Goal: Task Accomplishment & Management: Manage account settings

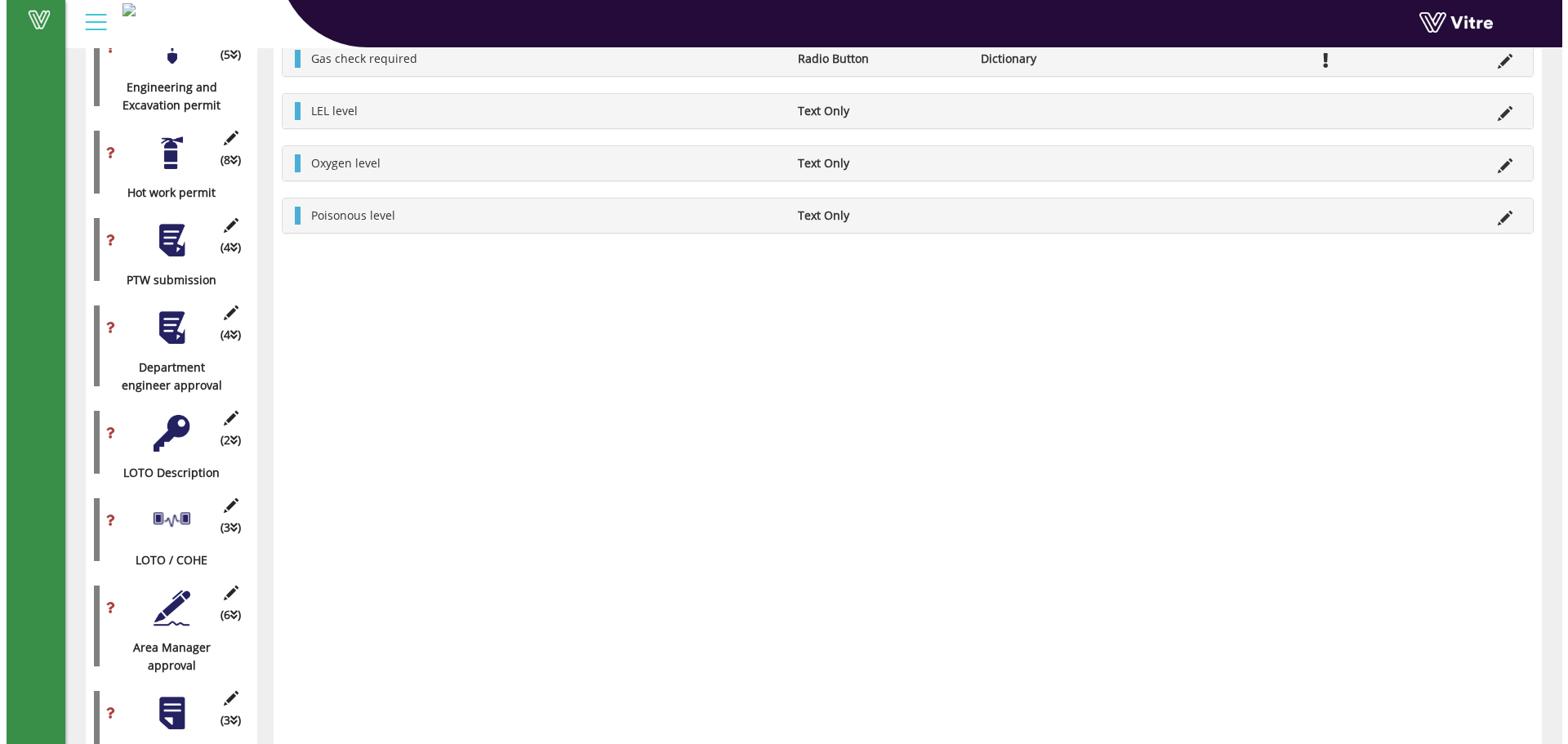
scroll to position [1169, 0]
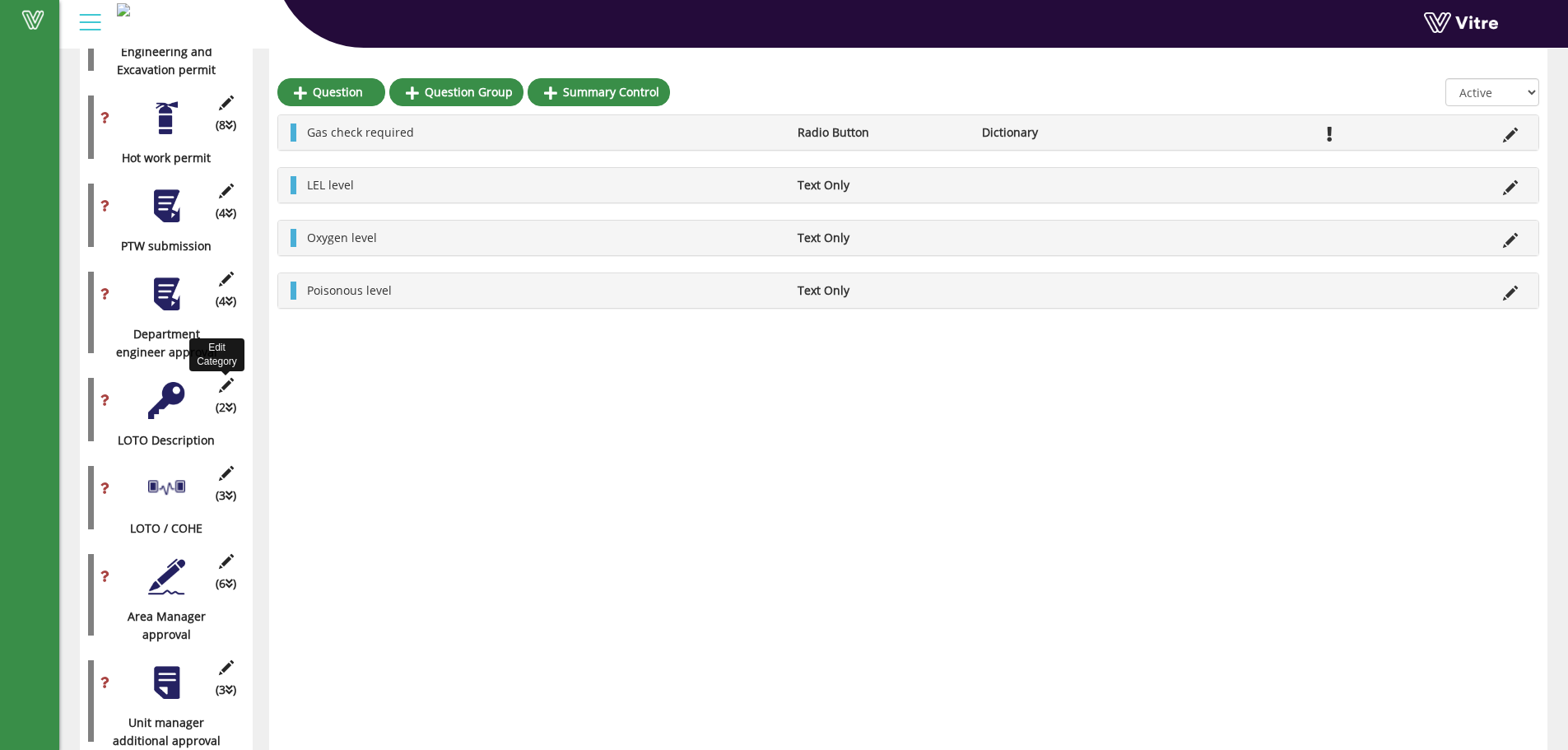
click at [220, 378] on icon at bounding box center [226, 385] width 21 height 15
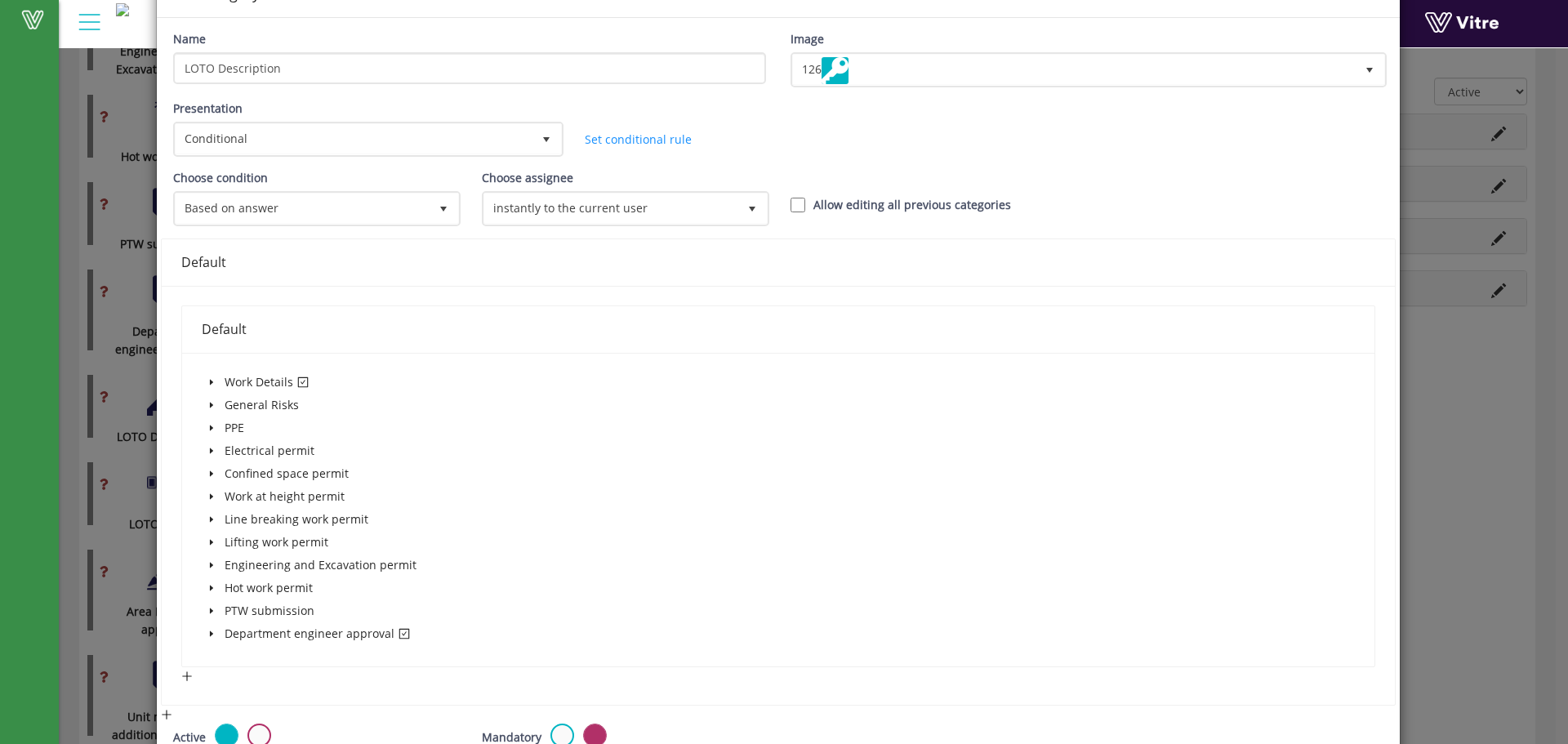
scroll to position [108, 0]
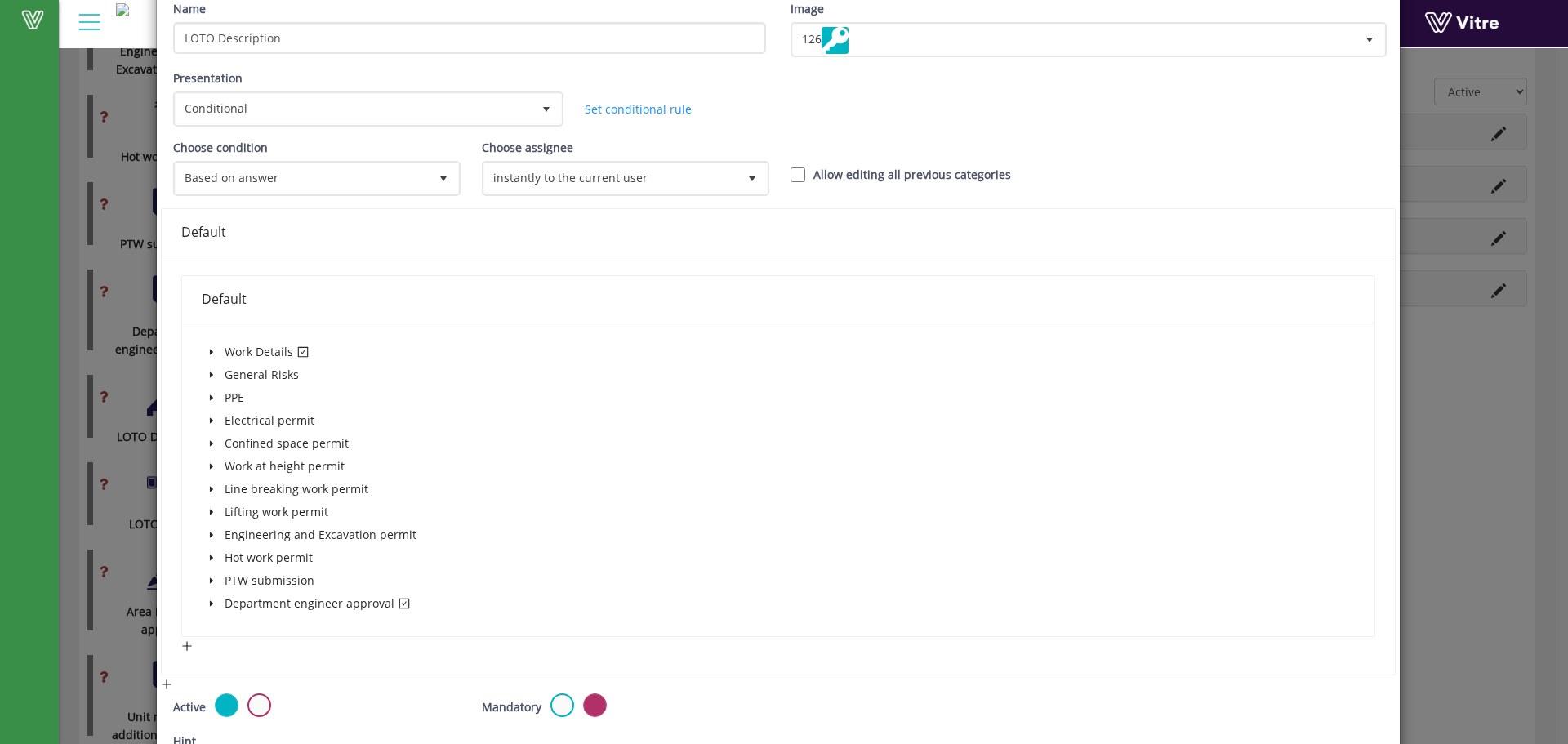
click at [208, 345] on span at bounding box center [211, 351] width 20 height 20
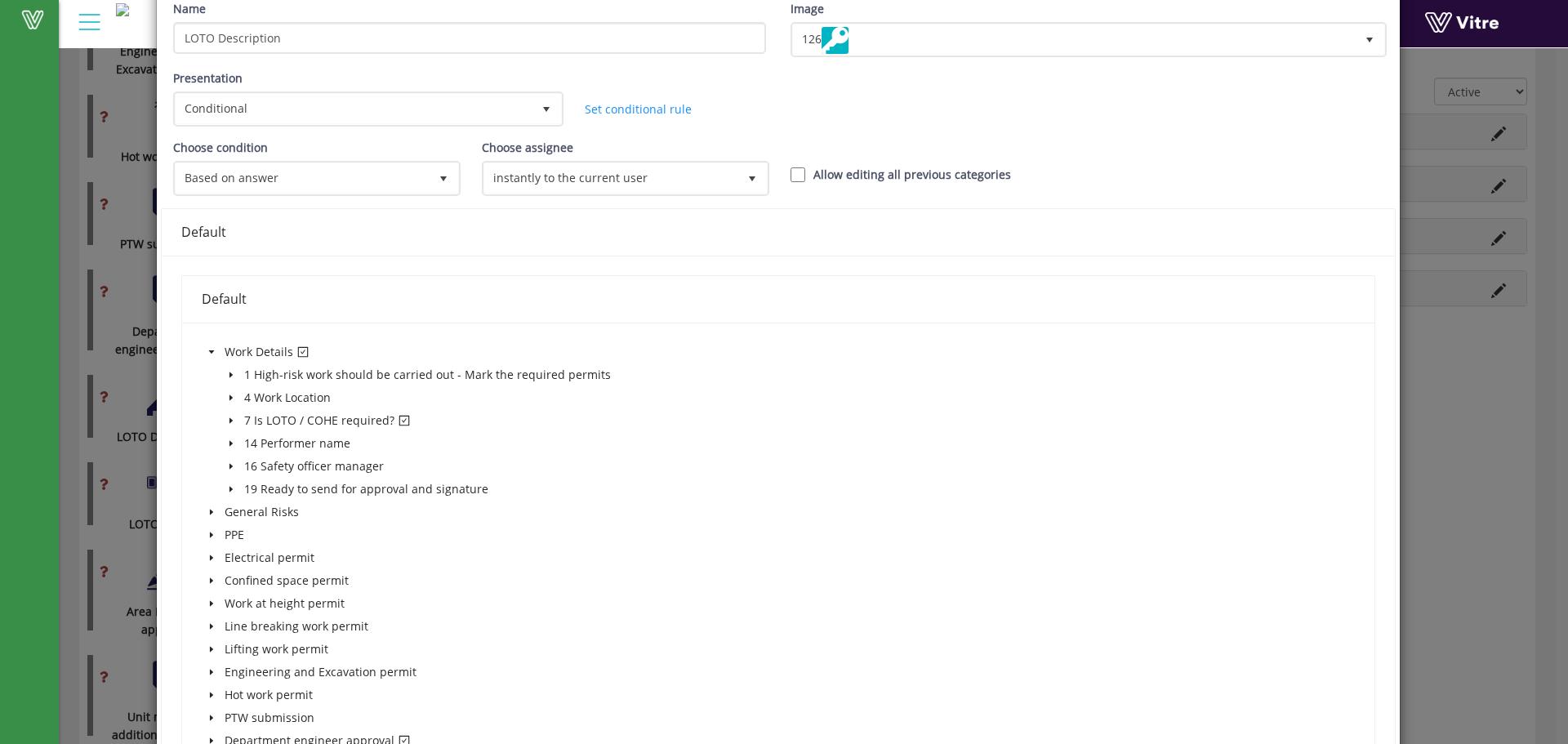
click at [227, 417] on icon "caret-down" at bounding box center [230, 420] width 8 height 8
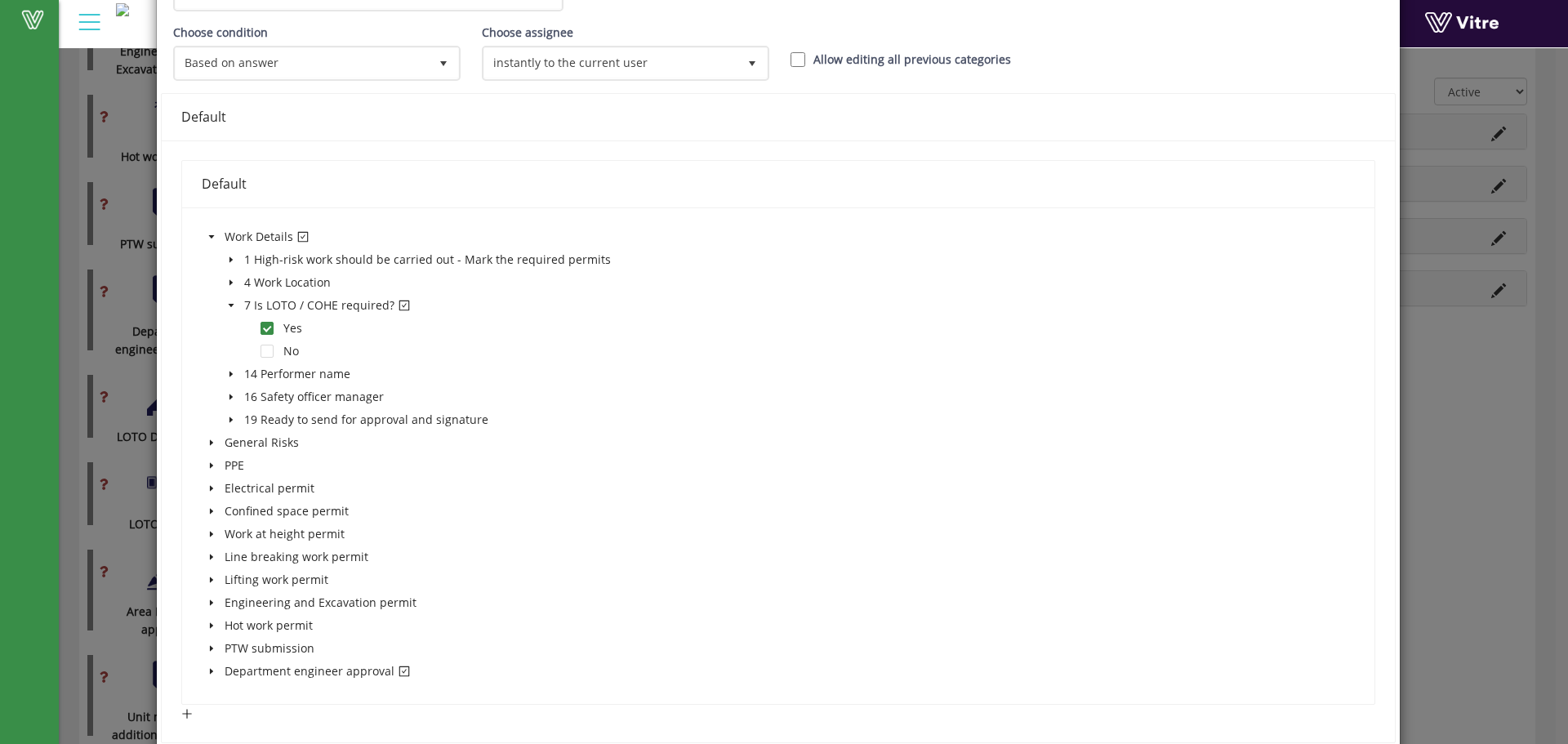
scroll to position [435, 0]
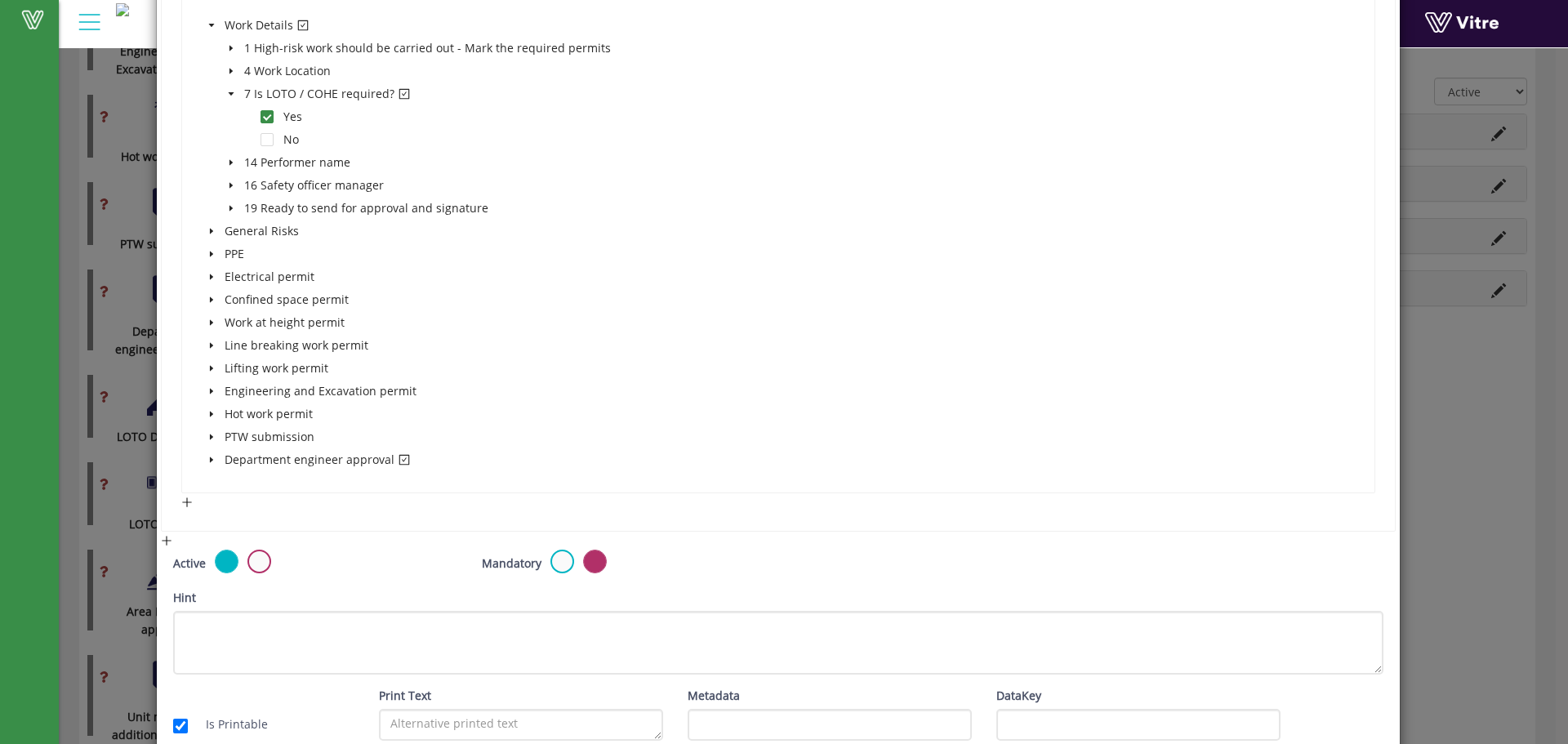
click at [210, 458] on icon "caret-down" at bounding box center [211, 460] width 8 height 8
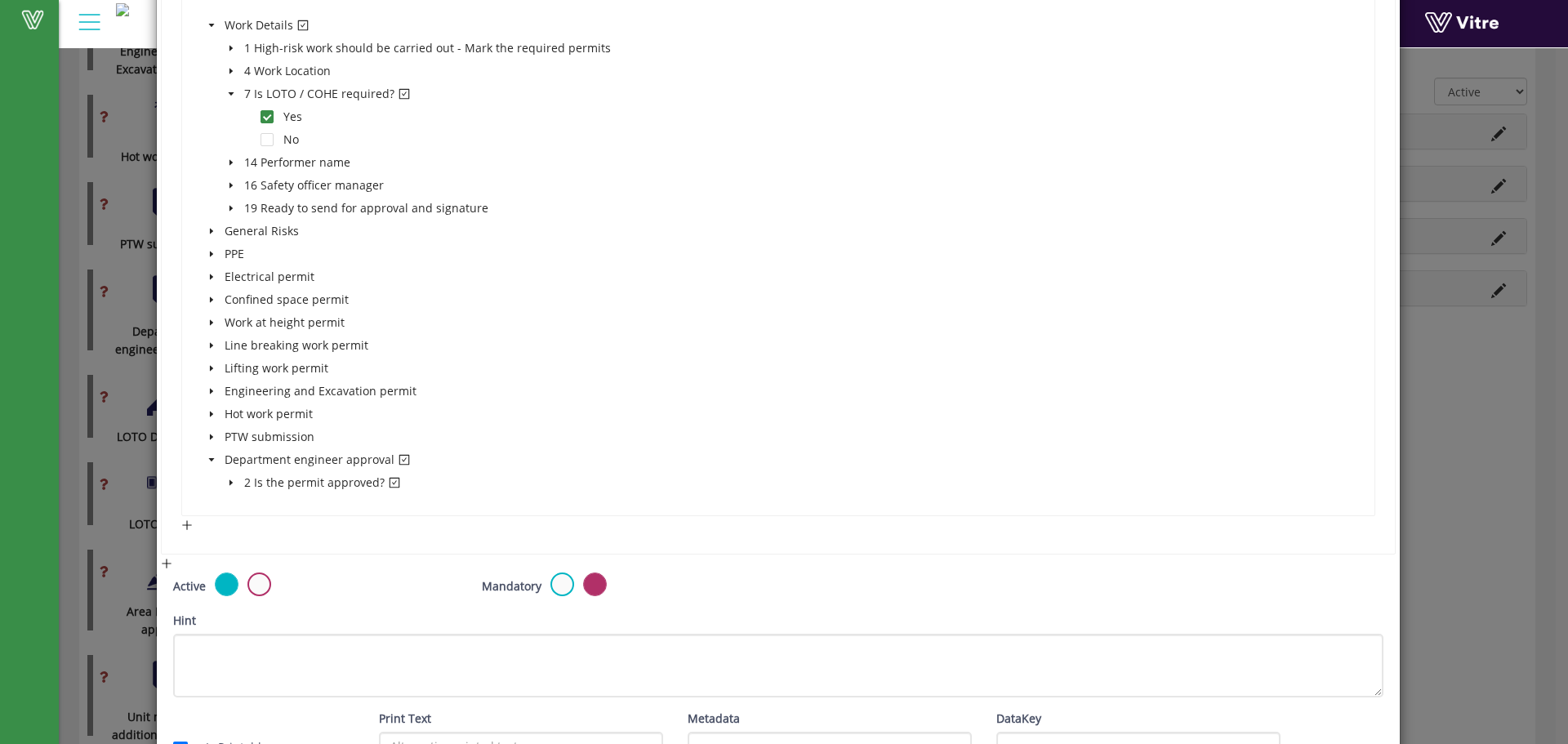
click at [225, 481] on span at bounding box center [230, 482] width 20 height 20
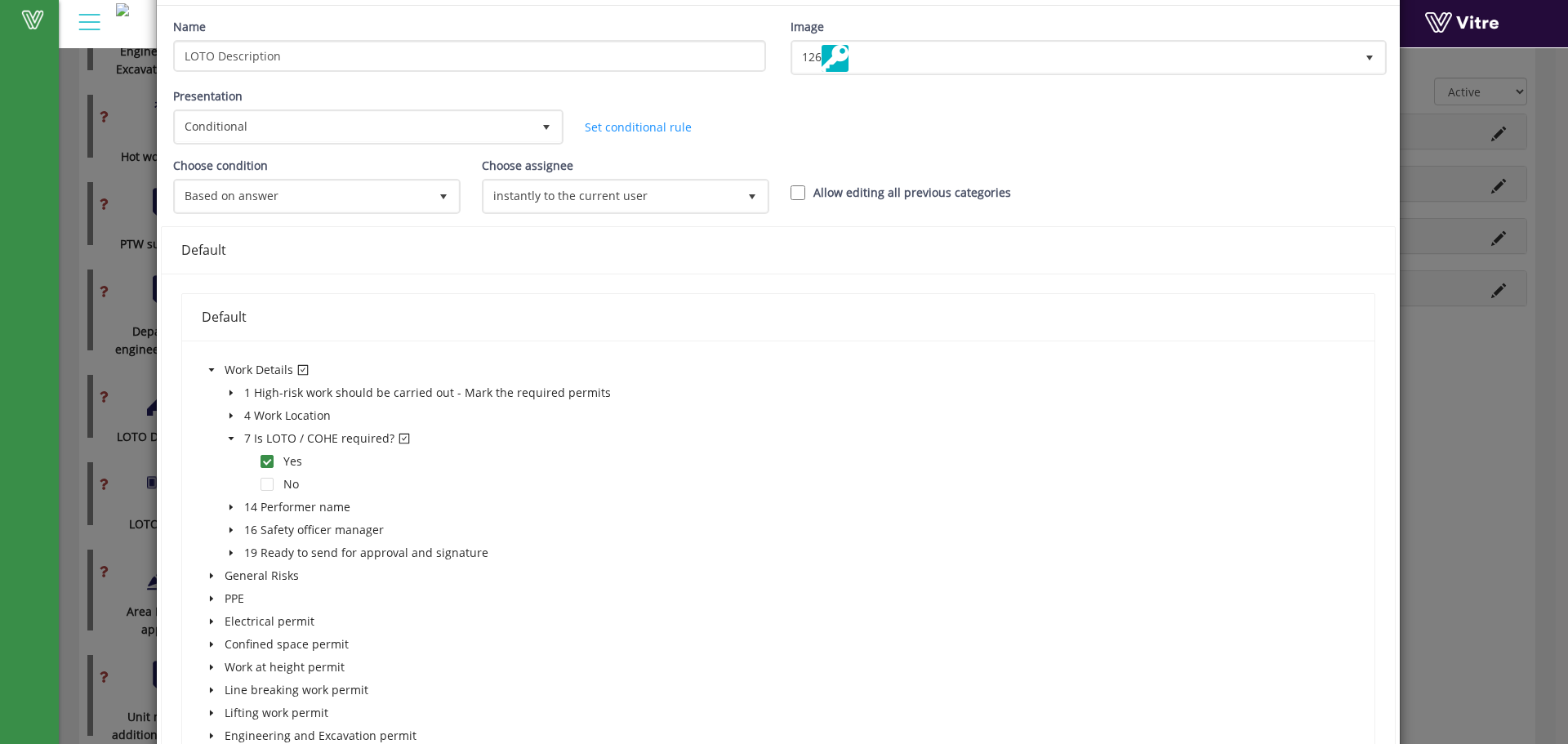
scroll to position [0, 0]
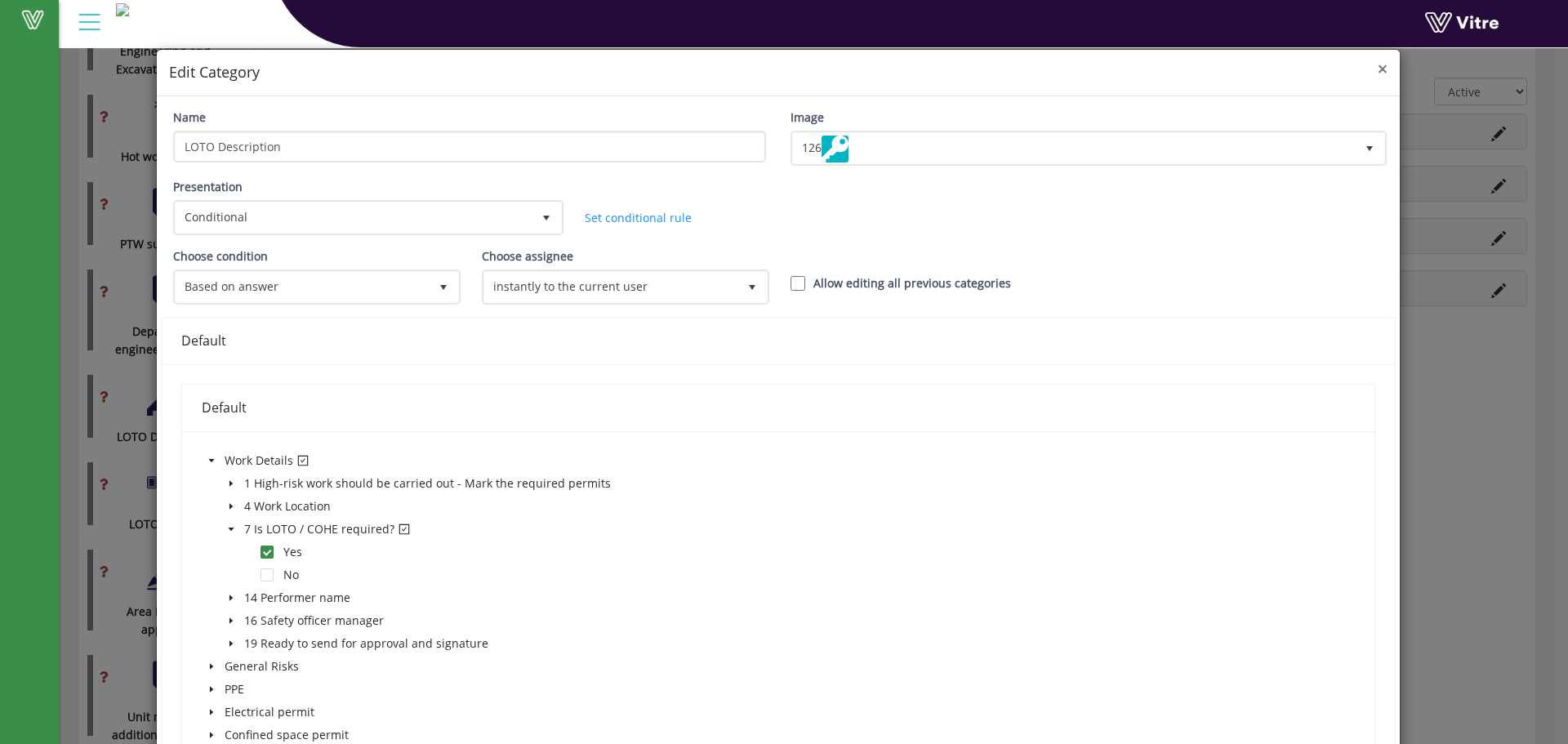
click at [1378, 67] on span "×" at bounding box center [1382, 68] width 10 height 23
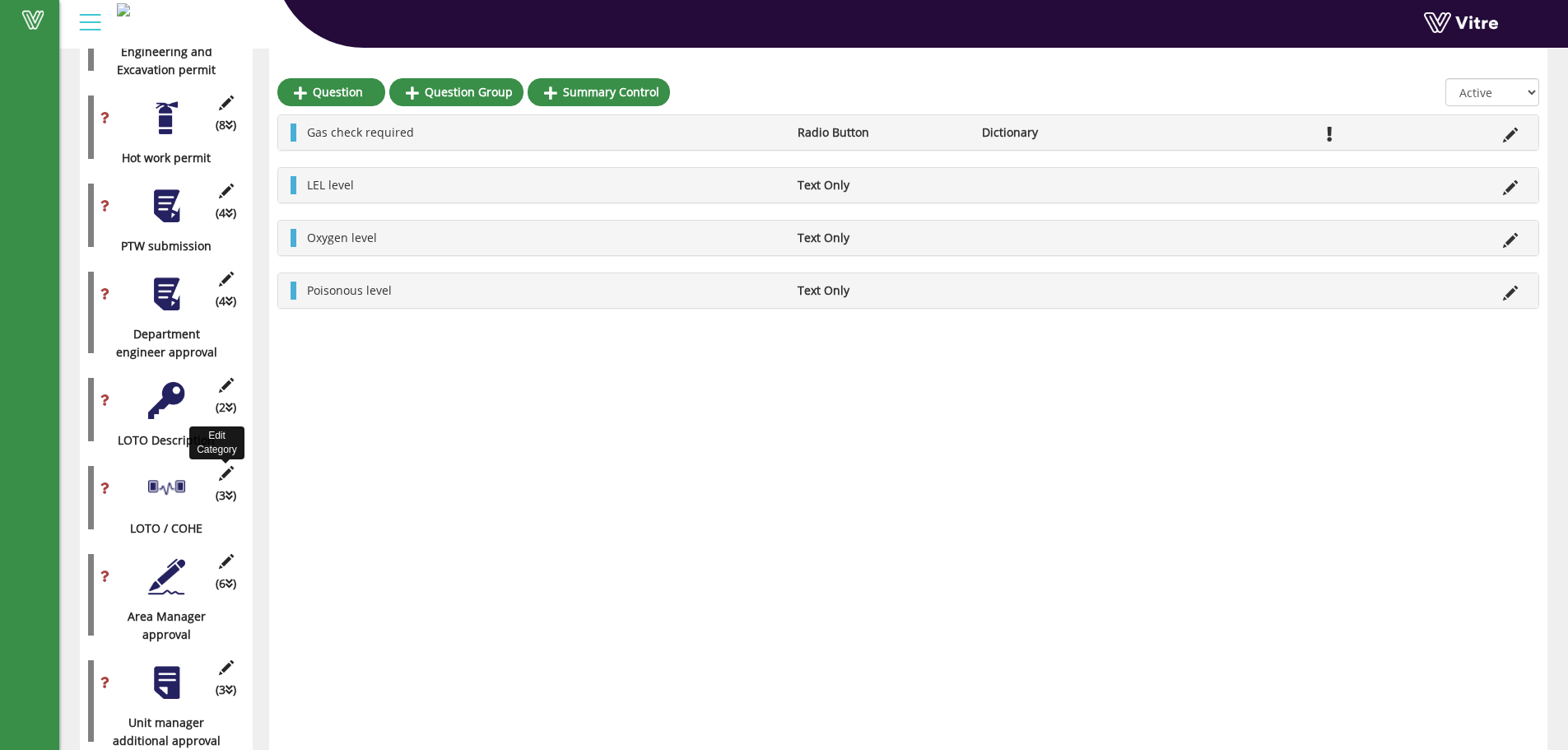
click at [222, 466] on icon at bounding box center [226, 474] width 21 height 15
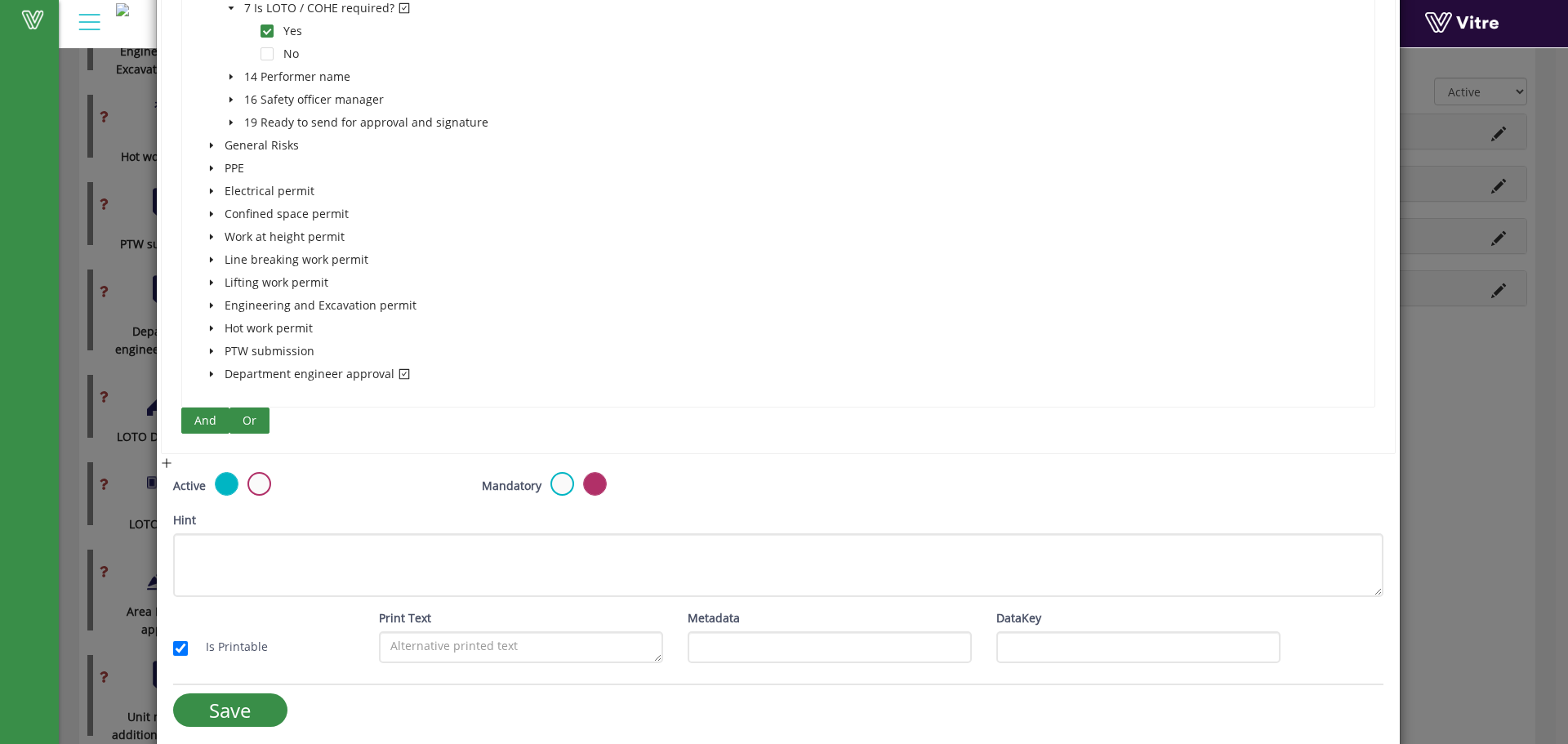
scroll to position [1169, 0]
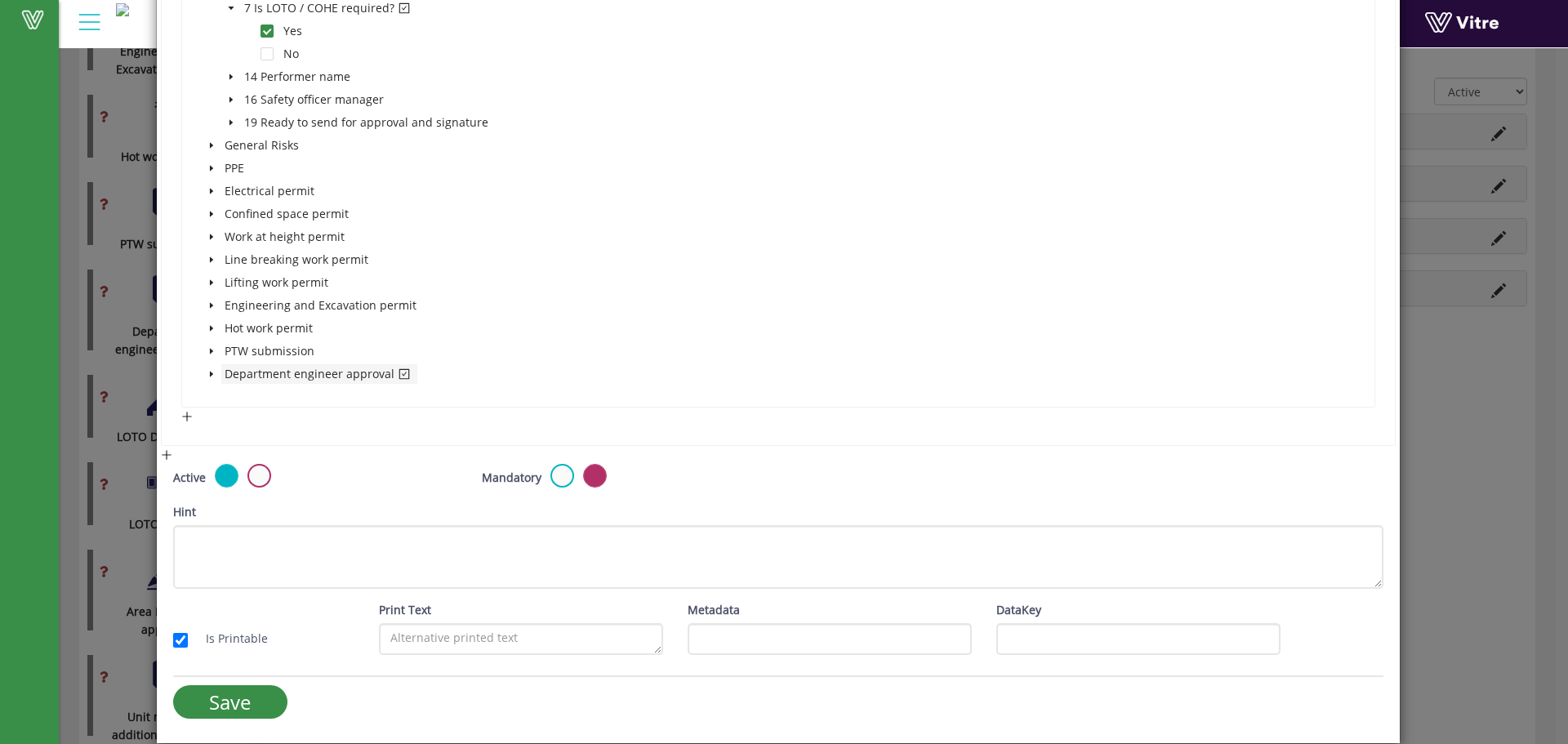
drag, startPoint x: 207, startPoint y: 375, endPoint x: 220, endPoint y: 377, distance: 13.2
click at [207, 377] on icon "caret-down" at bounding box center [211, 374] width 8 height 8
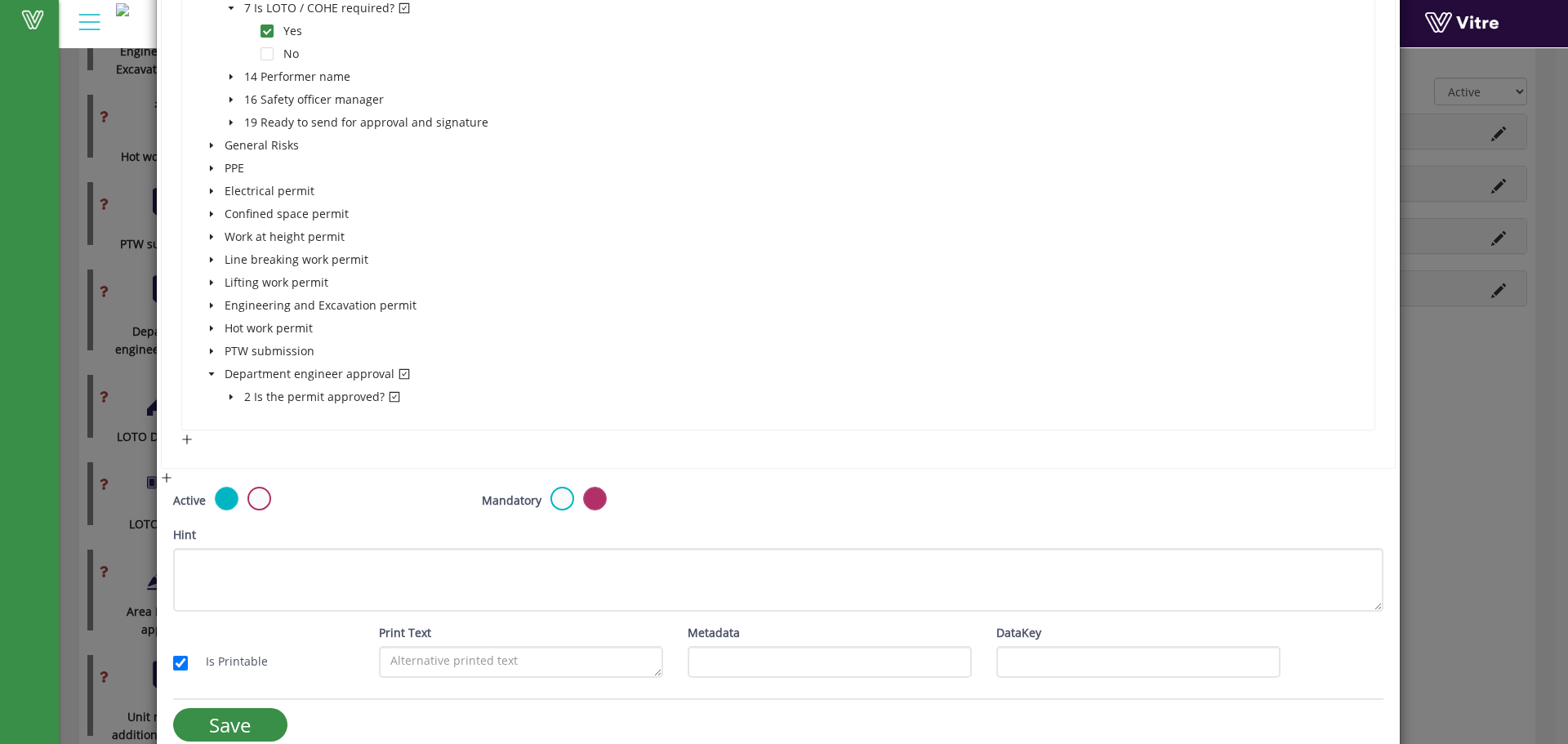
click at [227, 393] on span "caret-down" at bounding box center [230, 396] width 8 height 8
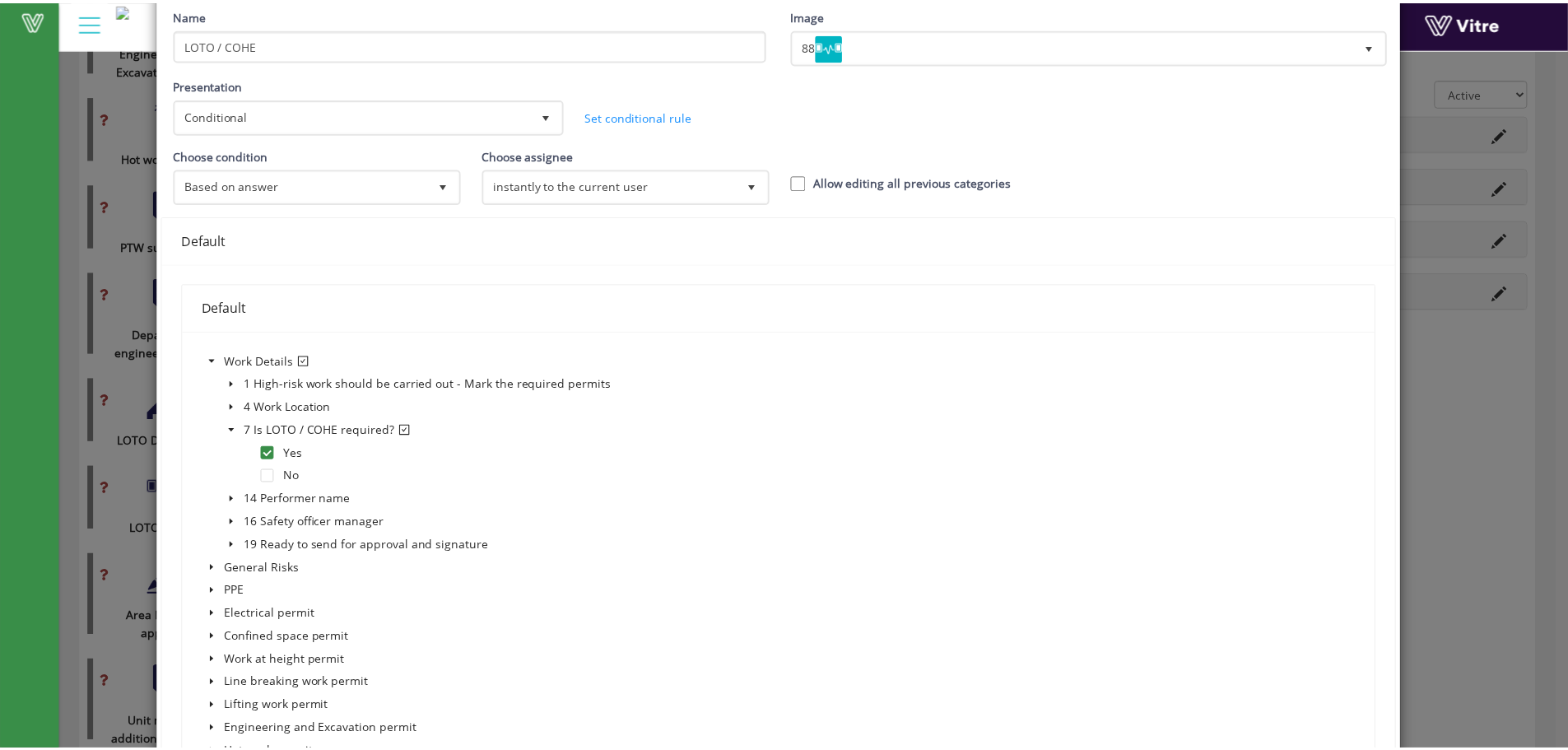
scroll to position [0, 0]
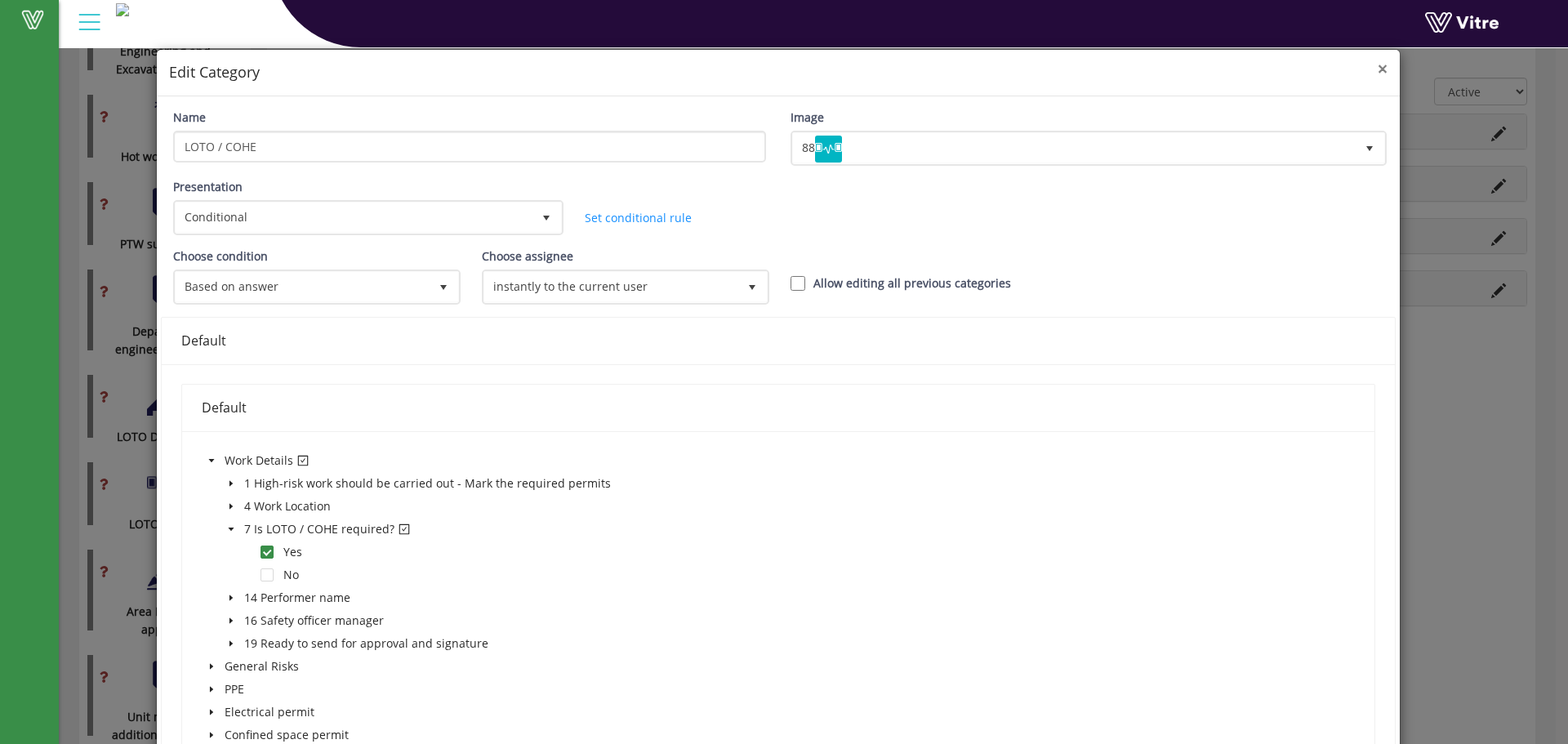
click at [1378, 69] on span "×" at bounding box center [1382, 68] width 10 height 23
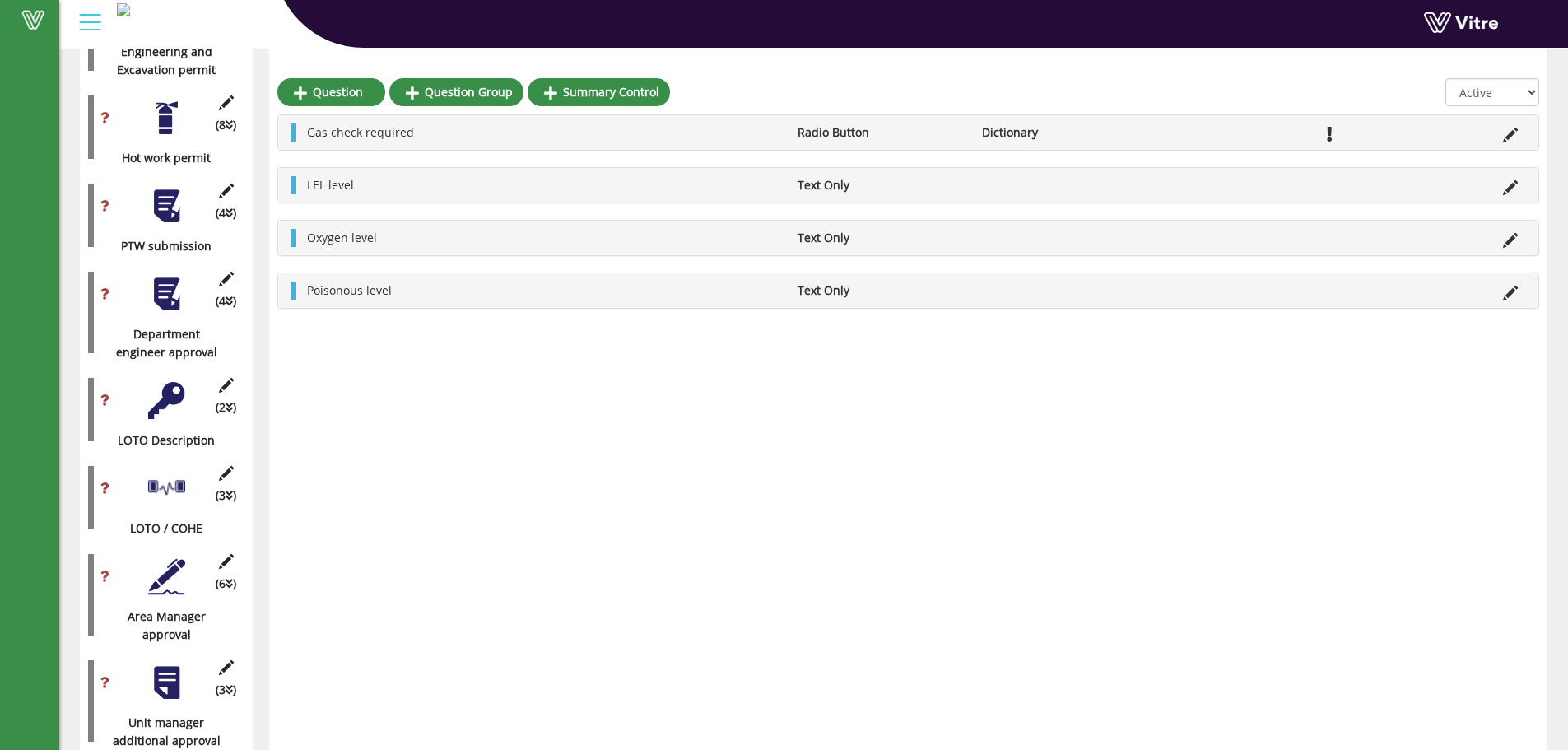
click at [174, 282] on div at bounding box center [166, 293] width 37 height 37
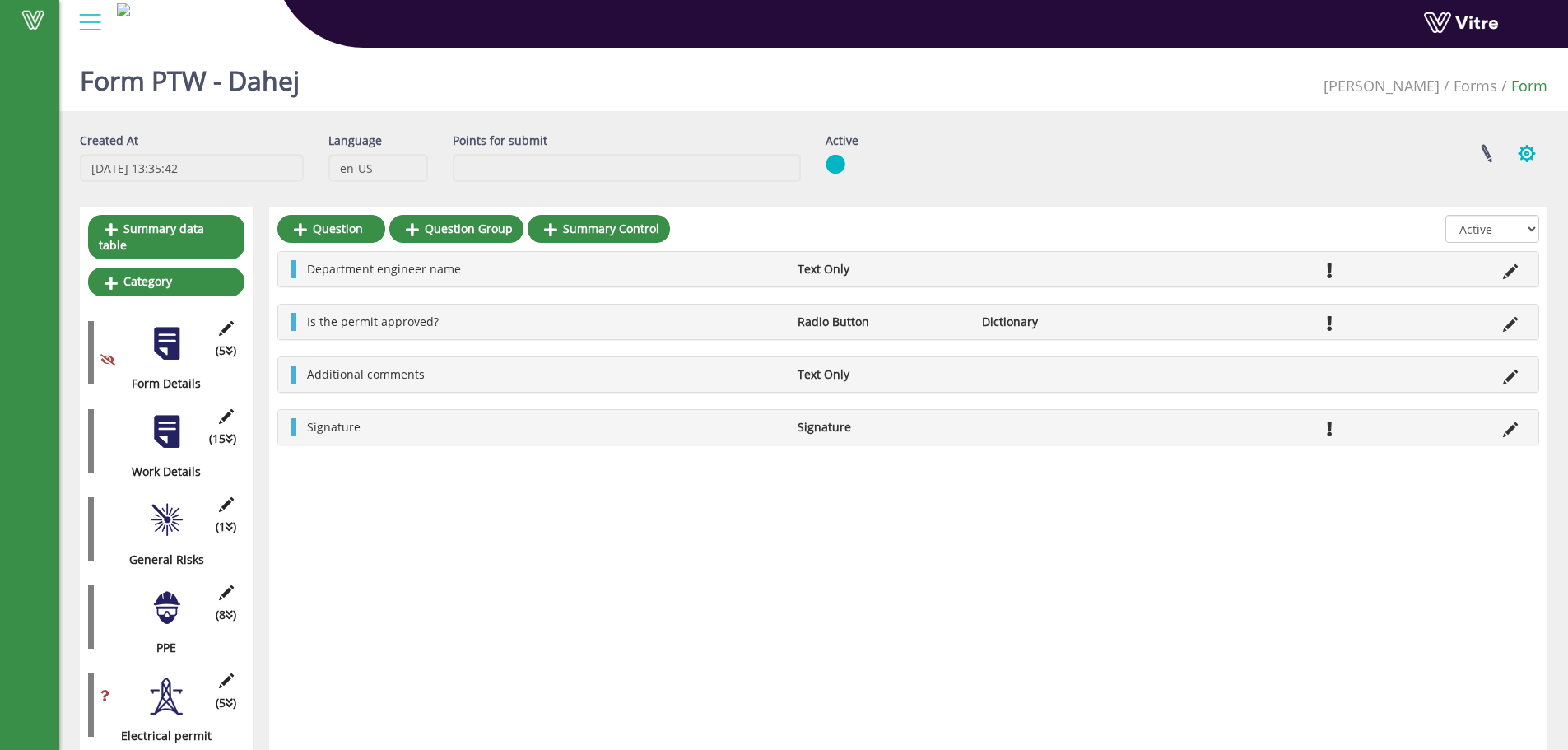
click at [1529, 146] on button "button" at bounding box center [1527, 153] width 41 height 43
click at [1446, 206] on link "Set Users" at bounding box center [1471, 213] width 149 height 22
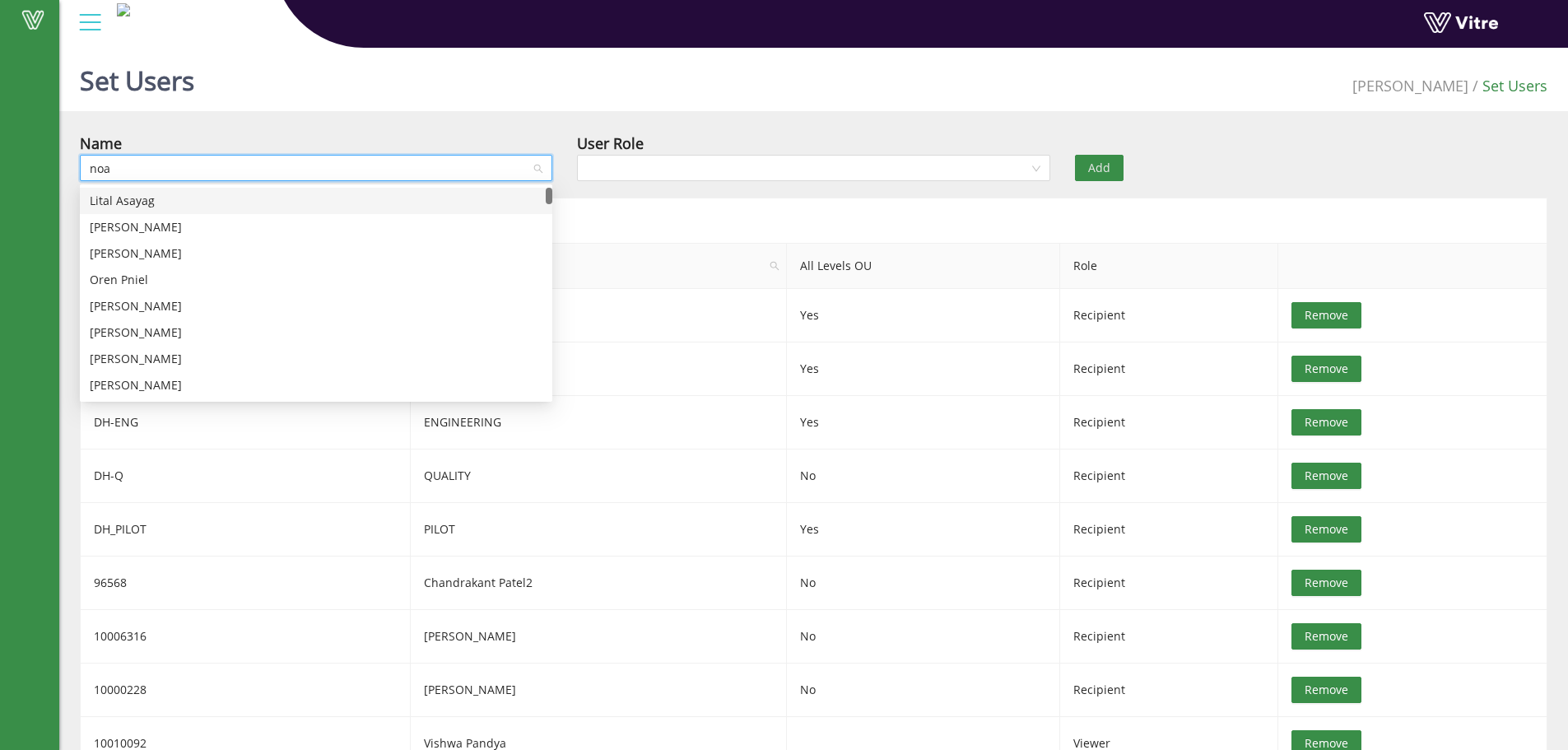
type input "[PERSON_NAME]"
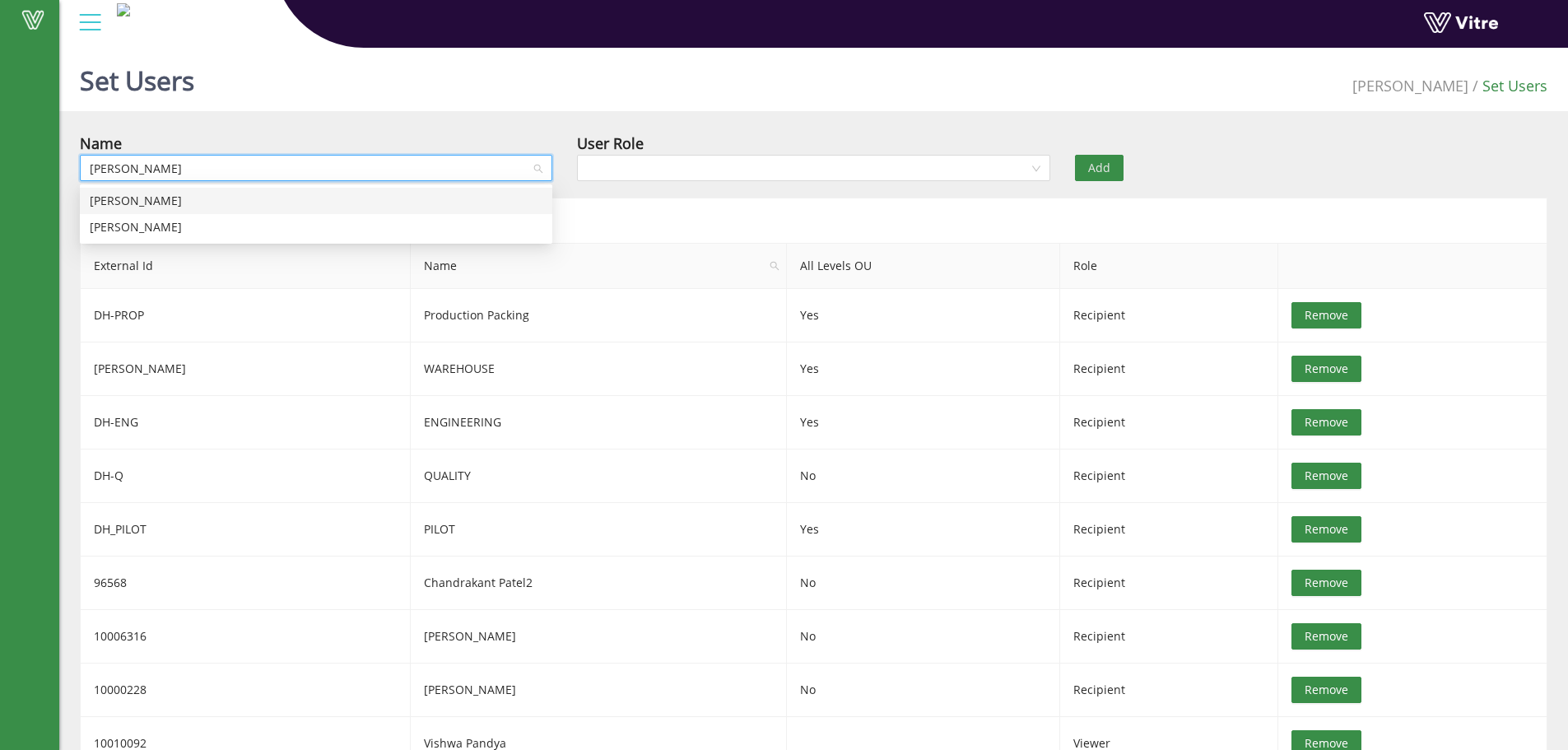
click at [142, 195] on div "[PERSON_NAME]" at bounding box center [316, 200] width 453 height 18
click at [725, 180] on input "search" at bounding box center [807, 167] width 441 height 24
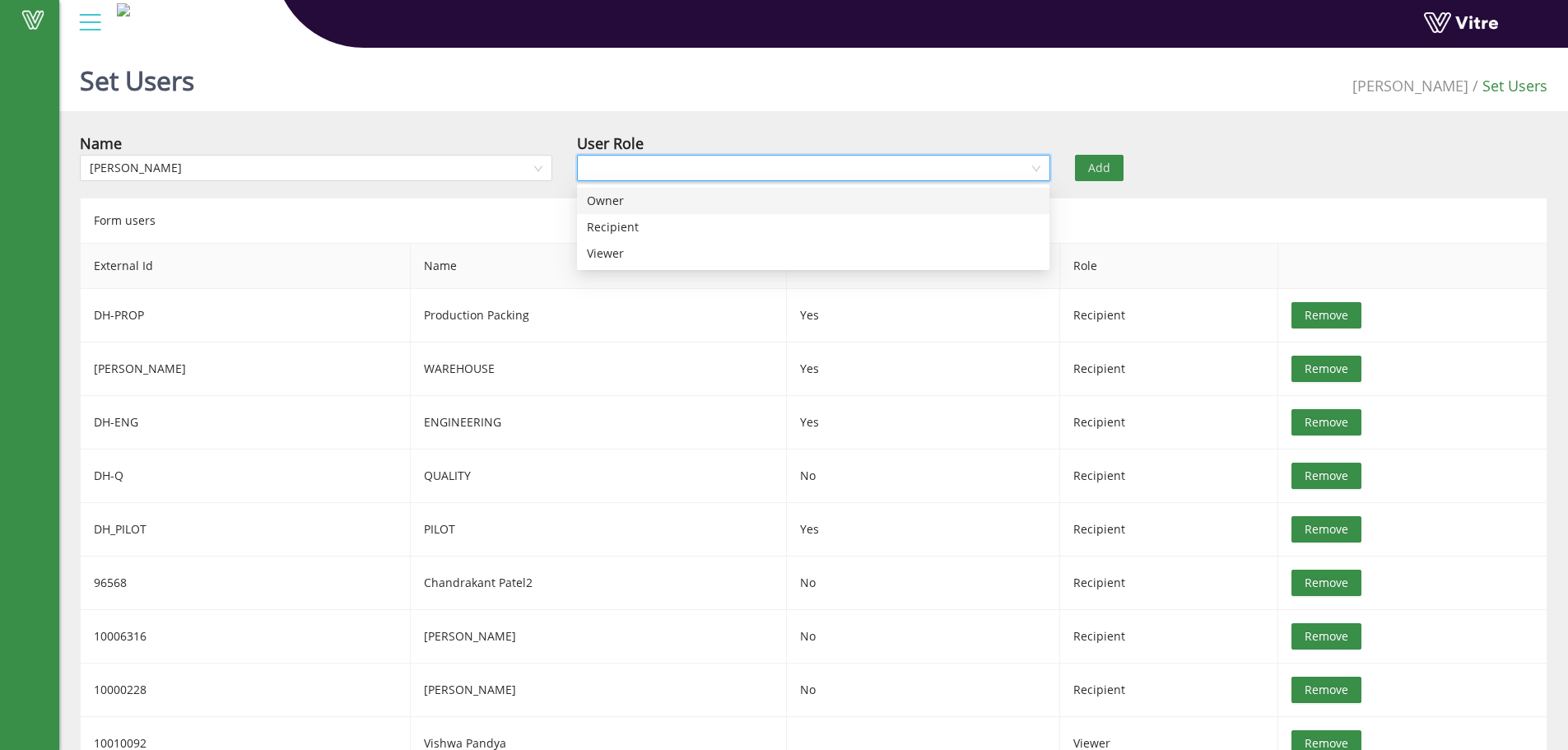
click at [686, 203] on div "Owner" at bounding box center [813, 200] width 453 height 18
click at [1097, 162] on span "Add" at bounding box center [1100, 167] width 23 height 18
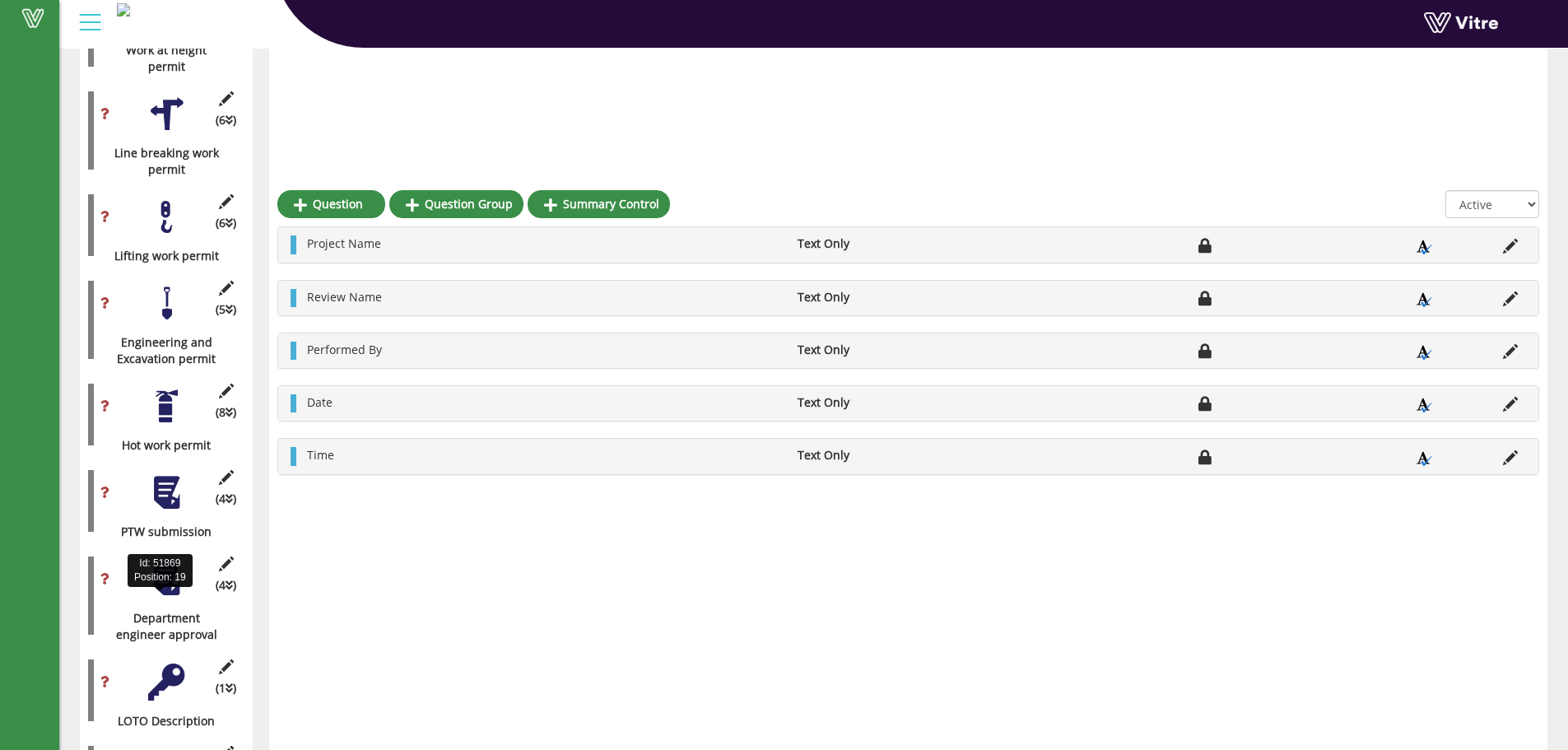
scroll to position [988, 0]
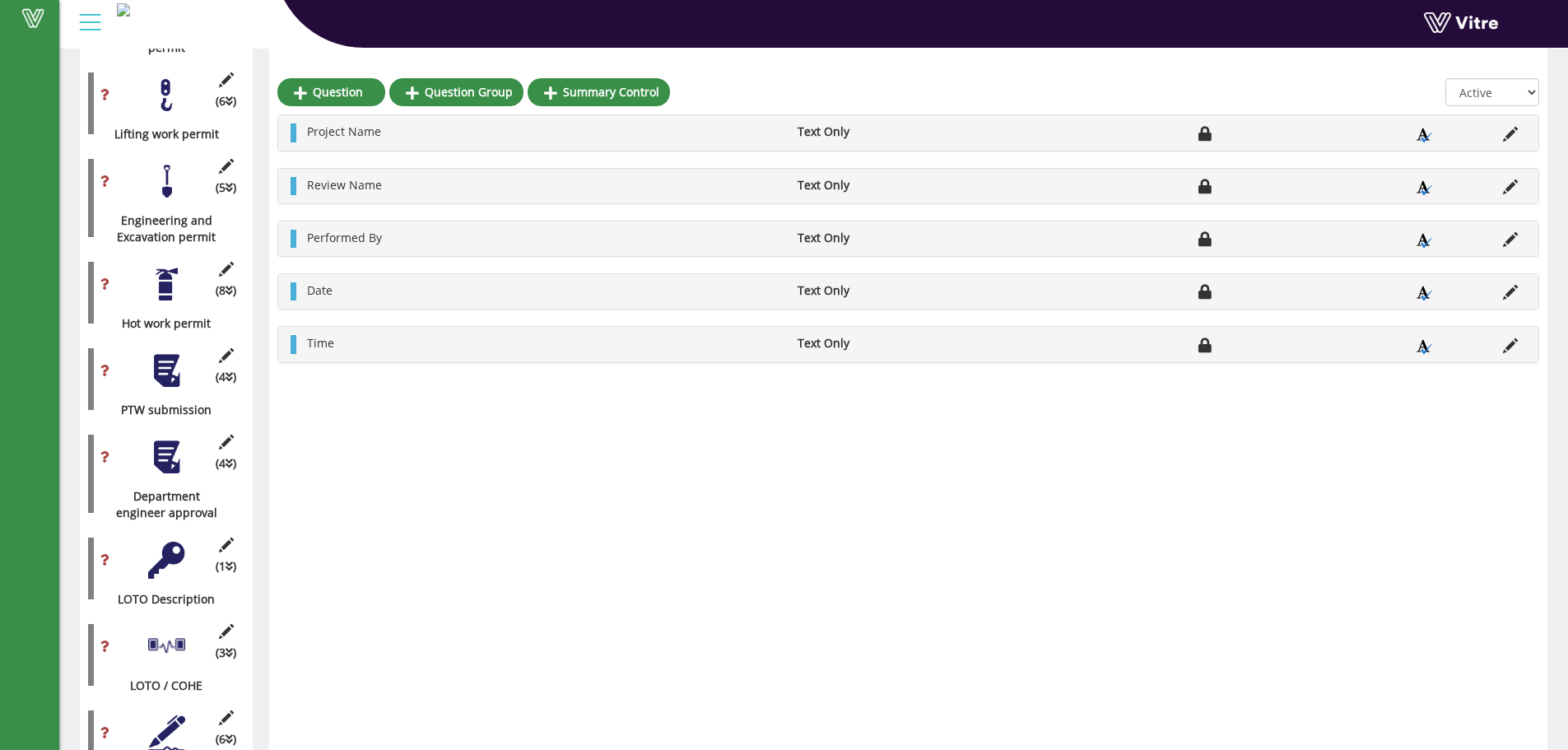
click at [215, 427] on div "(4 ) Department engineer approval" at bounding box center [166, 474] width 156 height 95
click at [222, 434] on icon at bounding box center [226, 442] width 21 height 15
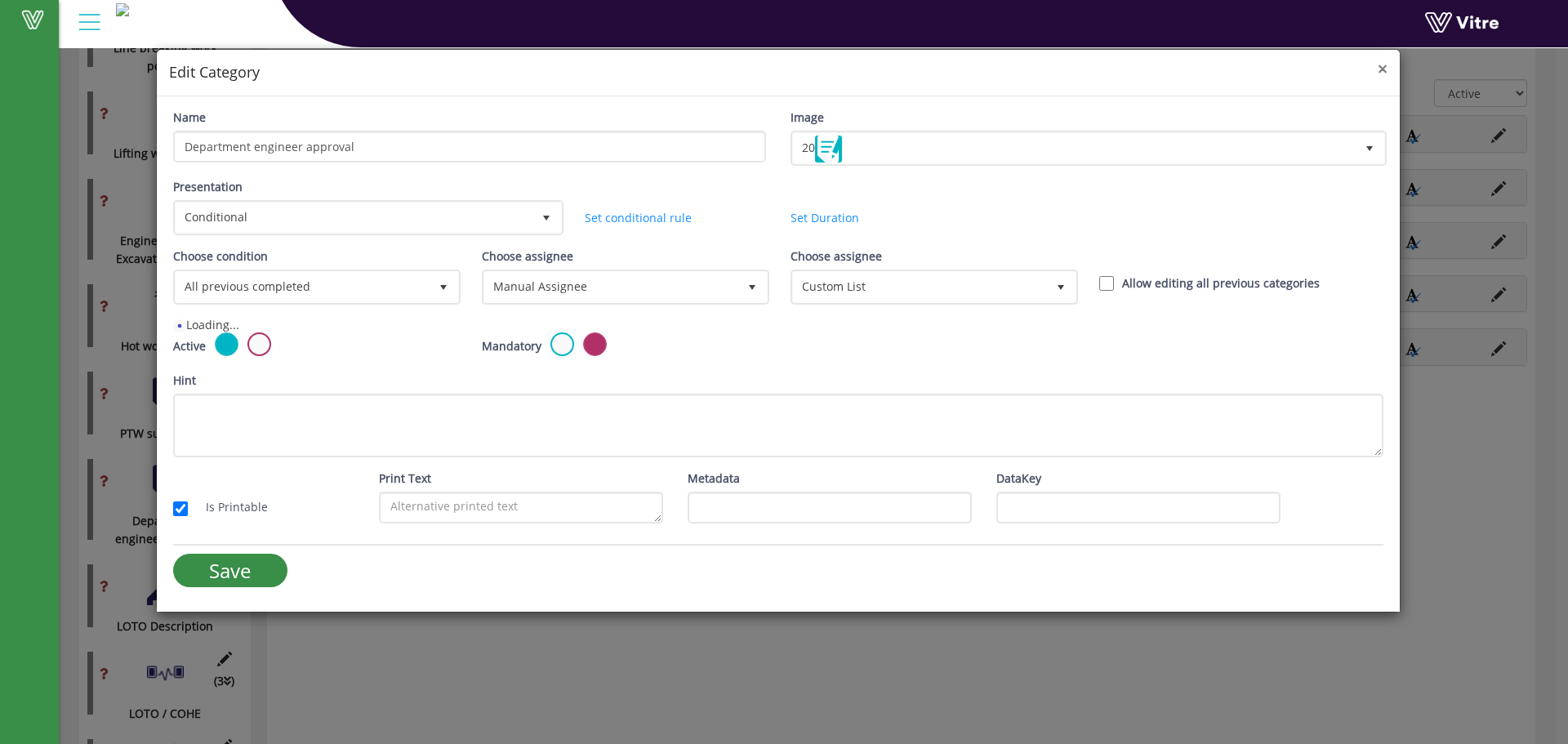
click at [1381, 66] on span "×" at bounding box center [1382, 68] width 10 height 23
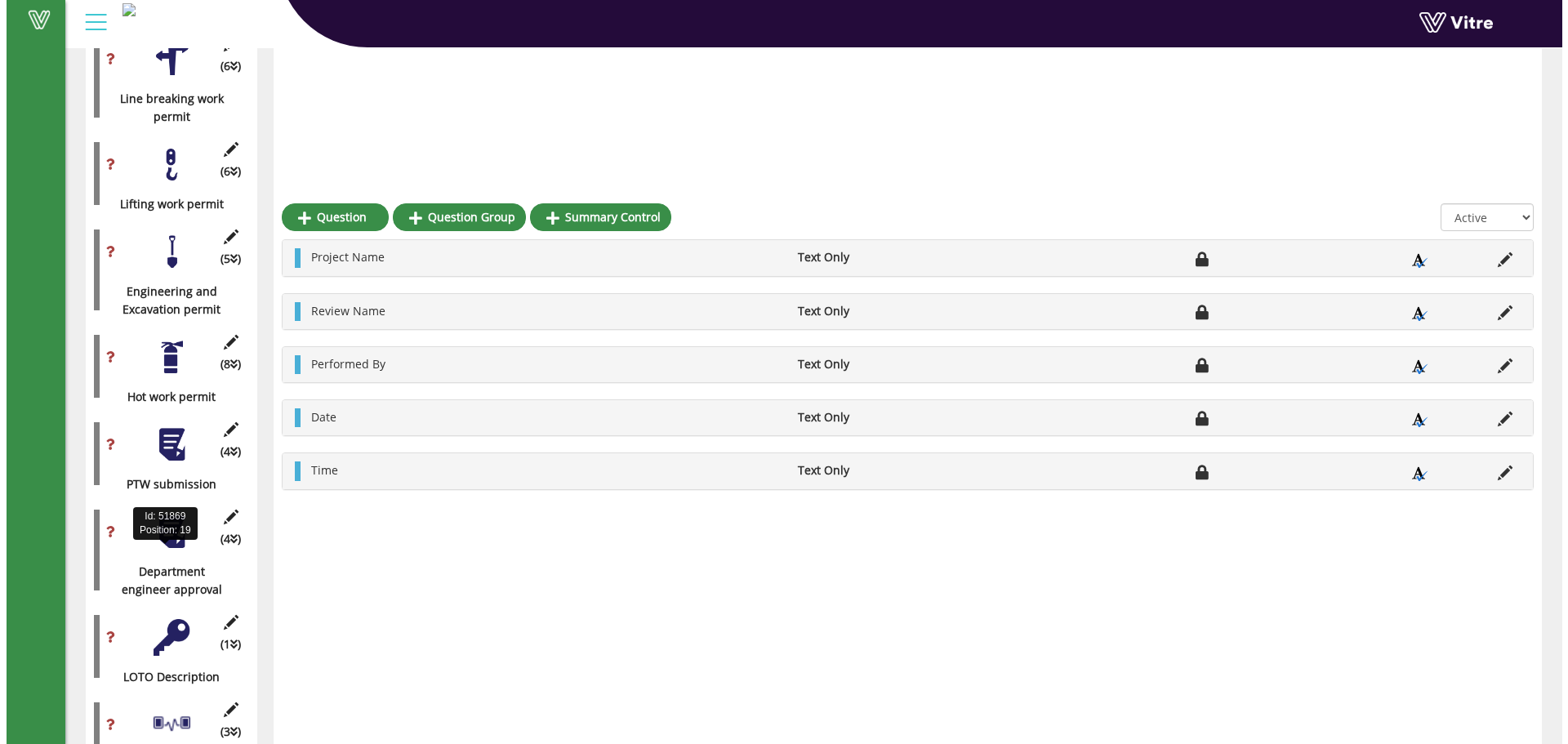
scroll to position [1088, 0]
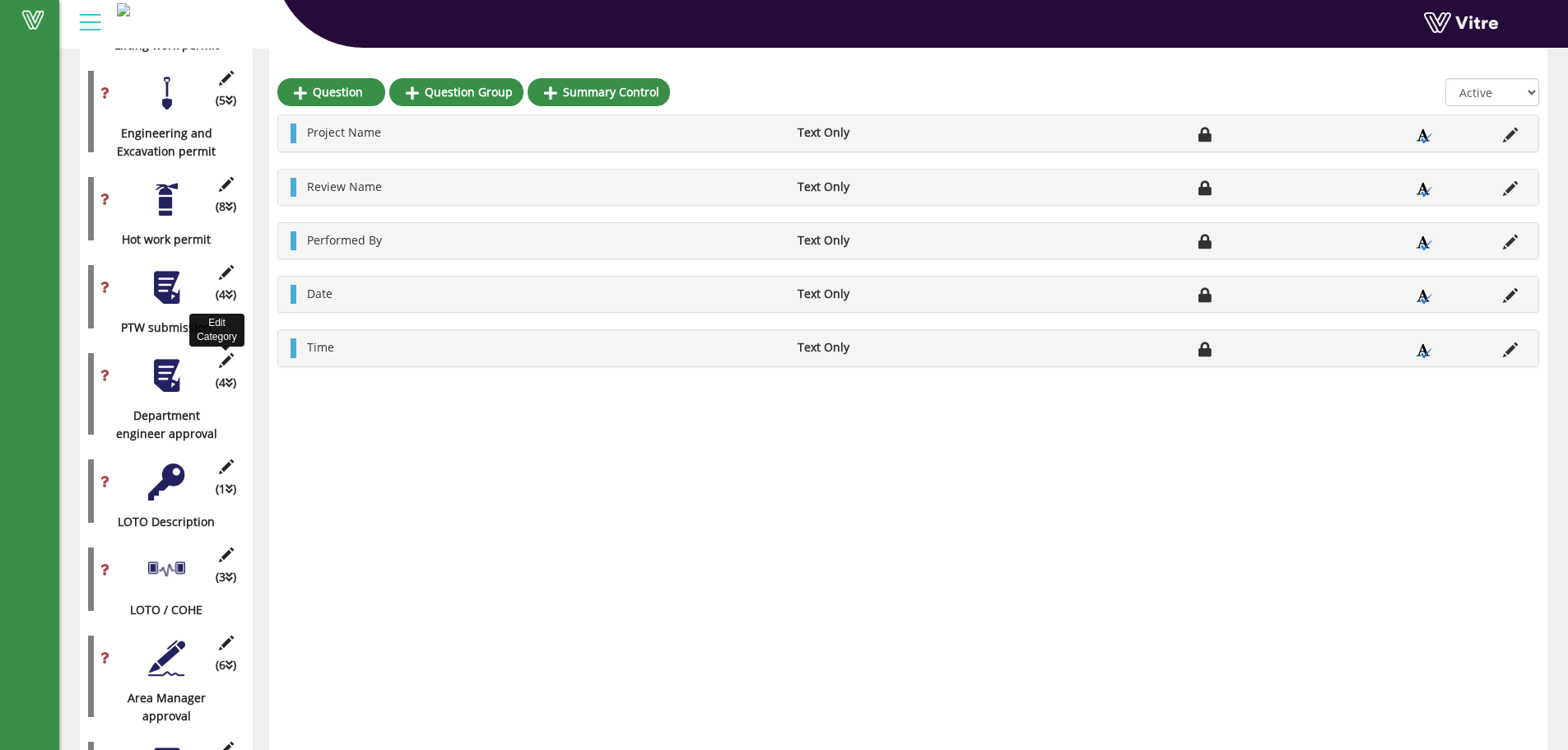
click at [220, 353] on icon at bounding box center [226, 361] width 21 height 15
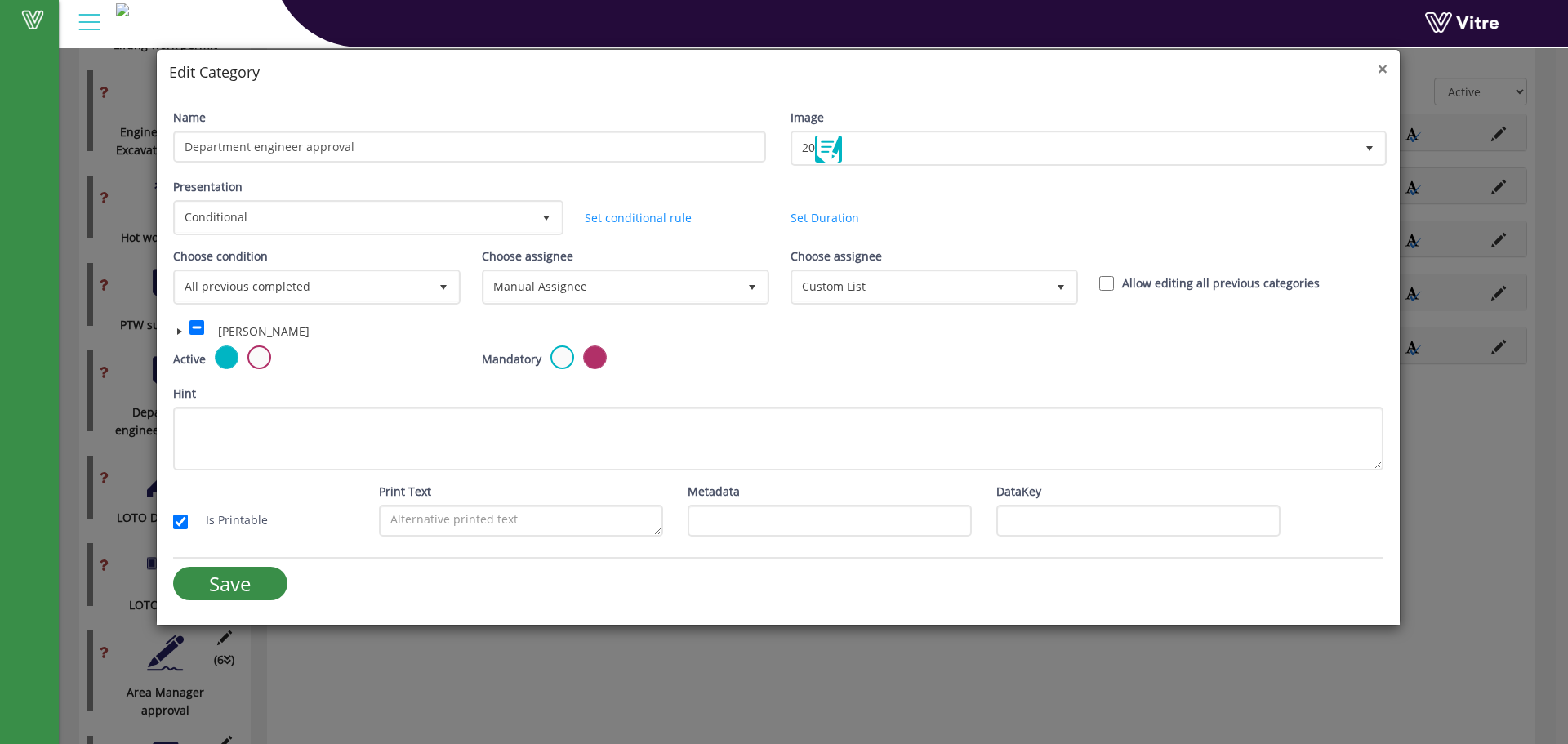
click at [1380, 68] on span "×" at bounding box center [1382, 68] width 10 height 23
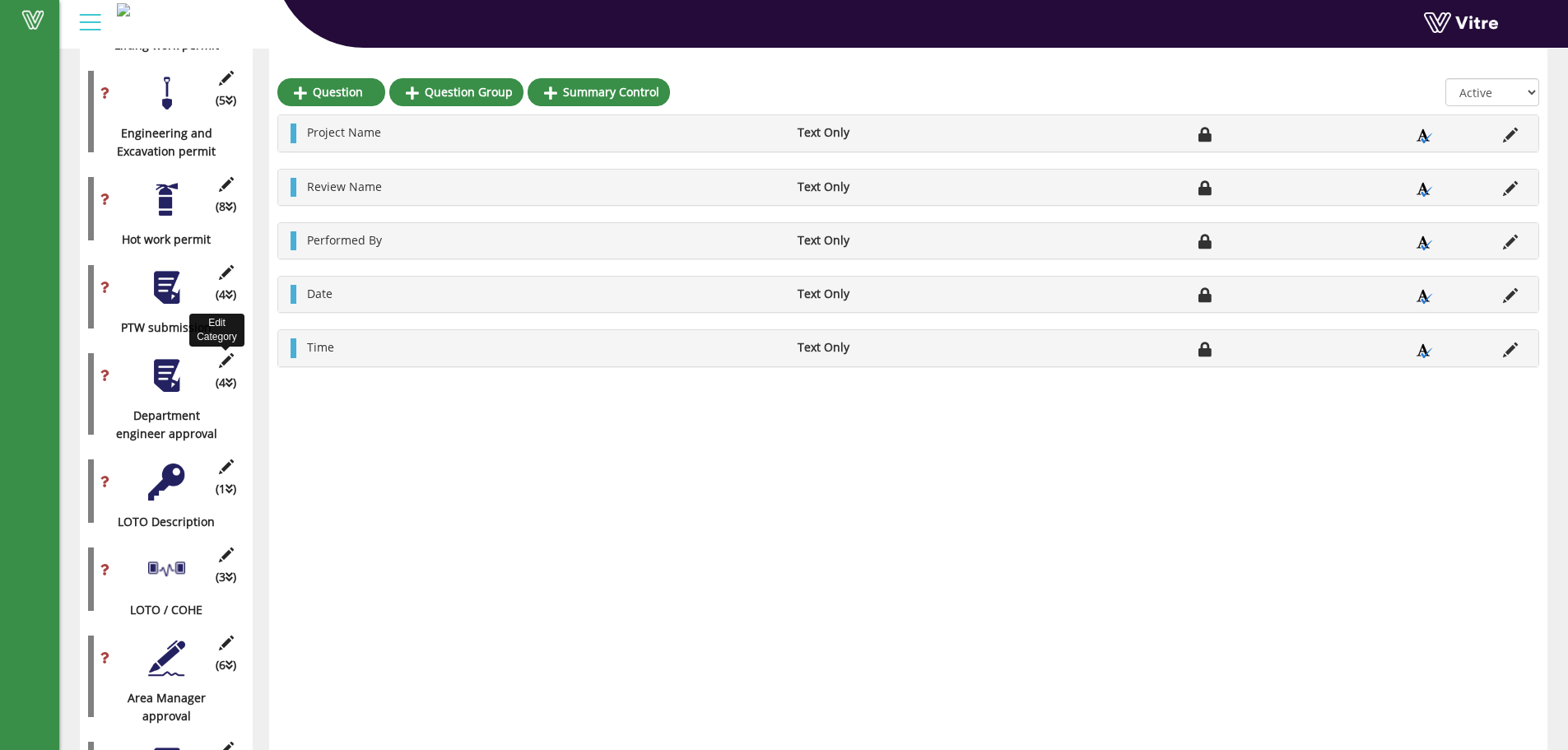
click at [228, 353] on icon at bounding box center [226, 361] width 21 height 15
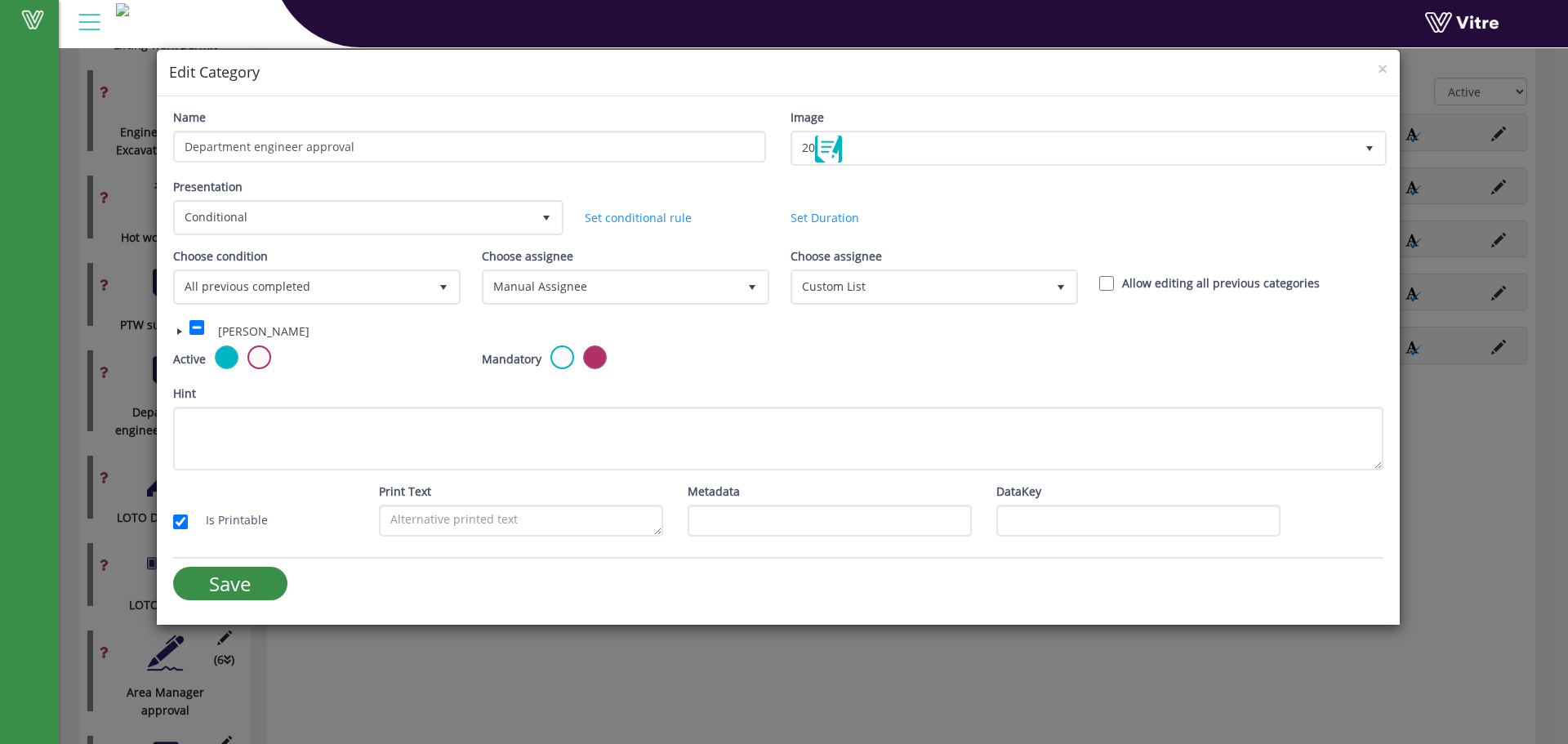
click at [174, 331] on span at bounding box center [180, 331] width 13 height 13
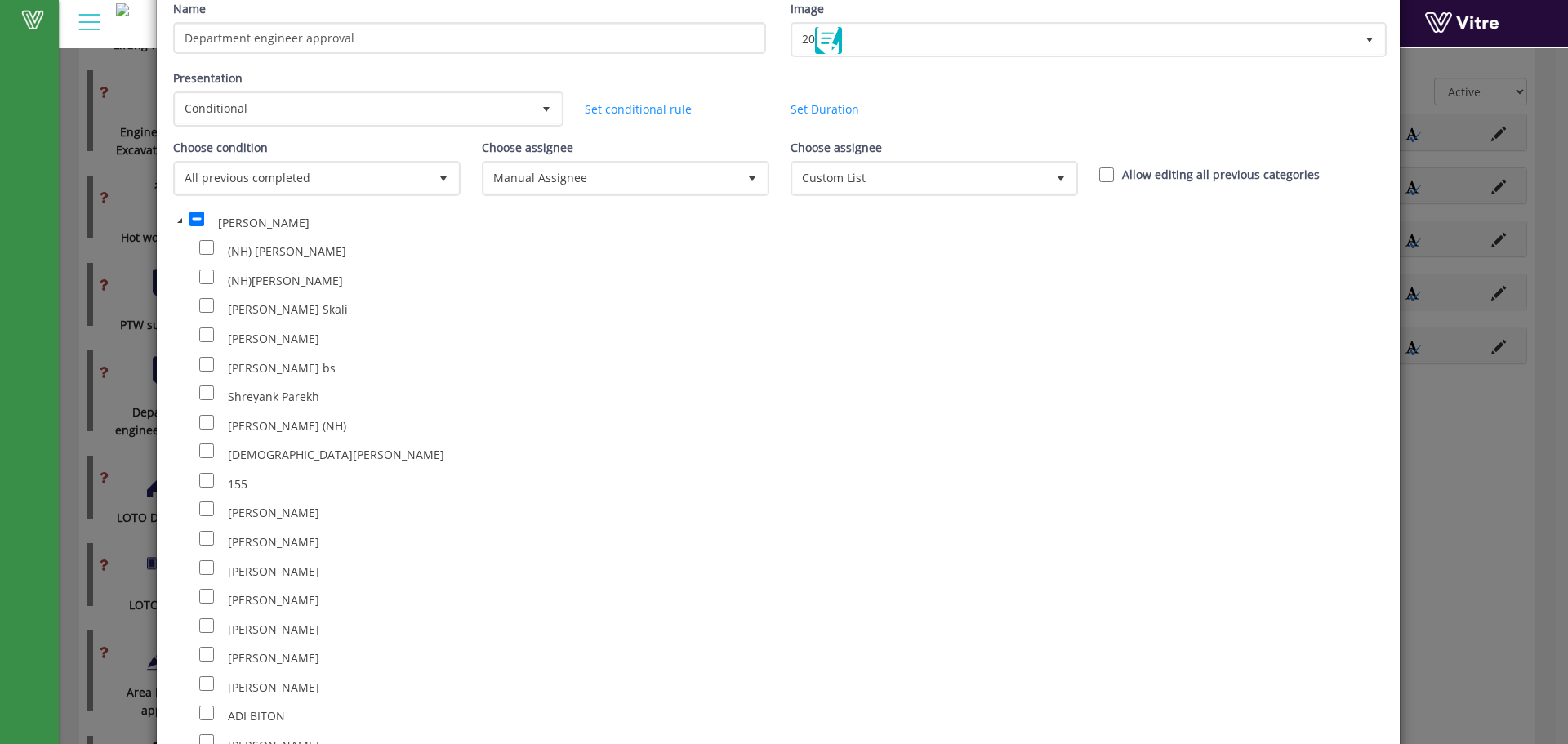
scroll to position [27579, 0]
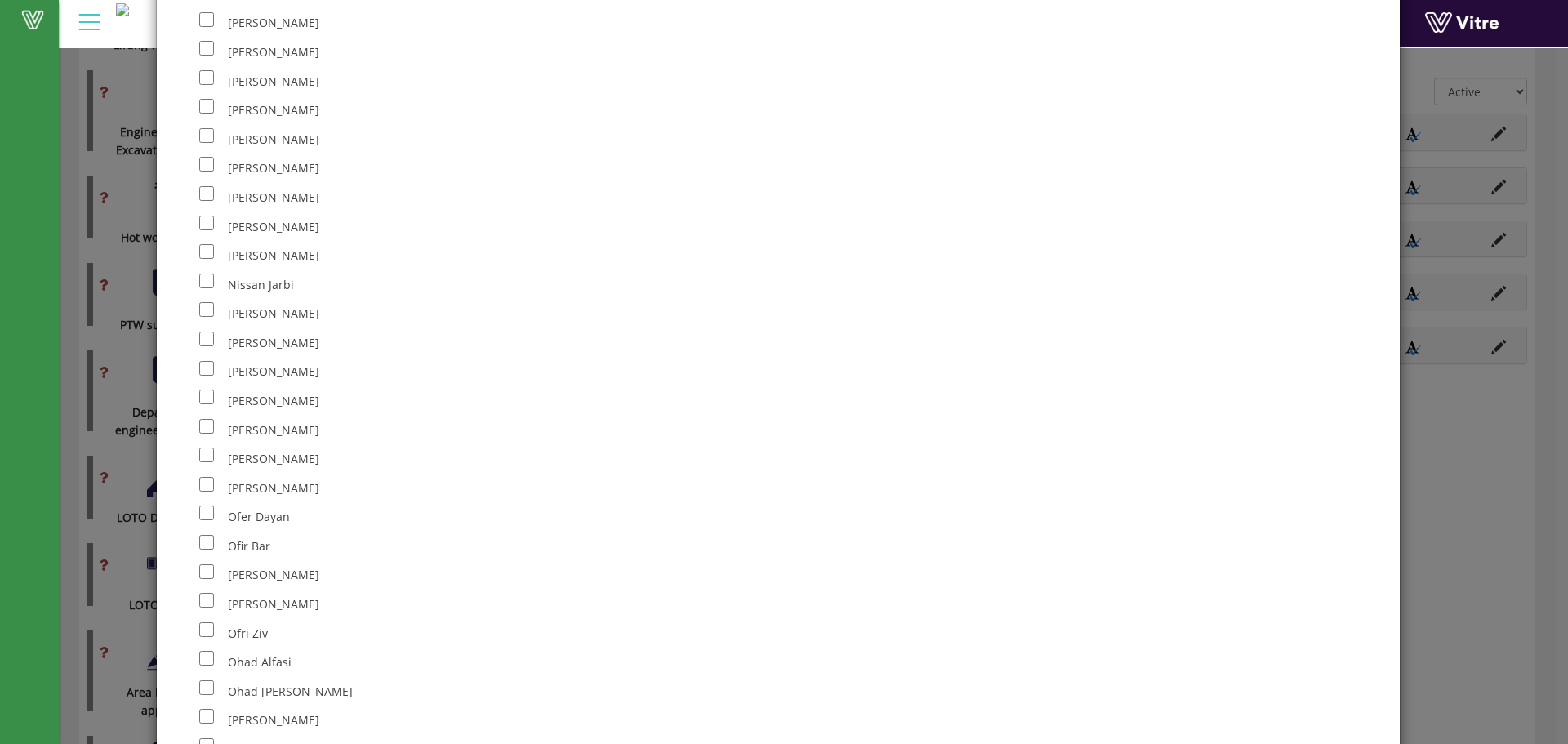
click at [195, 368] on li "[PERSON_NAME]" at bounding box center [579, 373] width 785 height 30
click at [204, 370] on input "checkbox" at bounding box center [207, 368] width 15 height 15
checkbox input "true"
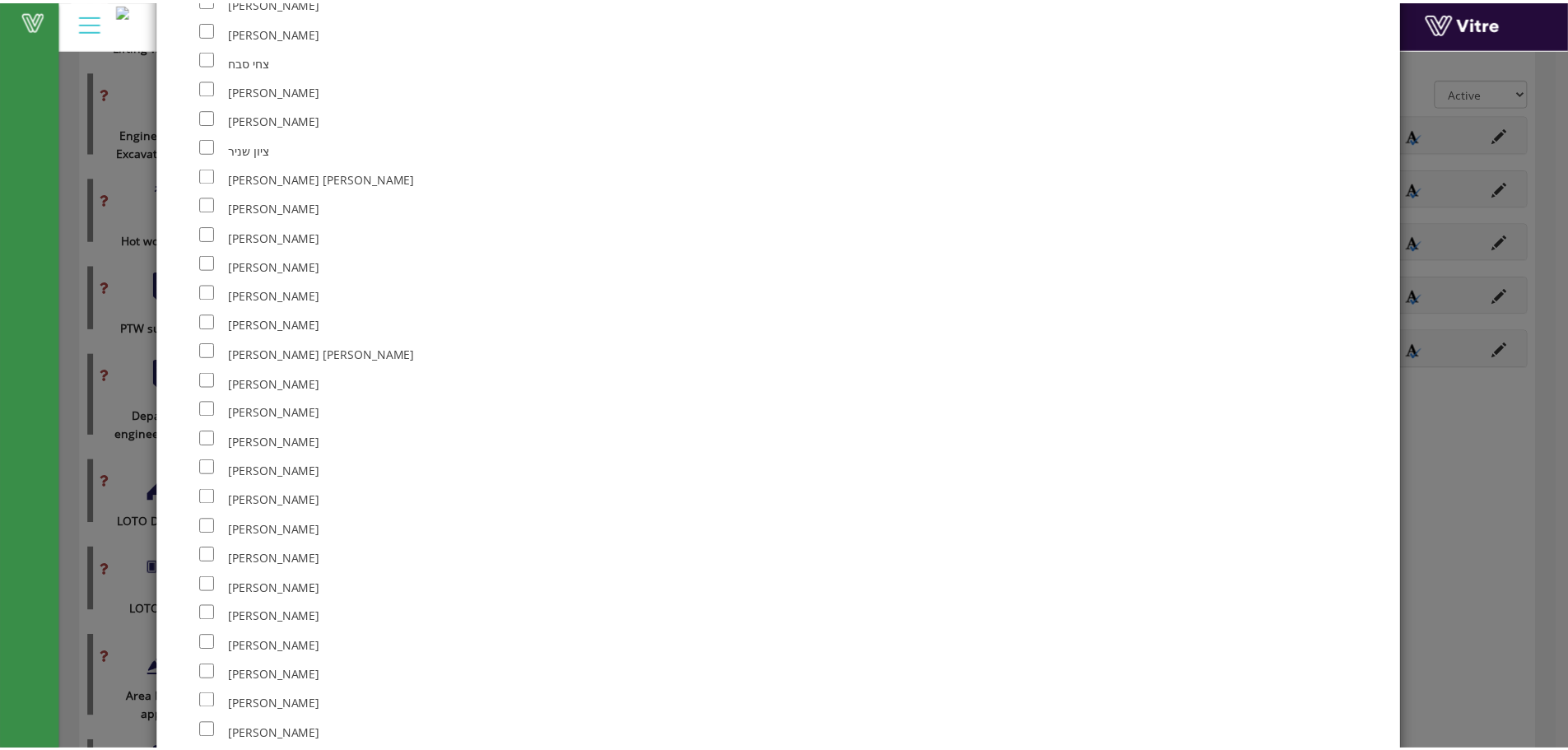
scroll to position [79077, 0]
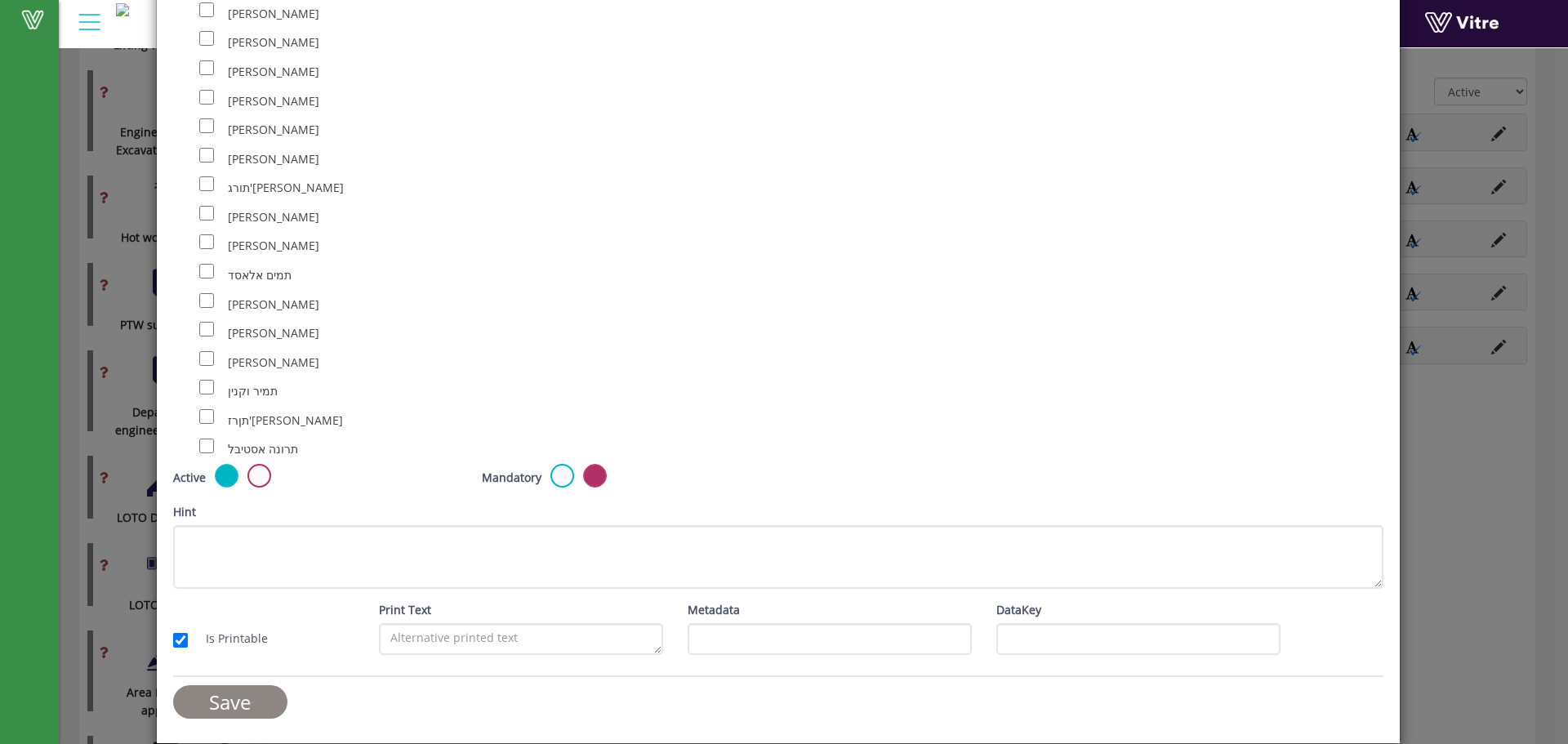
click at [229, 707] on input "Save" at bounding box center [230, 702] width 115 height 34
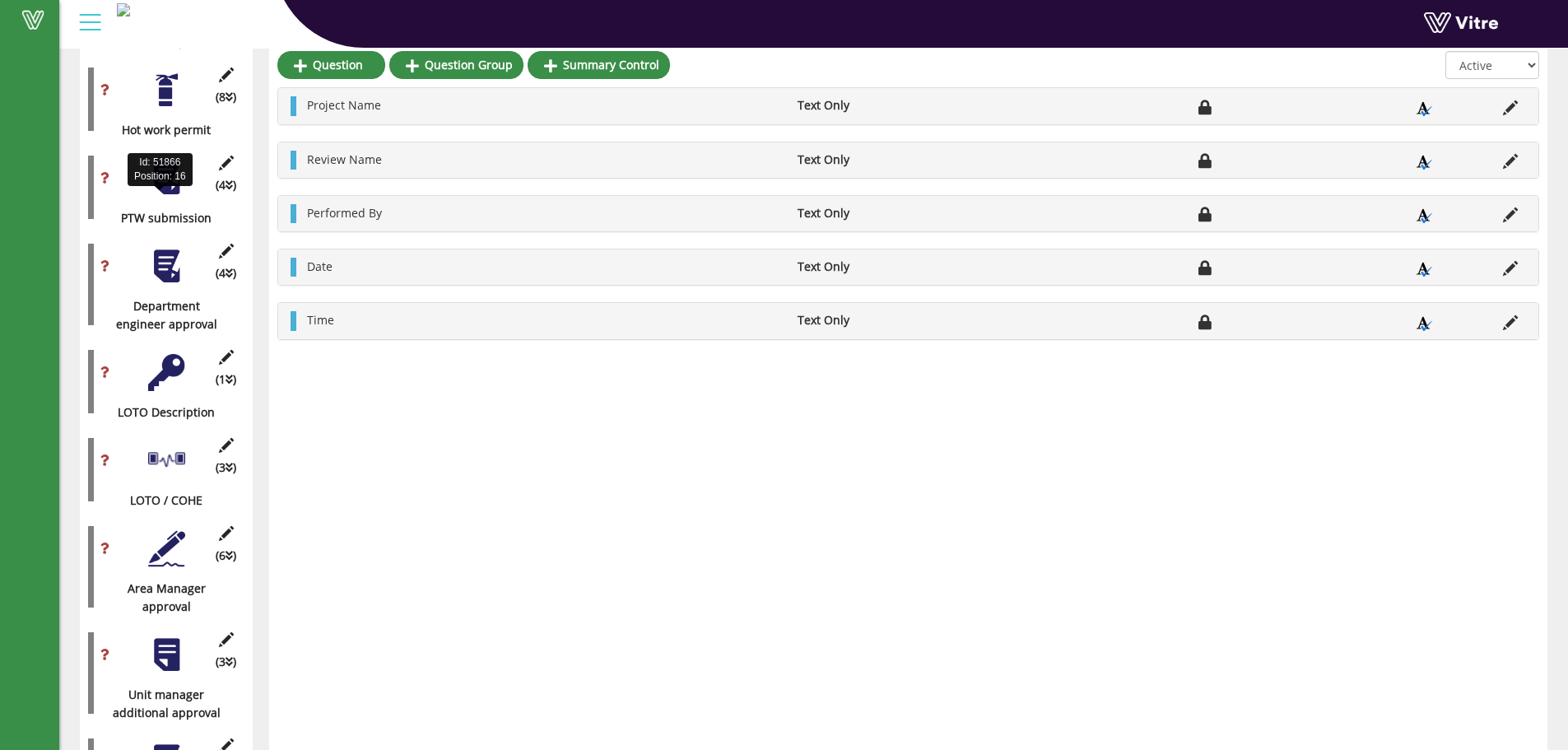
scroll to position [1097, 0]
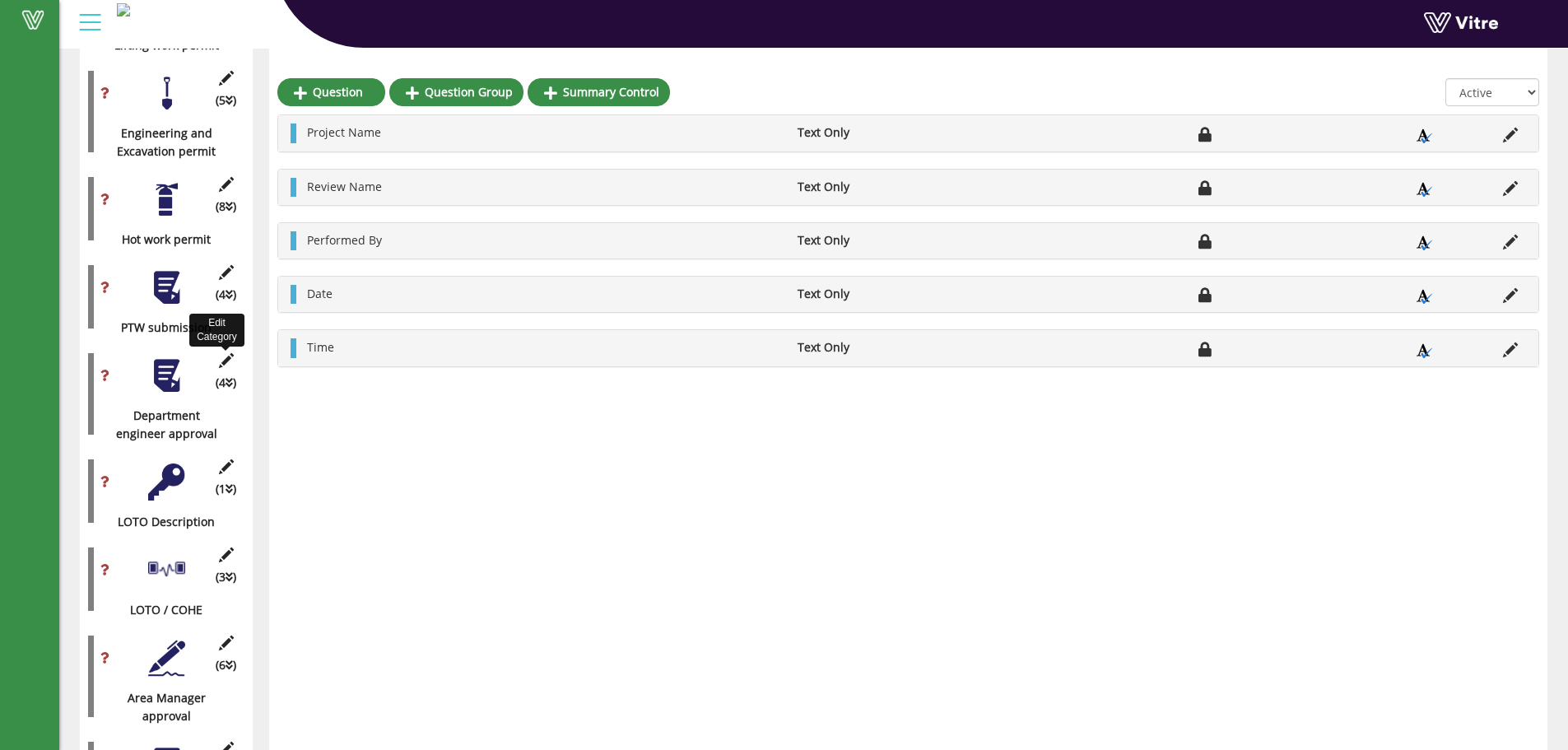
drag, startPoint x: 222, startPoint y: 350, endPoint x: 243, endPoint y: 336, distance: 25.2
click at [222, 353] on icon at bounding box center [226, 361] width 21 height 15
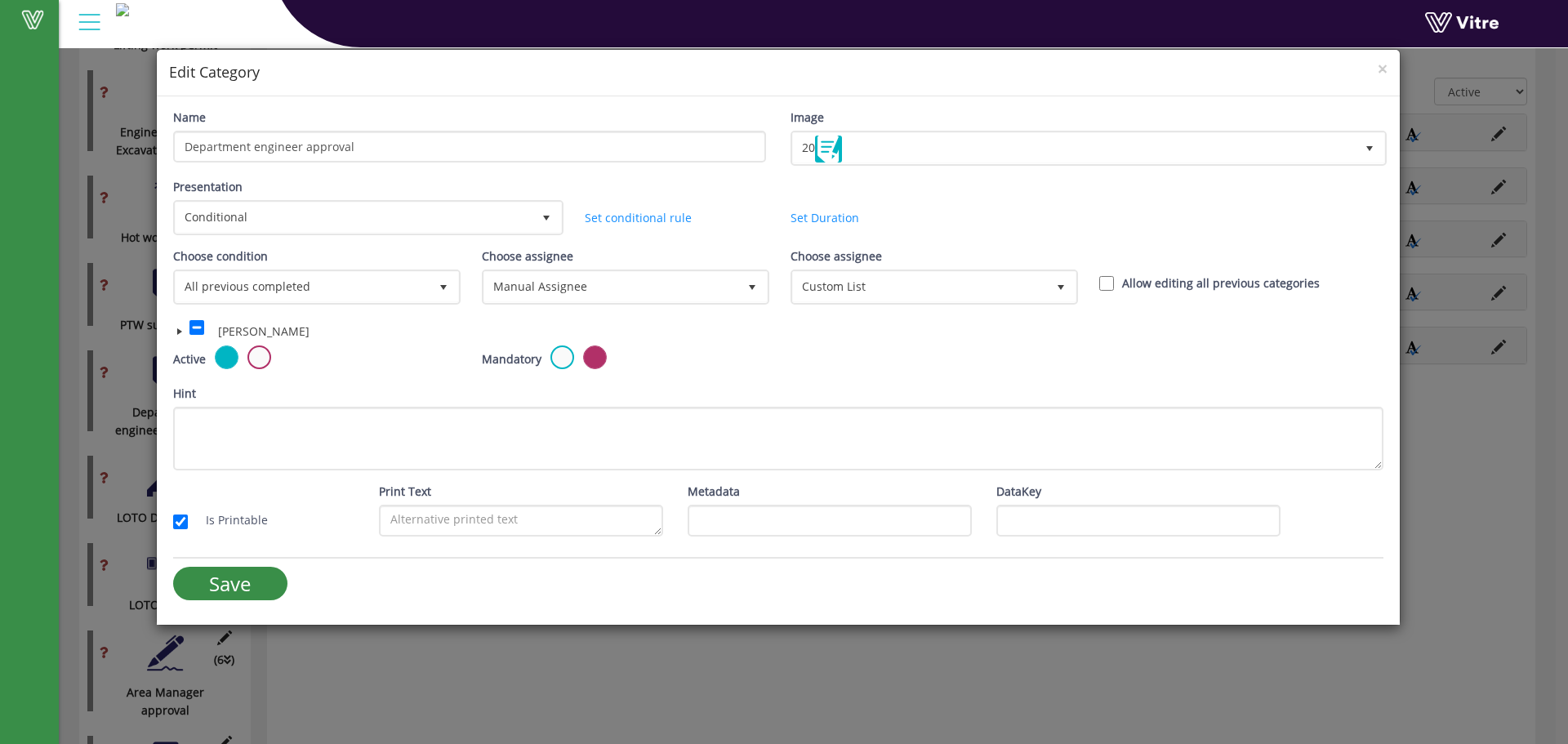
click at [1376, 69] on h4 "Edit Category" at bounding box center [778, 73] width 1218 height 21
click at [1381, 69] on span "×" at bounding box center [1382, 68] width 10 height 23
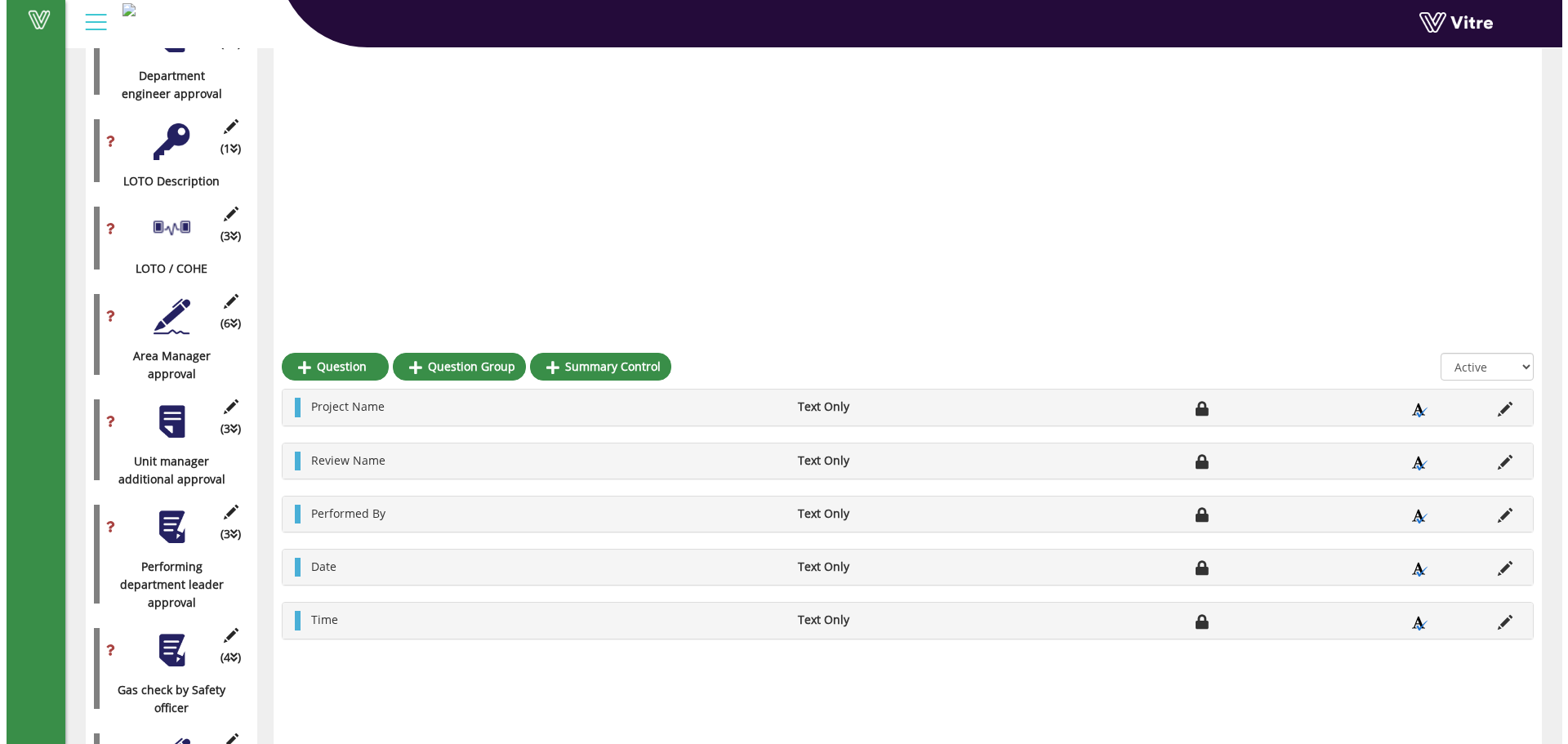
scroll to position [1714, 0]
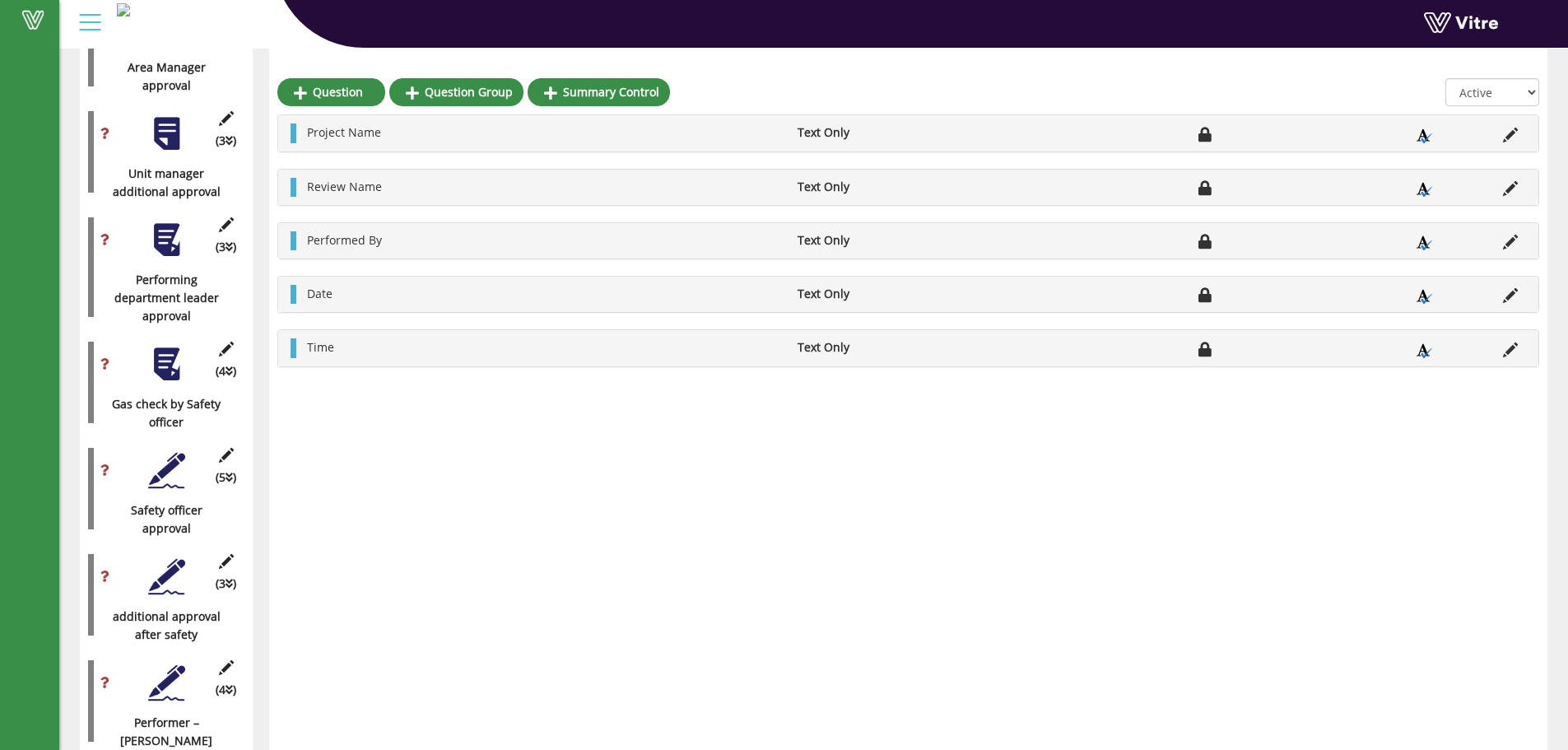
click at [172, 222] on div at bounding box center [166, 240] width 37 height 37
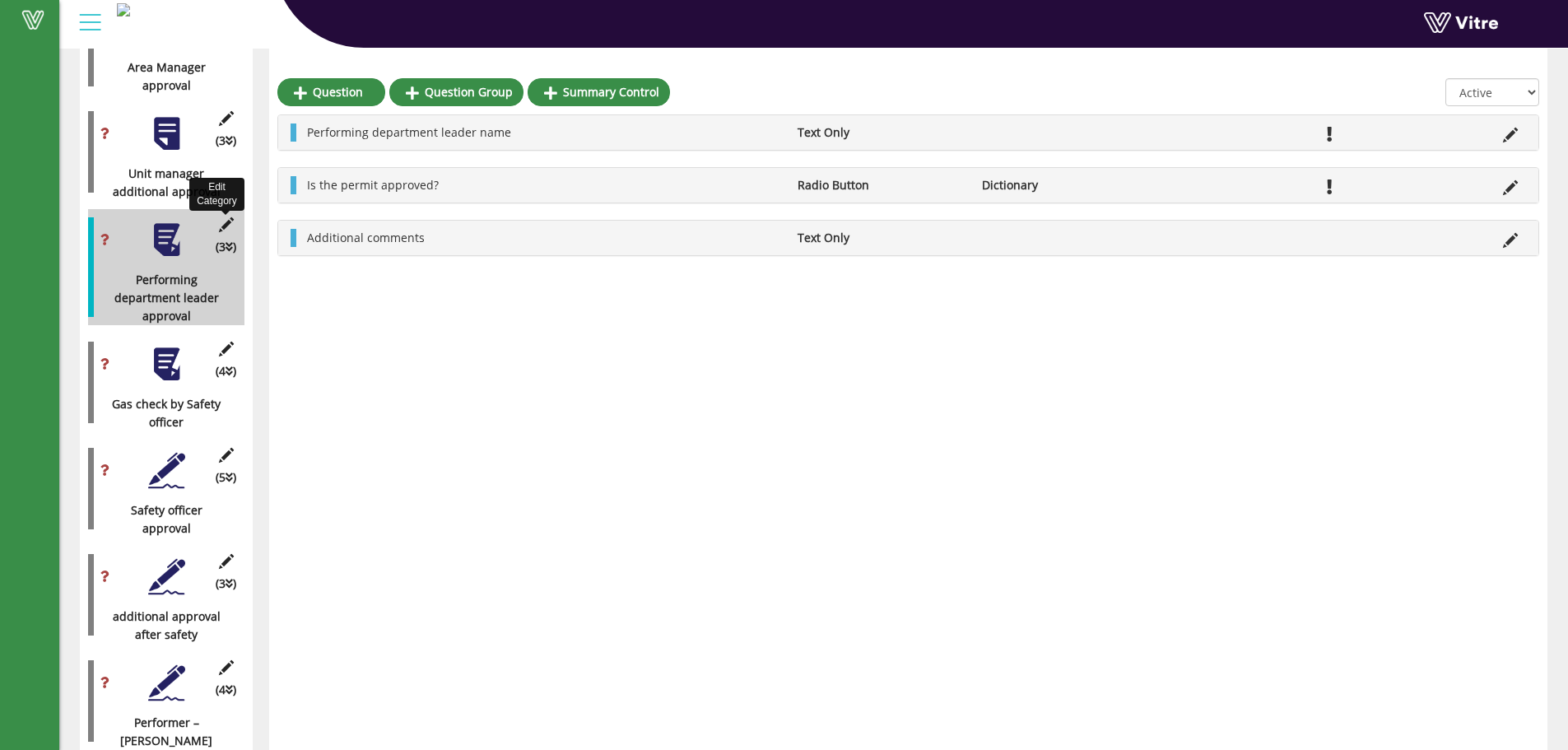
click at [235, 217] on icon at bounding box center [226, 225] width 21 height 15
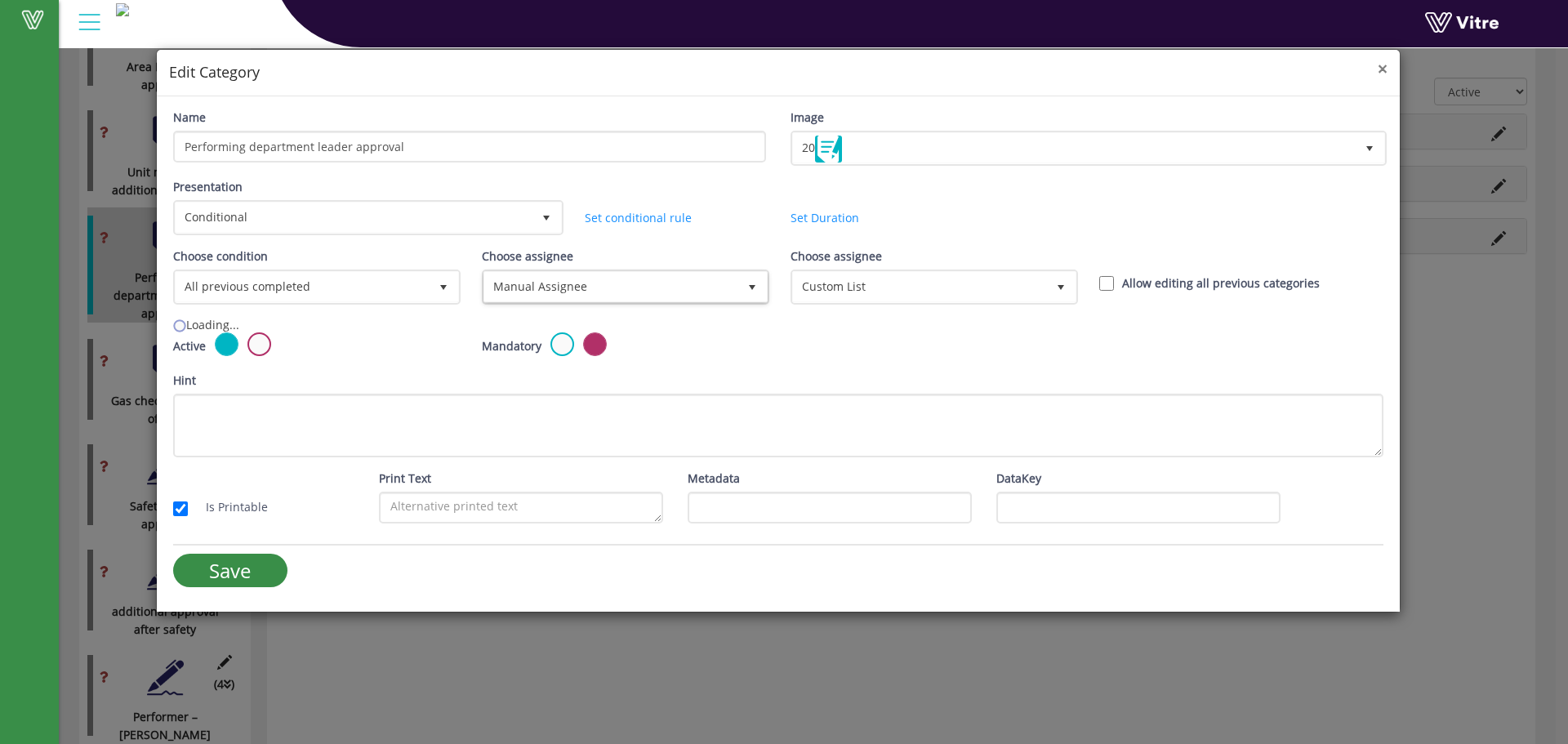
click at [1380, 69] on span "×" at bounding box center [1382, 68] width 10 height 23
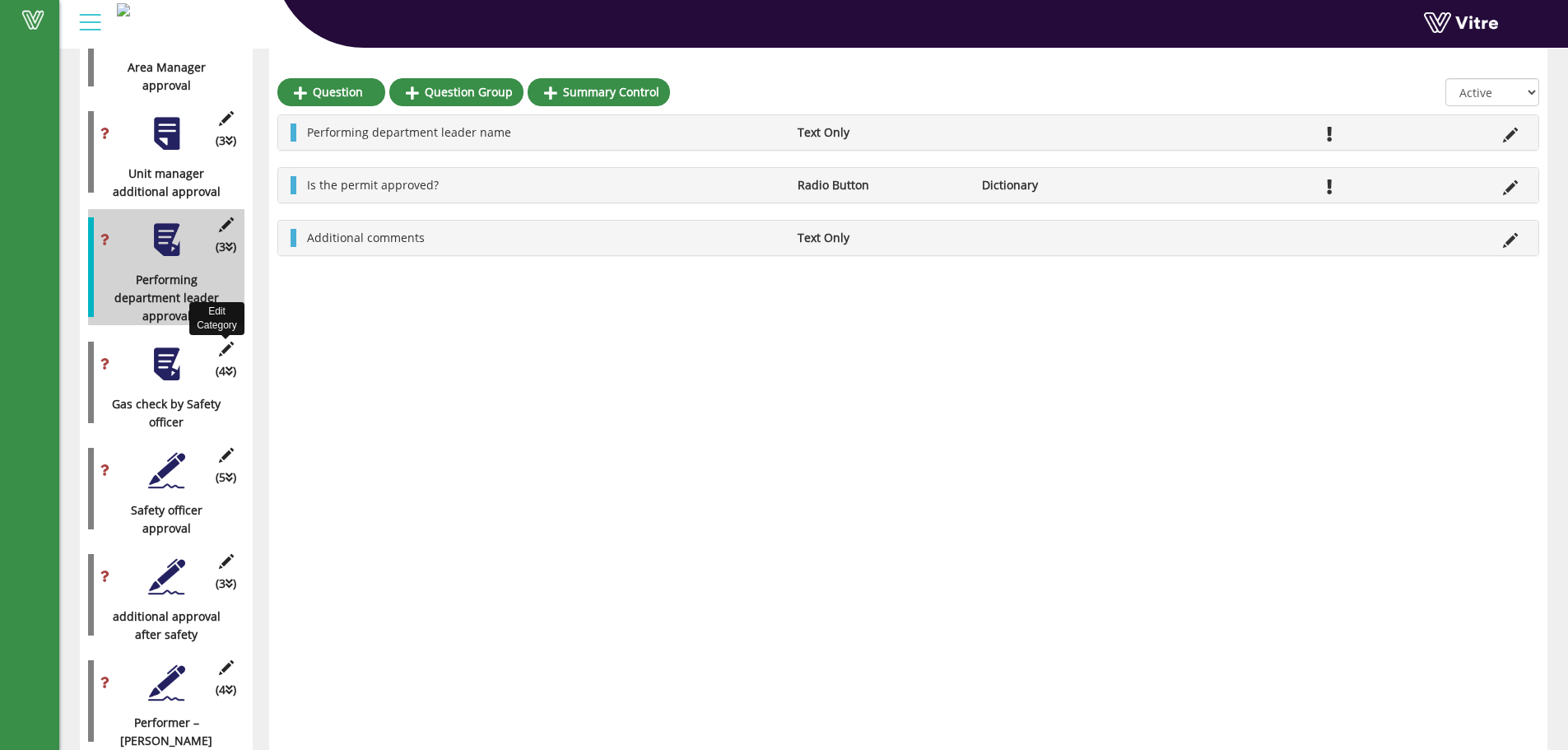
click at [225, 341] on icon at bounding box center [226, 349] width 21 height 15
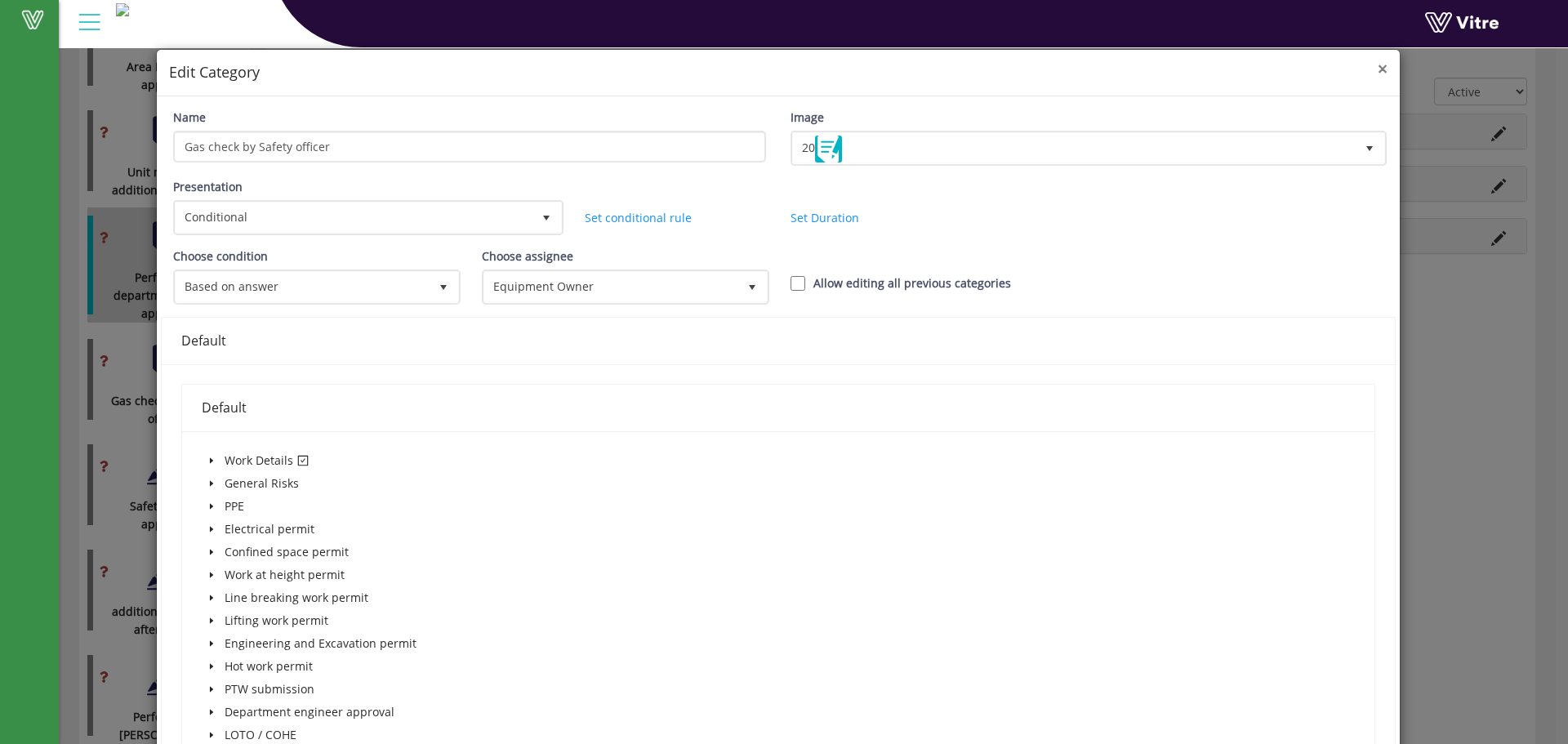
click at [1378, 70] on span "×" at bounding box center [1382, 68] width 10 height 23
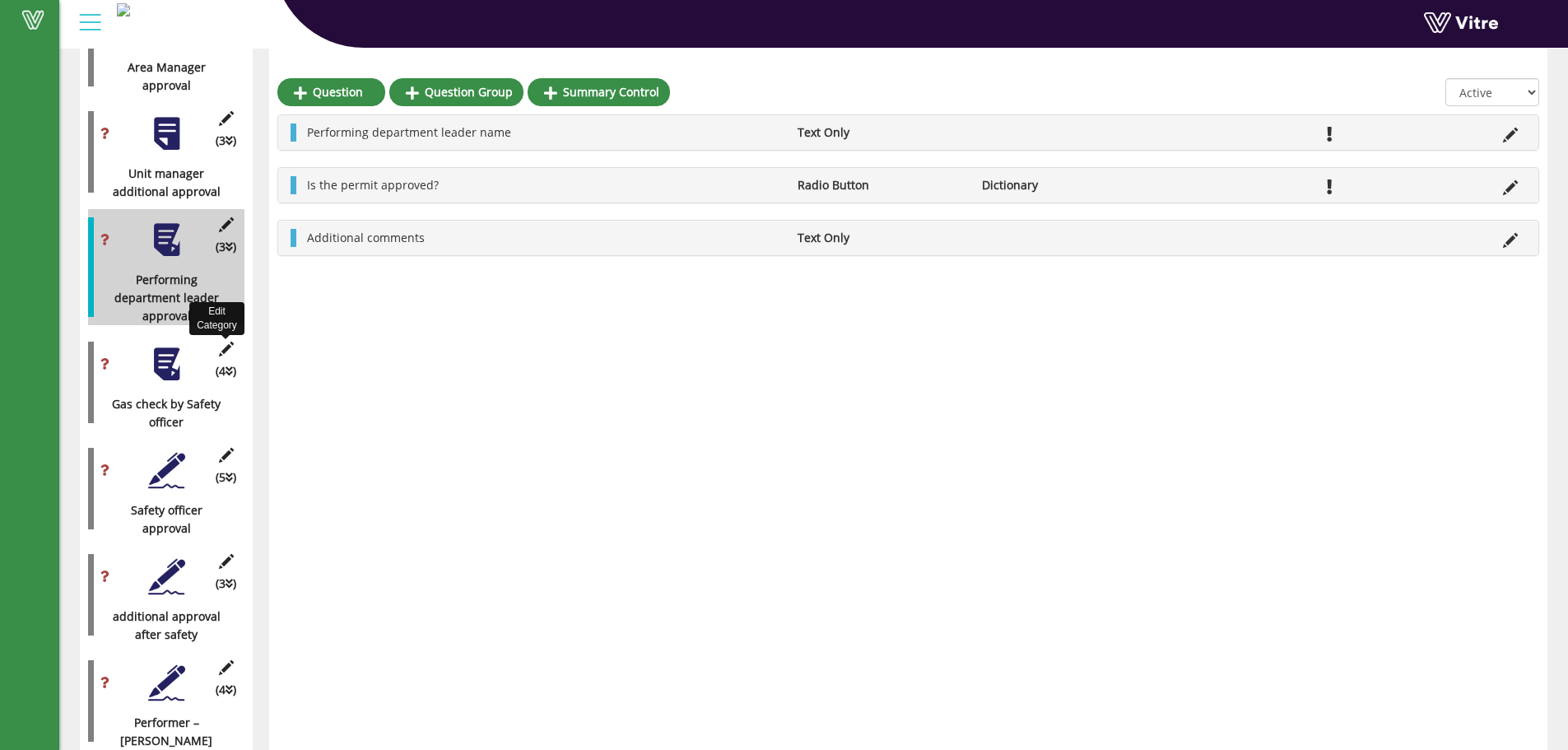
click at [231, 341] on icon at bounding box center [226, 349] width 21 height 15
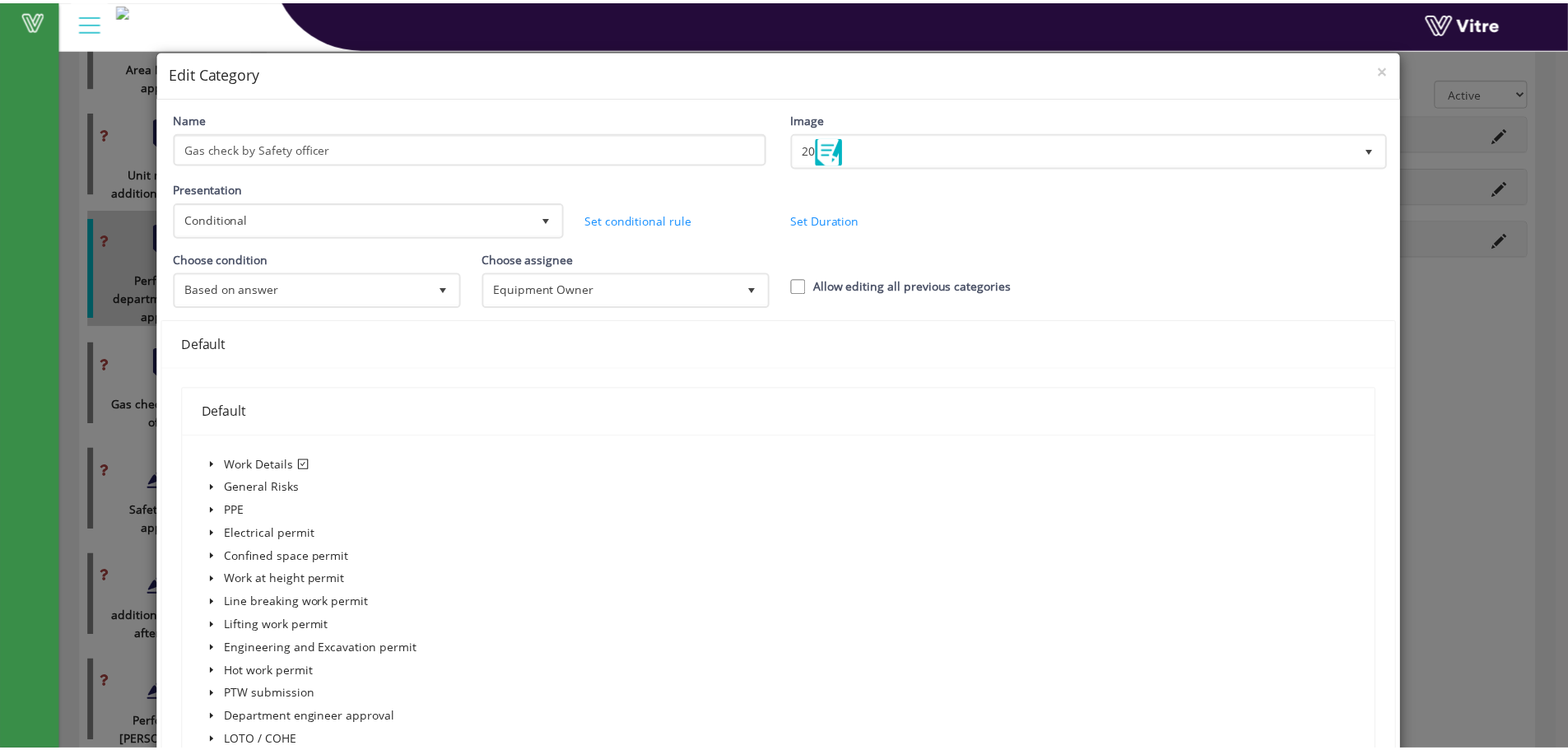
scroll to position [1727, 0]
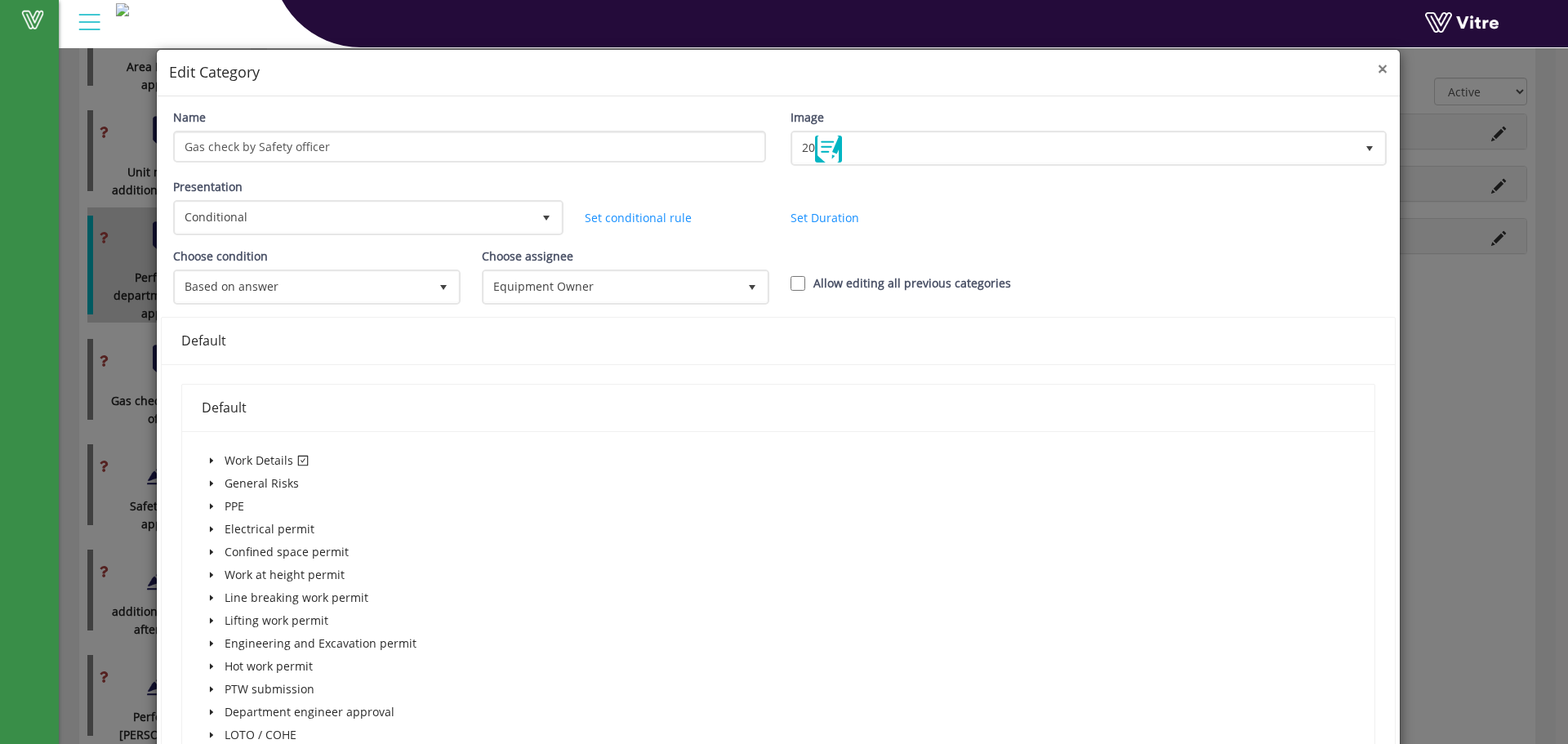
click at [1378, 62] on span "×" at bounding box center [1382, 68] width 10 height 23
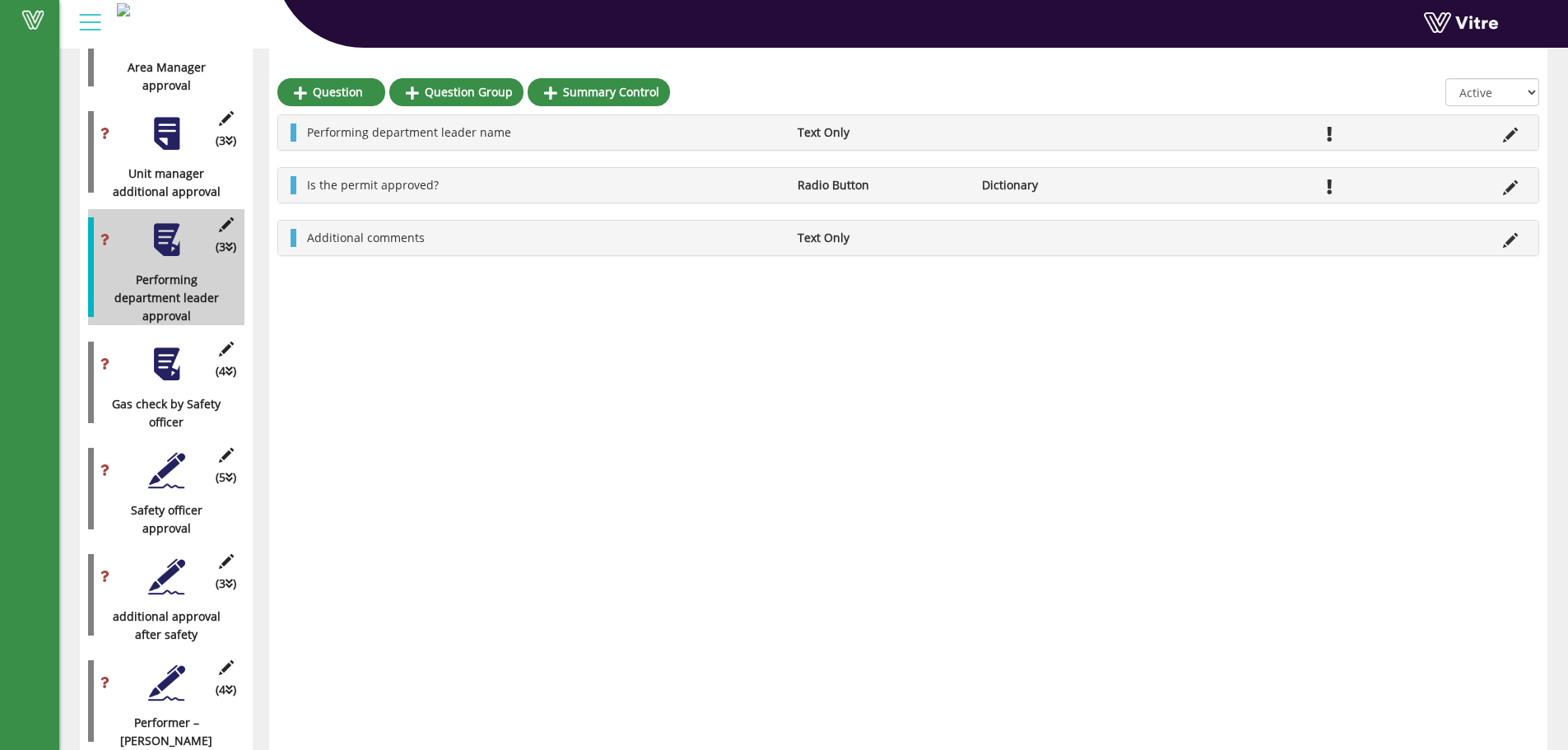
click at [186, 360] on div "(4 ) Gas check by Safety officer" at bounding box center [166, 383] width 156 height 98
click at [181, 359] on div at bounding box center [166, 364] width 37 height 37
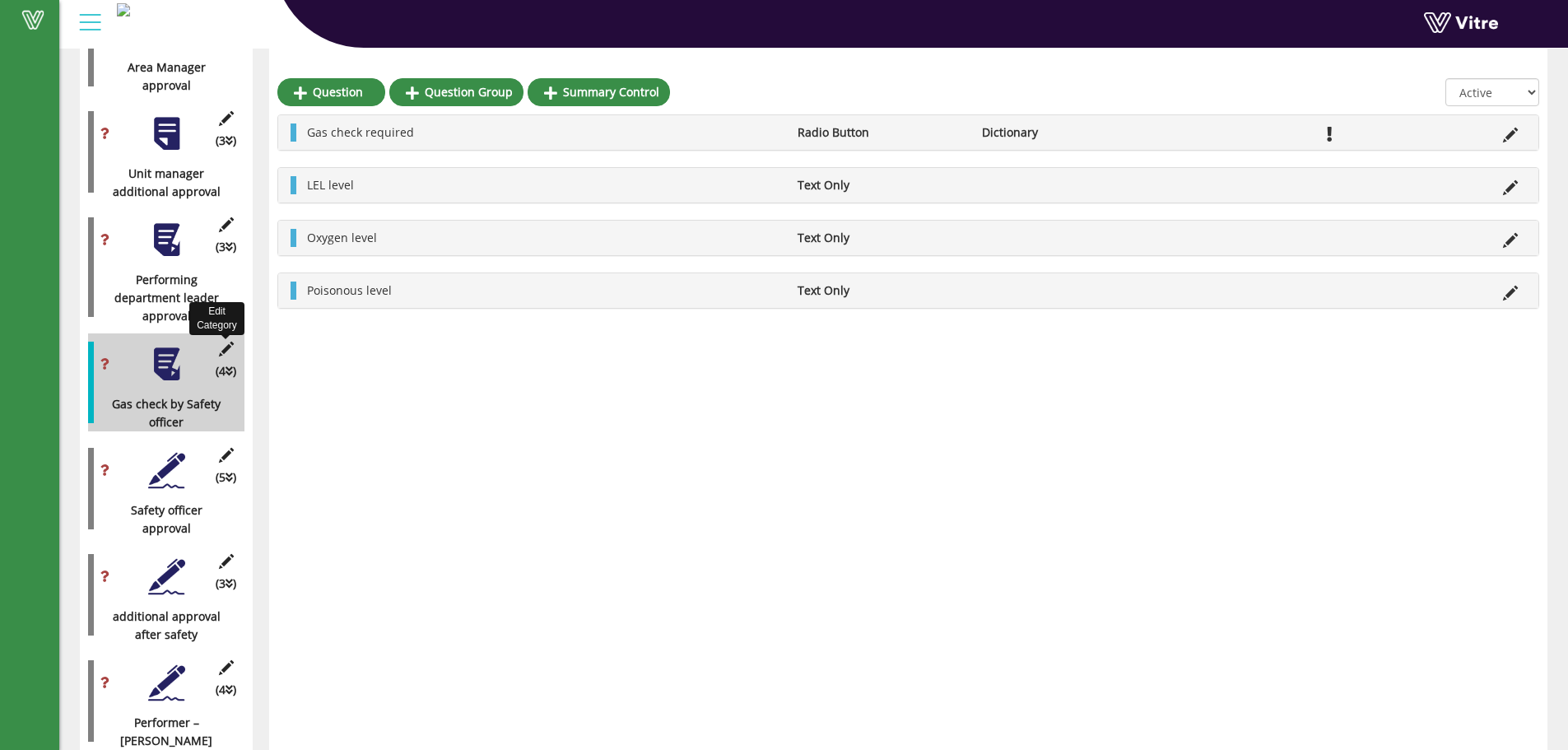
click at [226, 341] on icon at bounding box center [226, 349] width 21 height 15
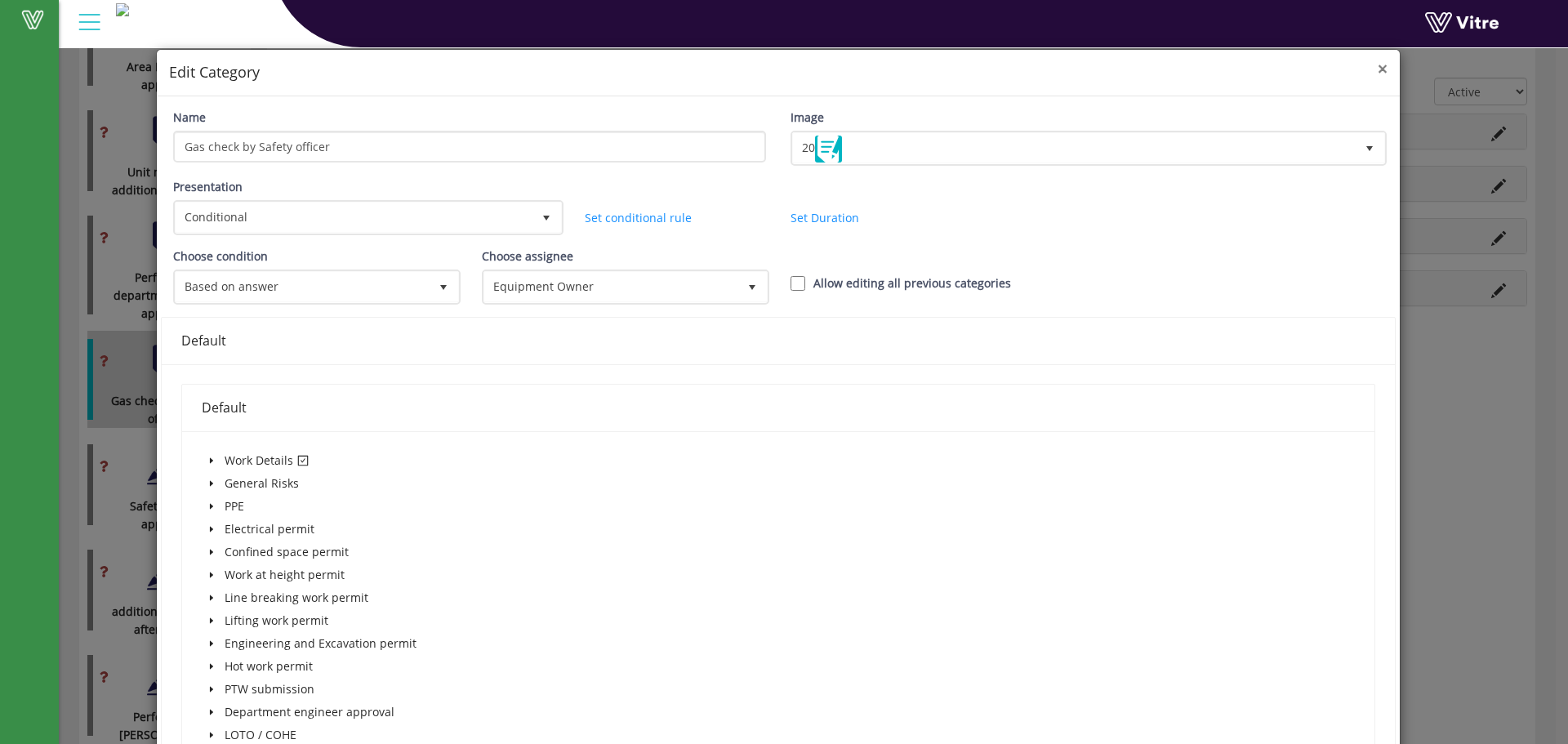
click at [1378, 75] on span "×" at bounding box center [1382, 68] width 10 height 23
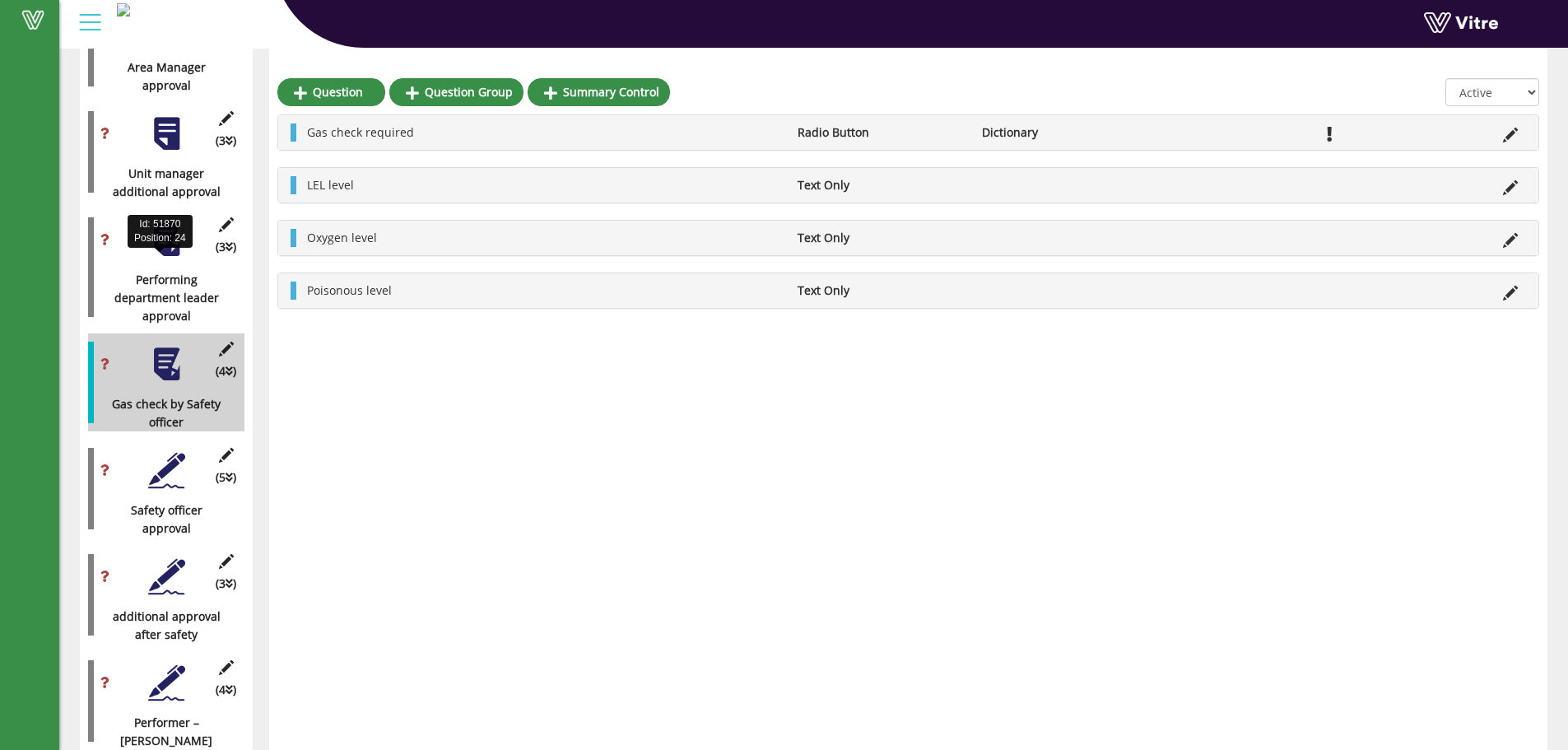
click at [170, 271] on div "Performing department leader approval" at bounding box center [160, 298] width 144 height 55
click at [147, 218] on div "(3 ) Performing department leader approval" at bounding box center [166, 266] width 156 height 116
click at [158, 222] on div at bounding box center [166, 240] width 37 height 37
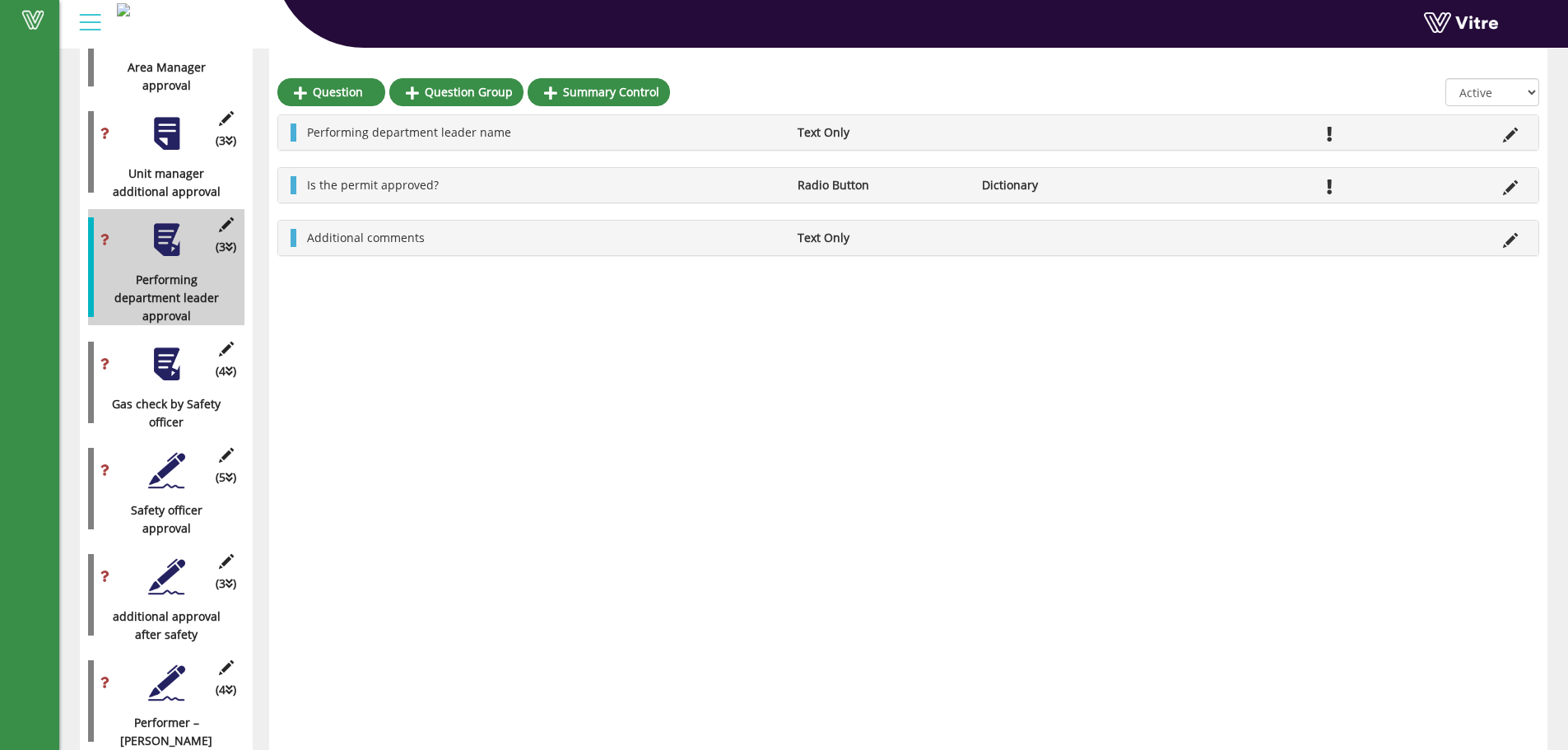
click at [157, 346] on div at bounding box center [166, 364] width 37 height 37
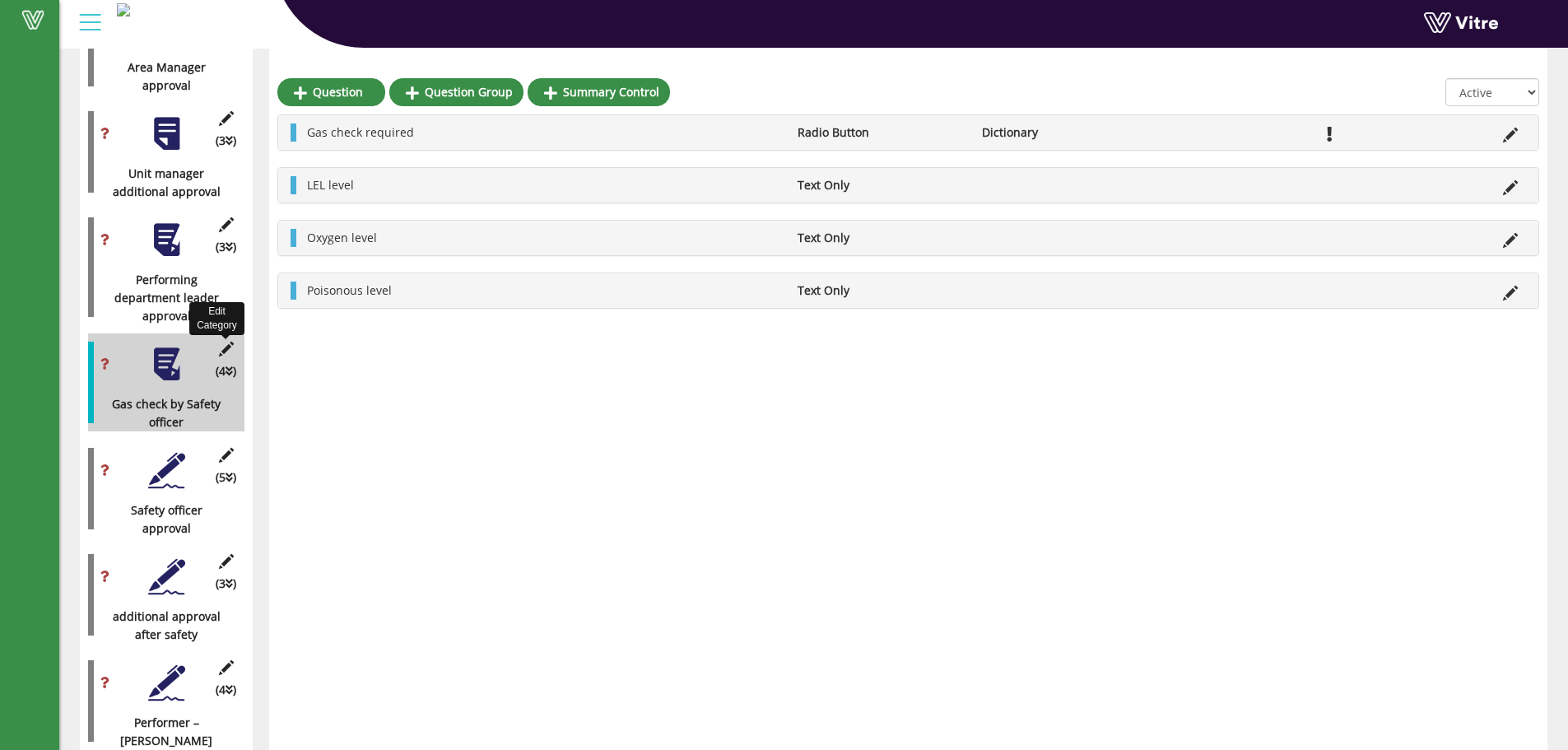
click at [223, 341] on icon at bounding box center [226, 349] width 21 height 15
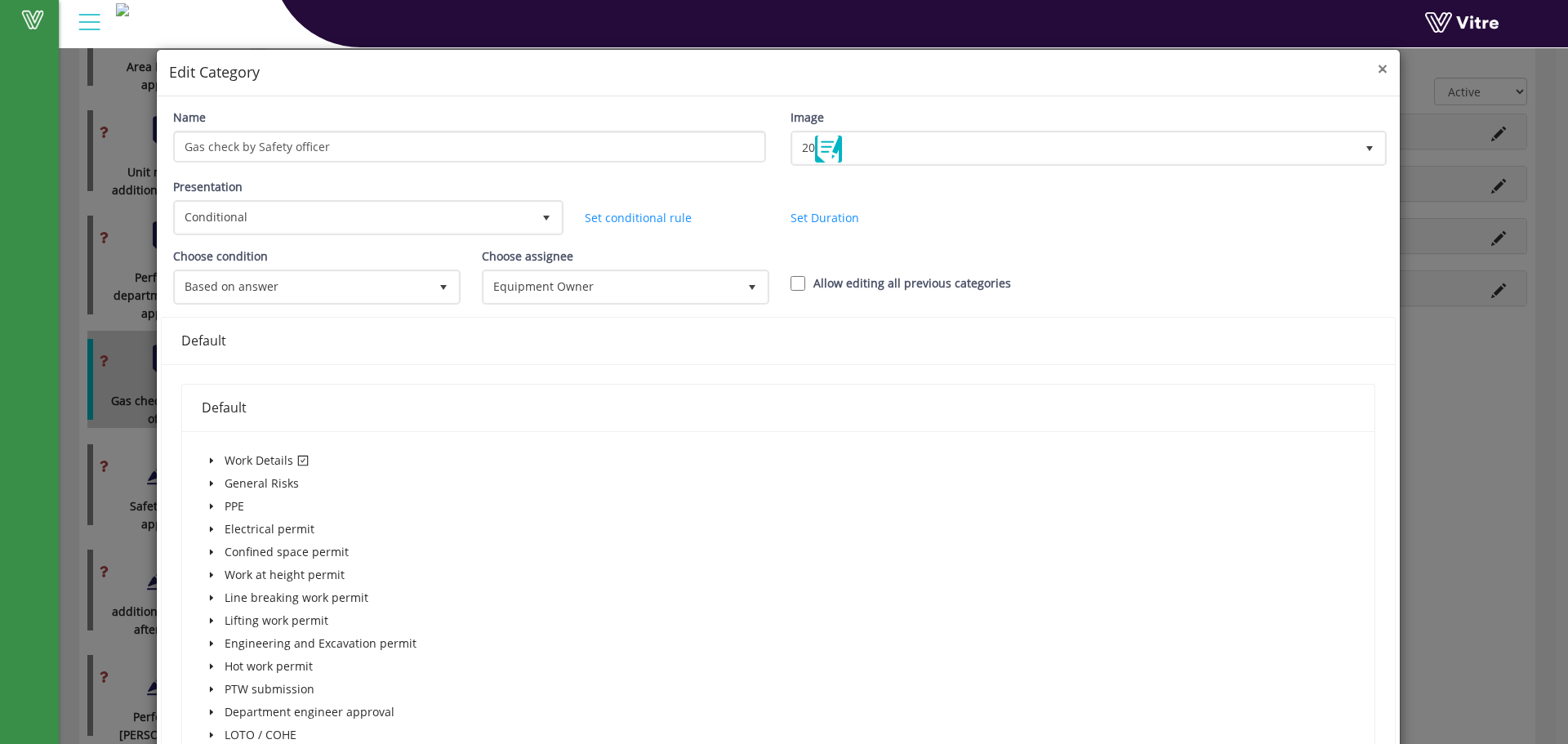
click at [1378, 70] on span "×" at bounding box center [1382, 68] width 10 height 23
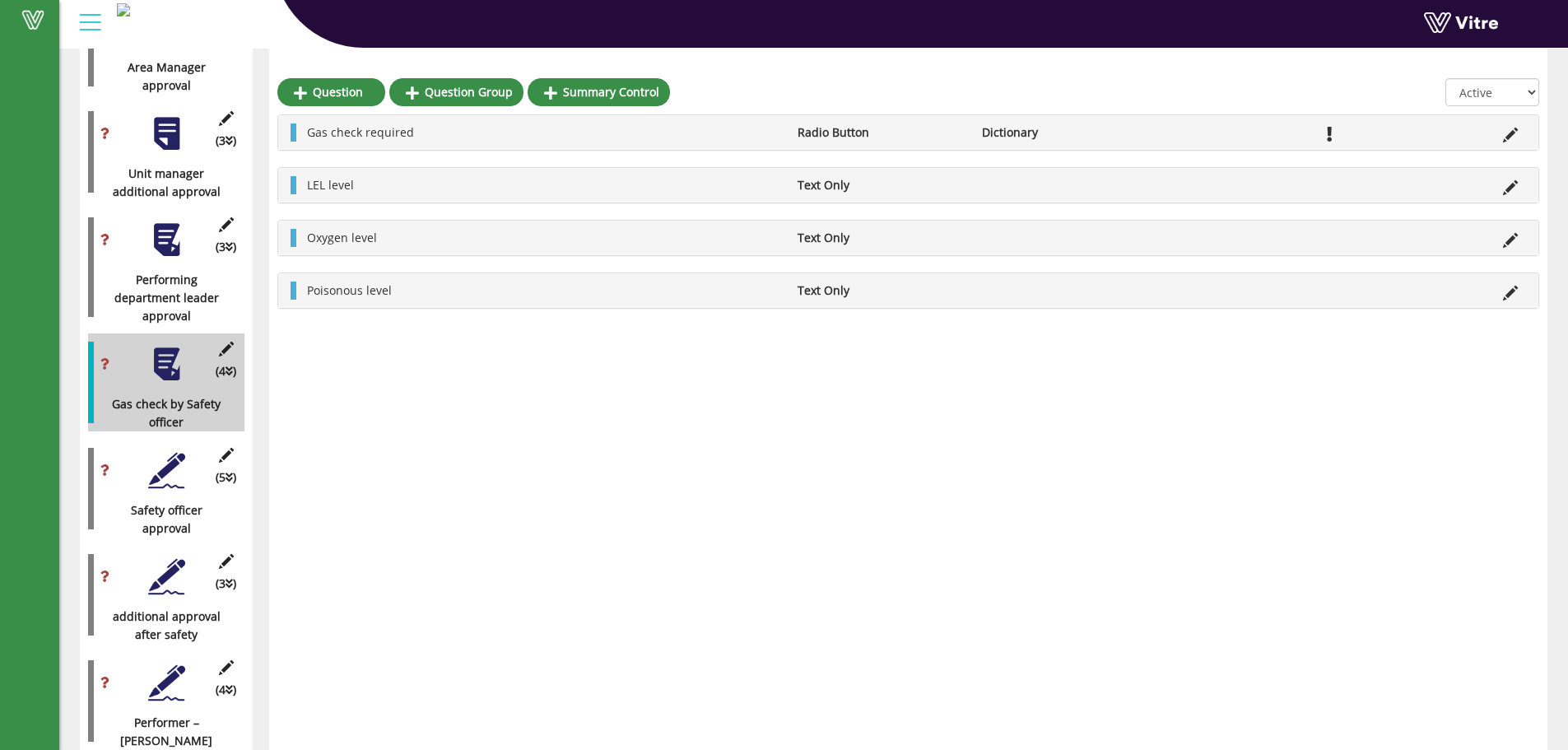
click at [172, 466] on div at bounding box center [166, 470] width 37 height 37
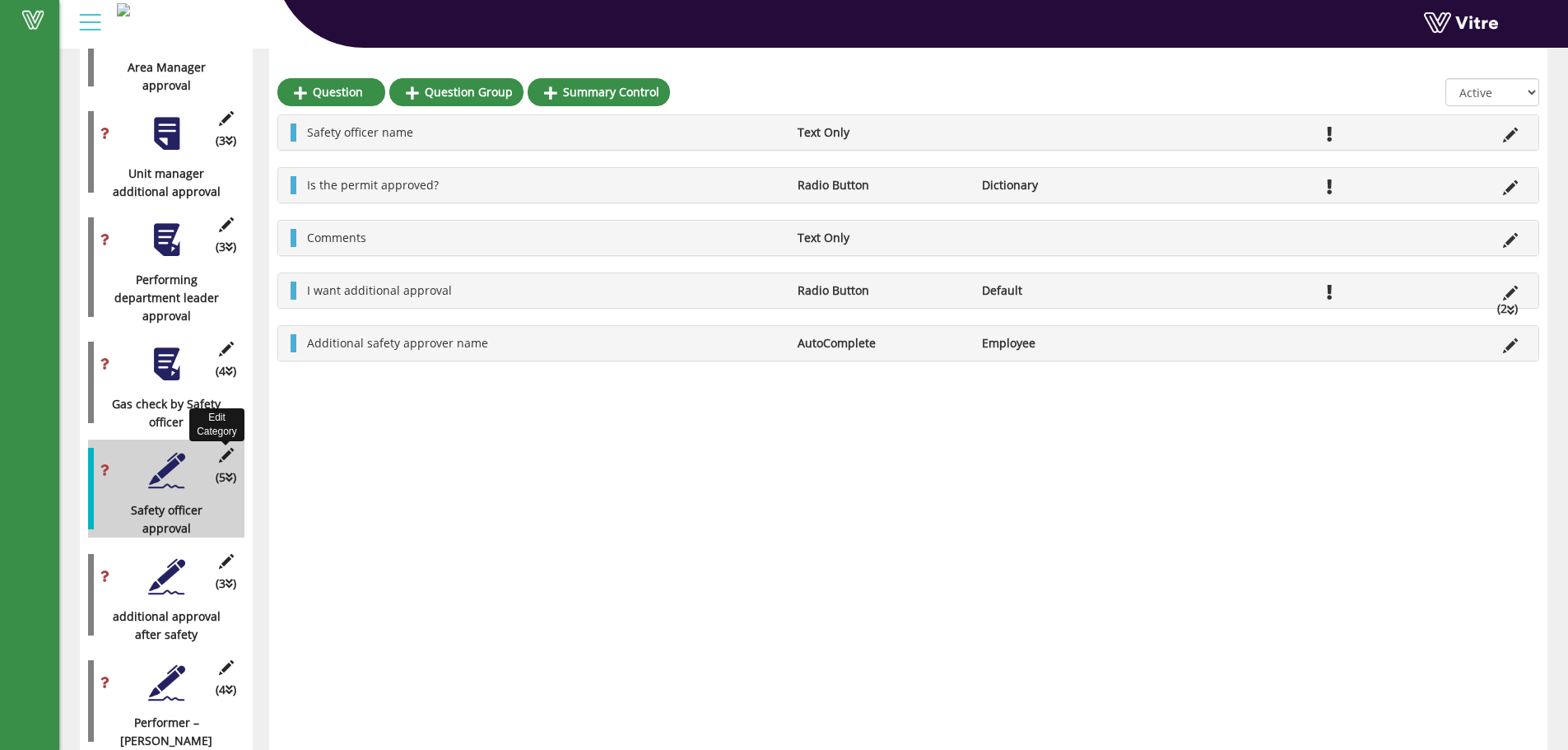
click at [228, 447] on icon at bounding box center [226, 455] width 21 height 15
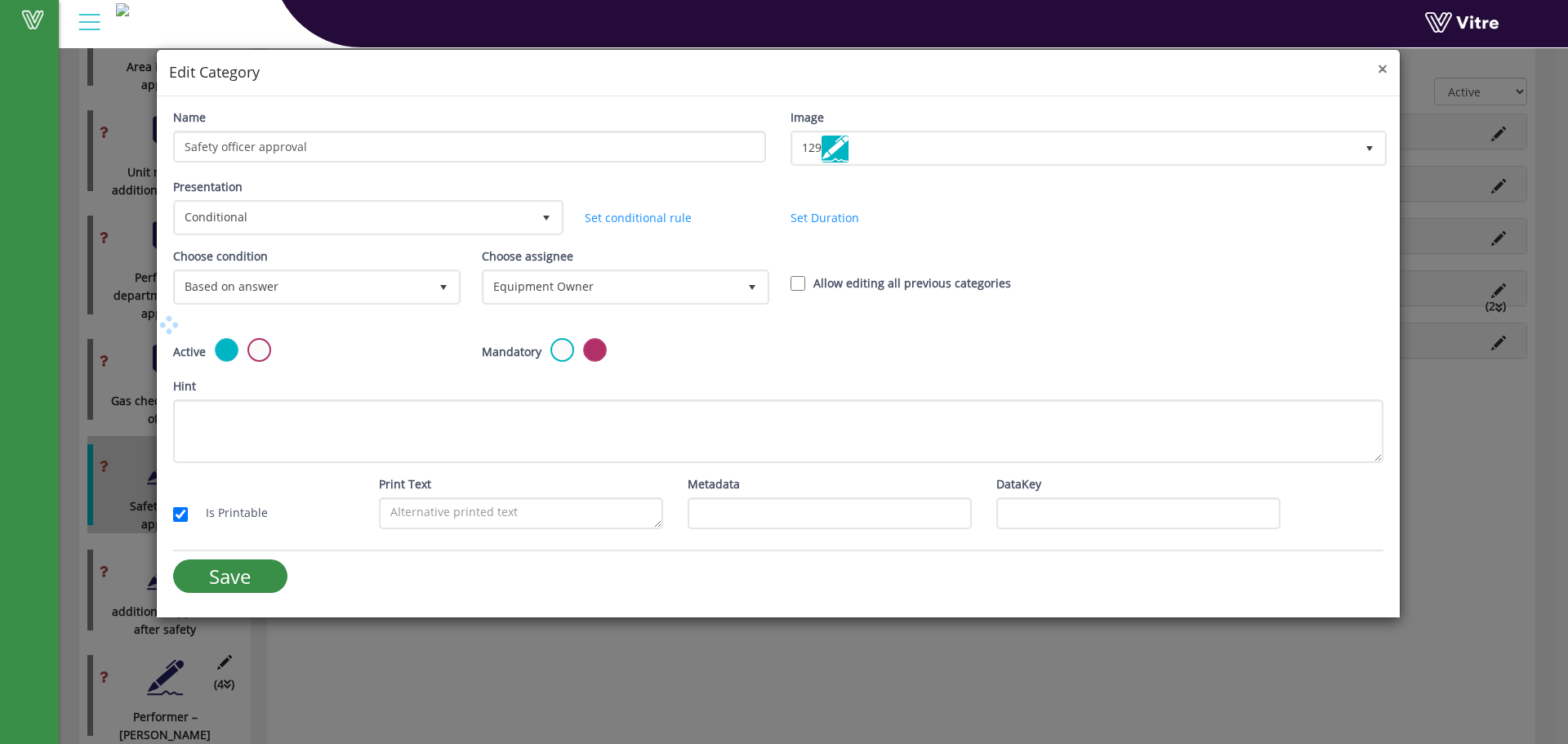
click at [1378, 65] on span "×" at bounding box center [1382, 68] width 10 height 23
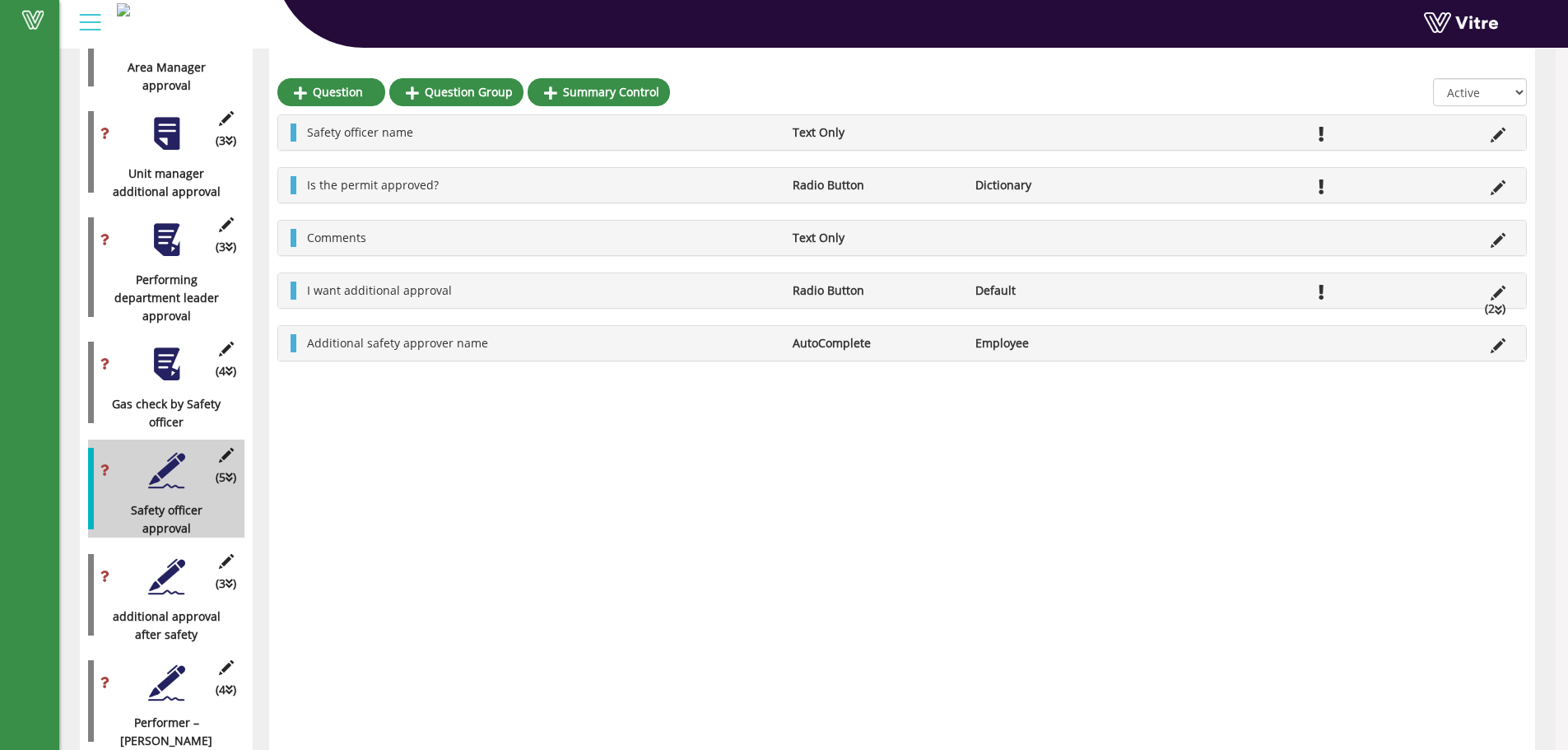
click at [165, 355] on div at bounding box center [166, 364] width 37 height 37
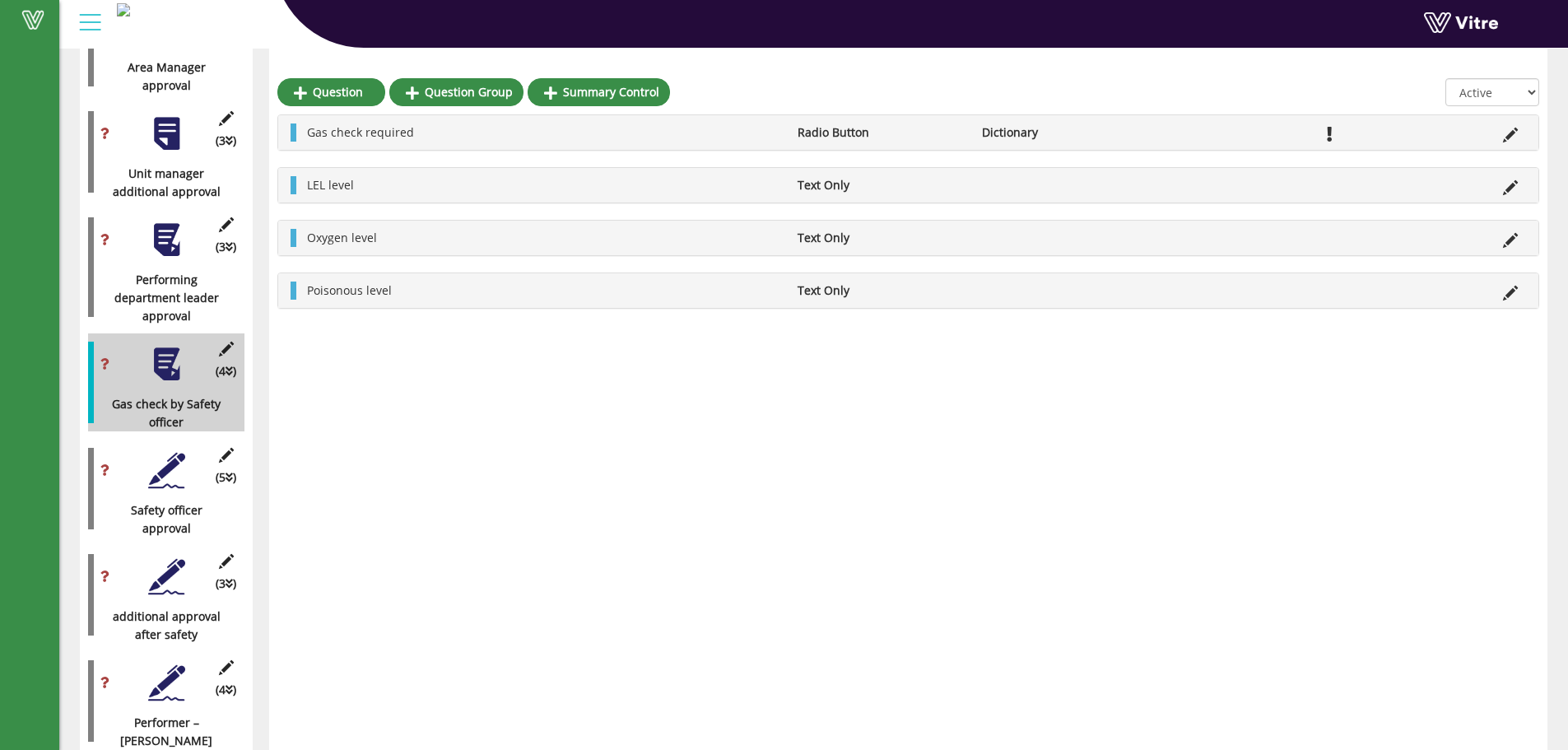
click at [225, 340] on div "(4 ) Gas check by Safety officer" at bounding box center [166, 383] width 156 height 98
click at [225, 341] on icon at bounding box center [226, 349] width 21 height 15
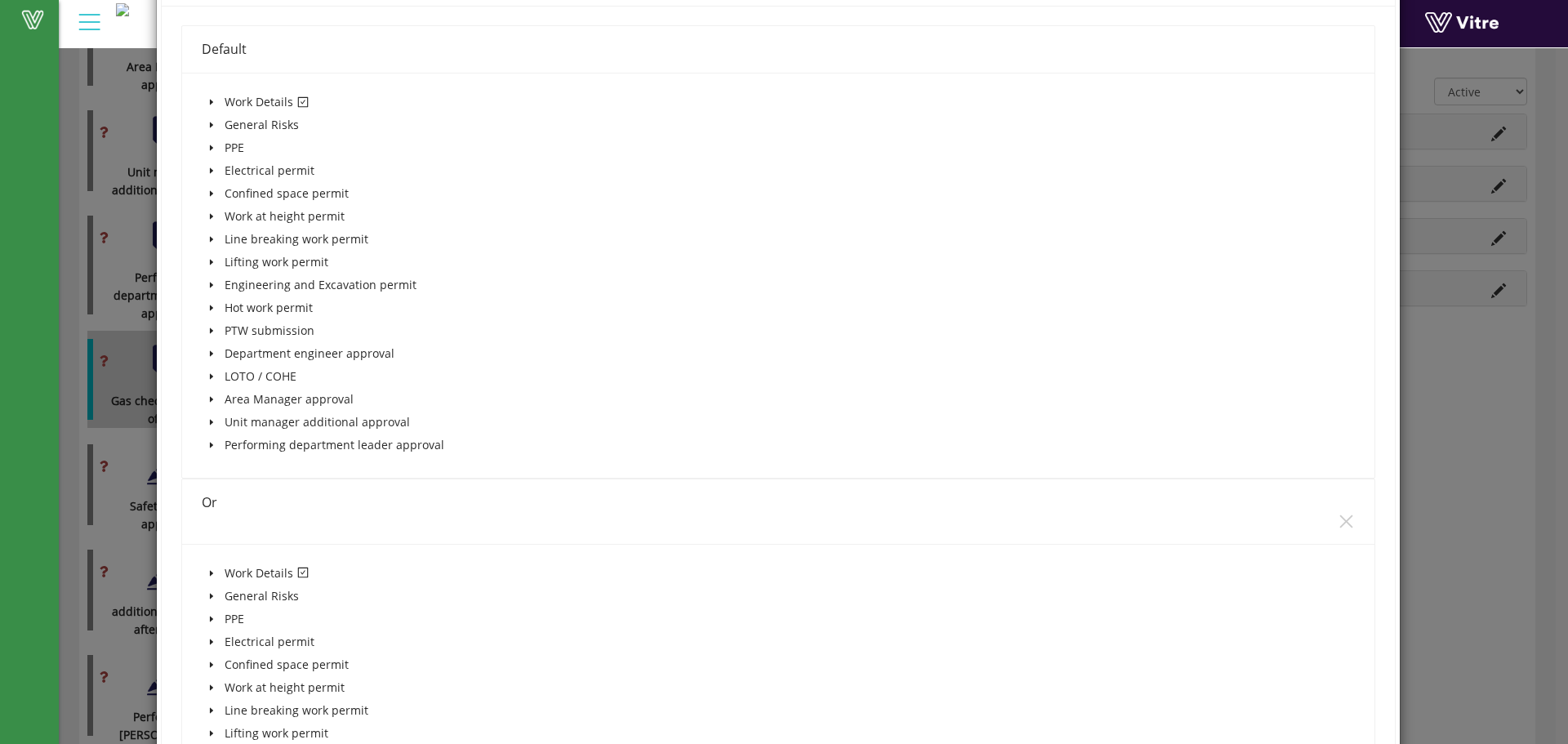
scroll to position [326, 0]
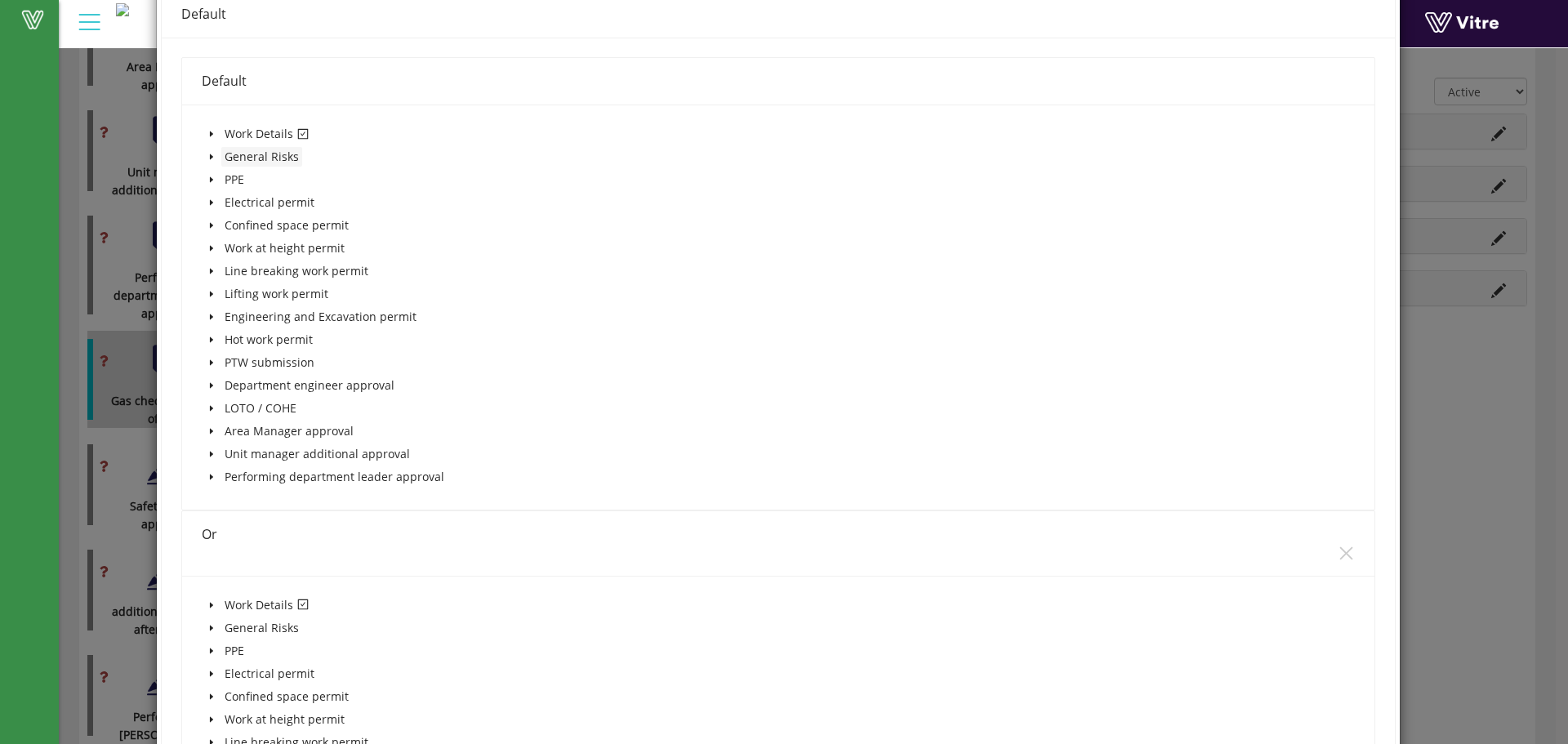
click at [207, 133] on icon "caret-down" at bounding box center [211, 133] width 8 height 8
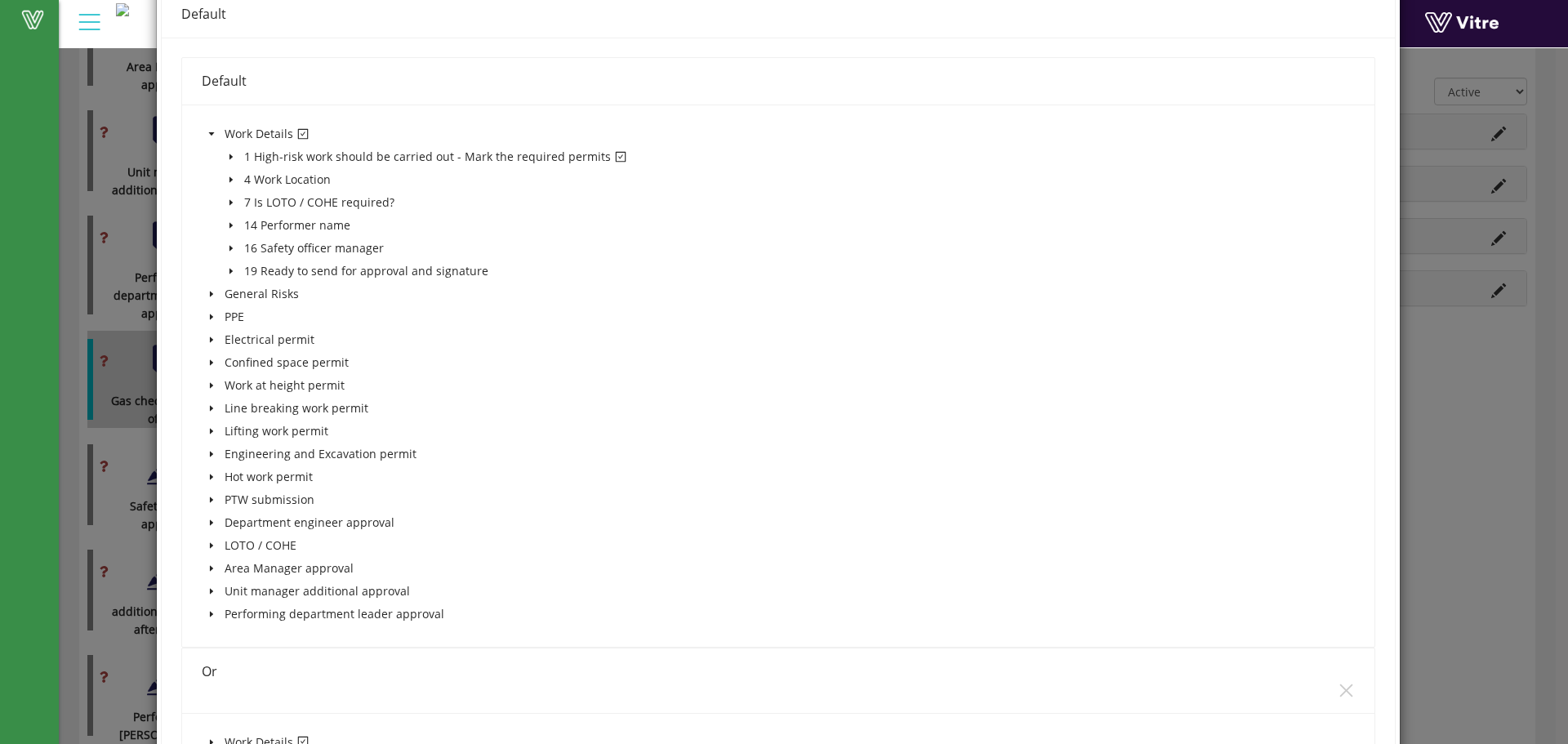
click at [229, 150] on span at bounding box center [230, 157] width 20 height 20
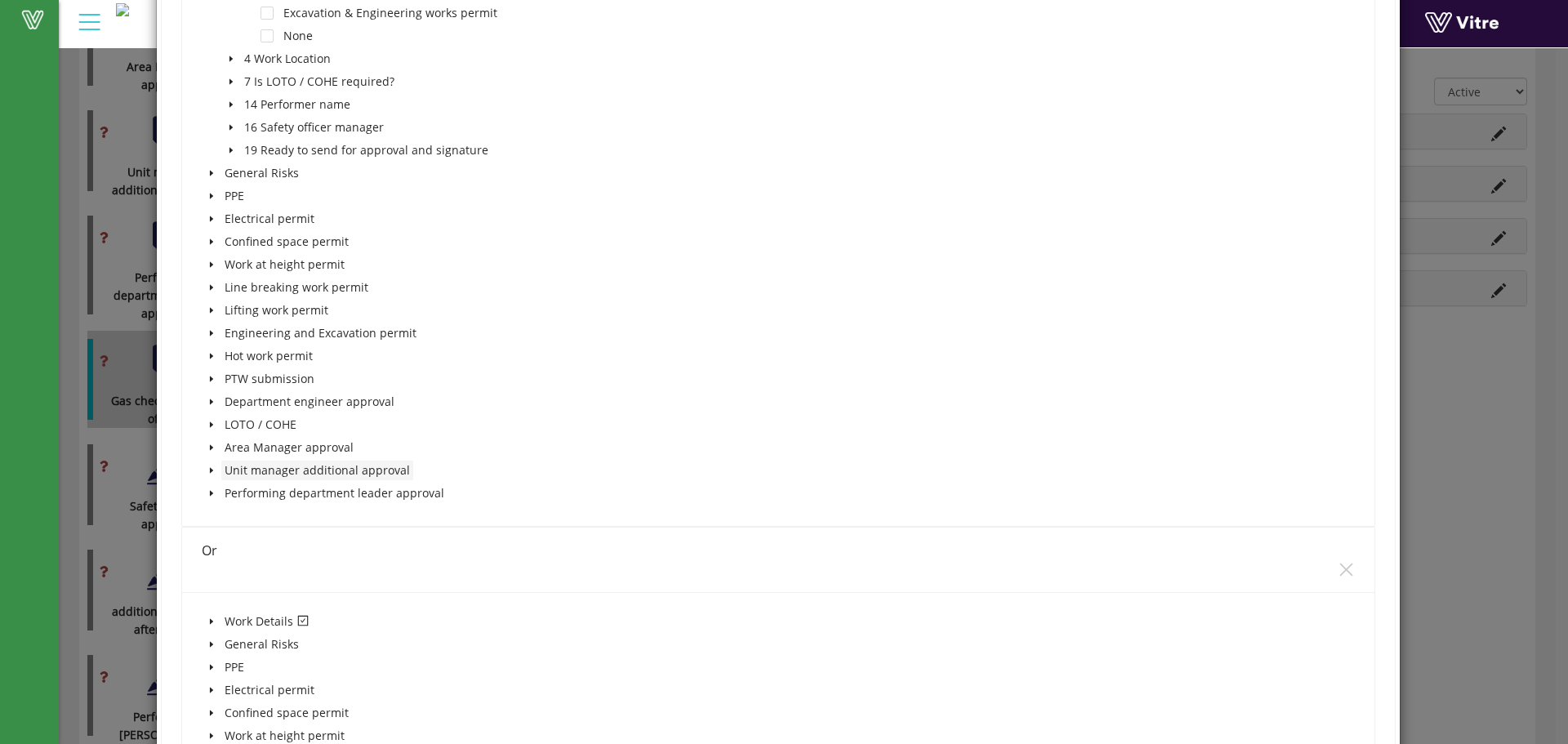
scroll to position [871, 0]
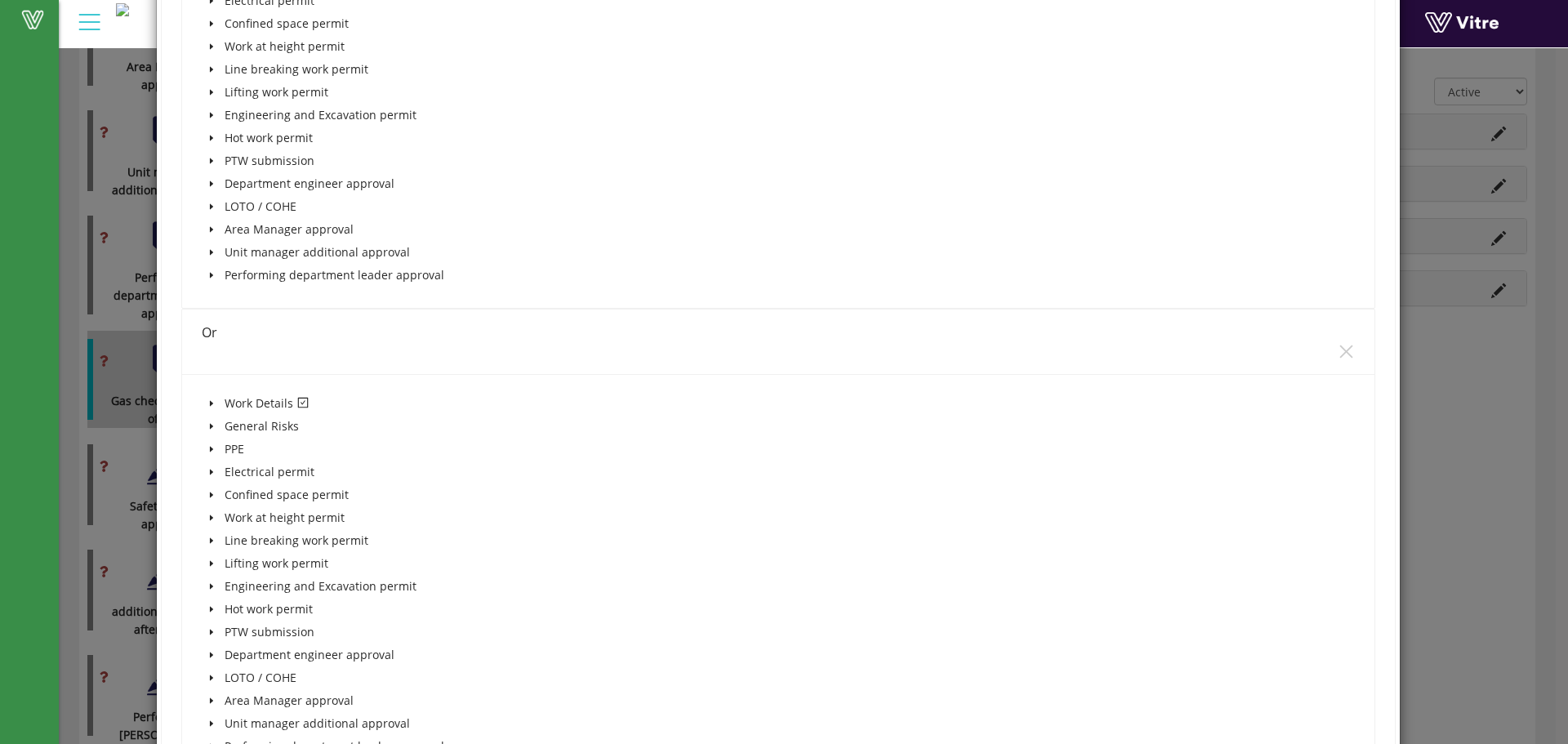
click at [214, 405] on icon "caret-down" at bounding box center [211, 403] width 8 height 8
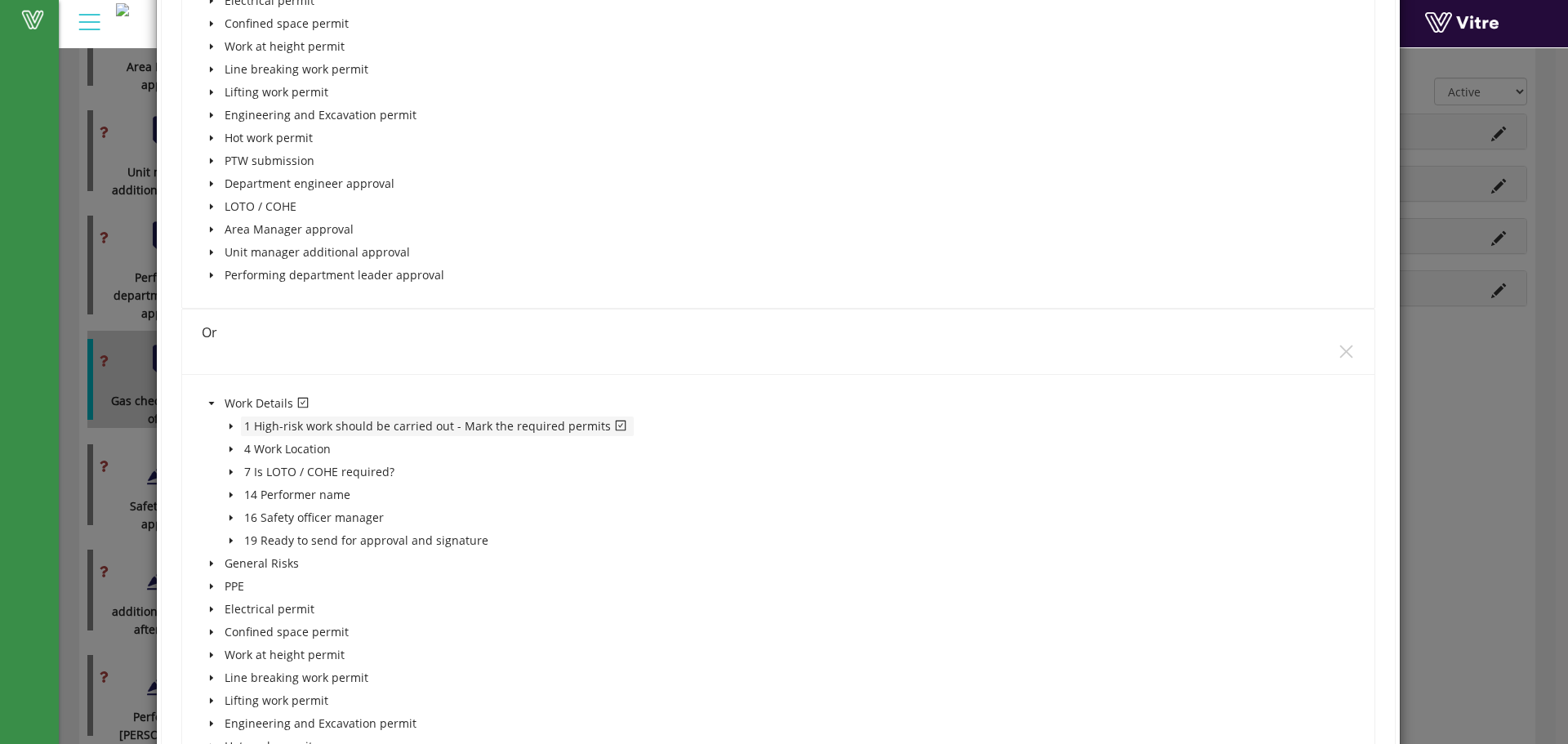
click at [241, 422] on span "1 High-risk work should be carried out - Mark the required permits" at bounding box center [437, 426] width 393 height 20
click at [229, 430] on span at bounding box center [230, 426] width 20 height 20
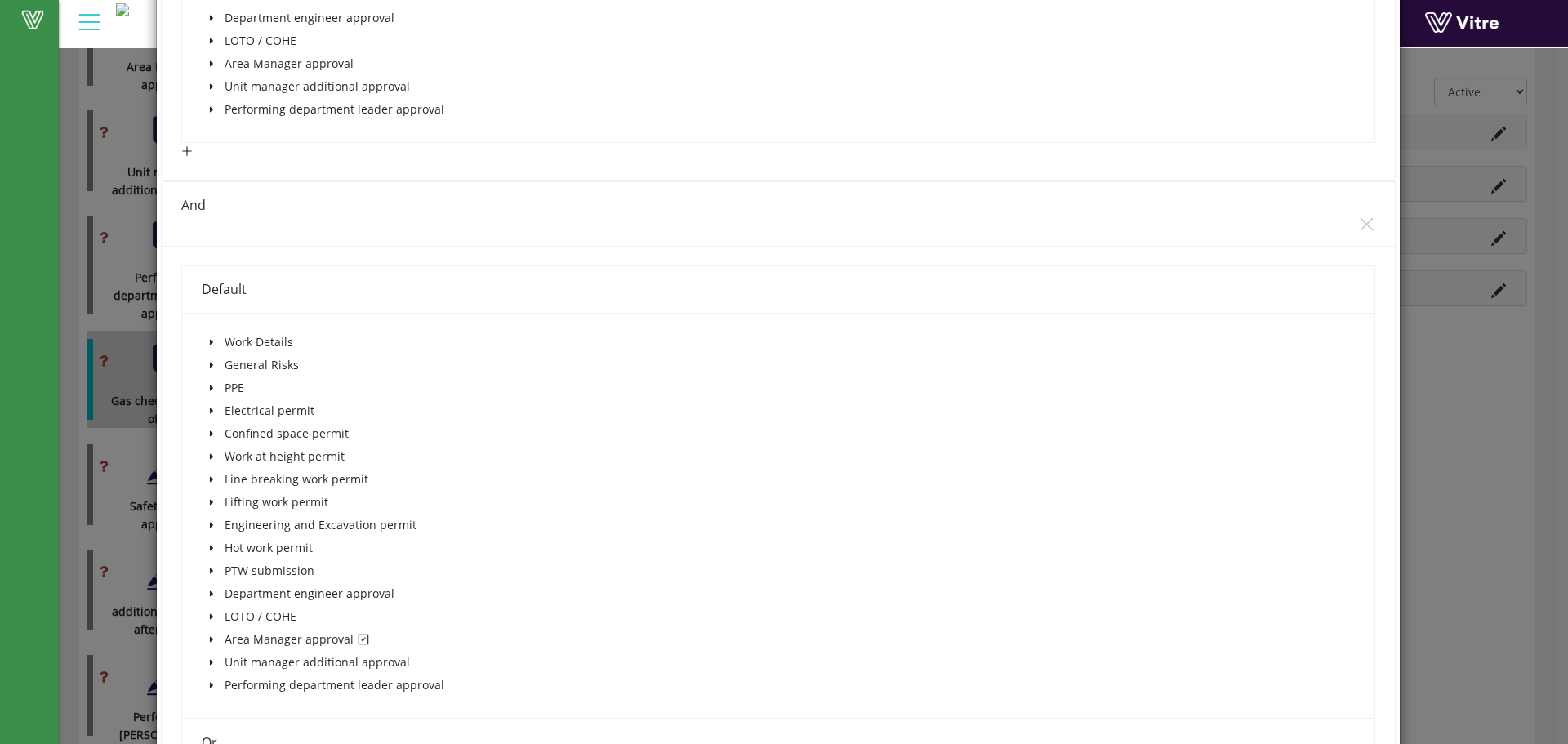
scroll to position [2177, 0]
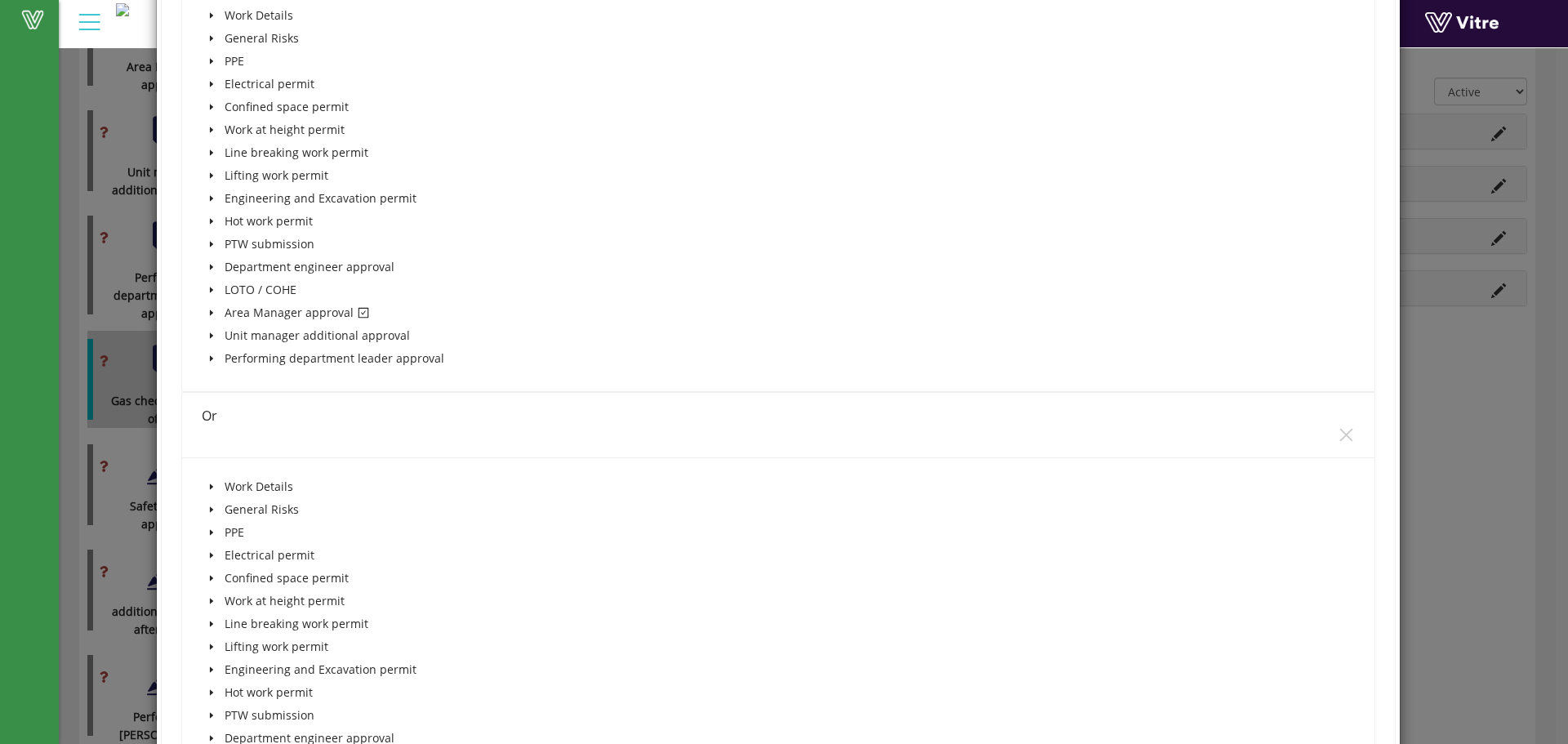
click at [212, 308] on span at bounding box center [211, 312] width 20 height 20
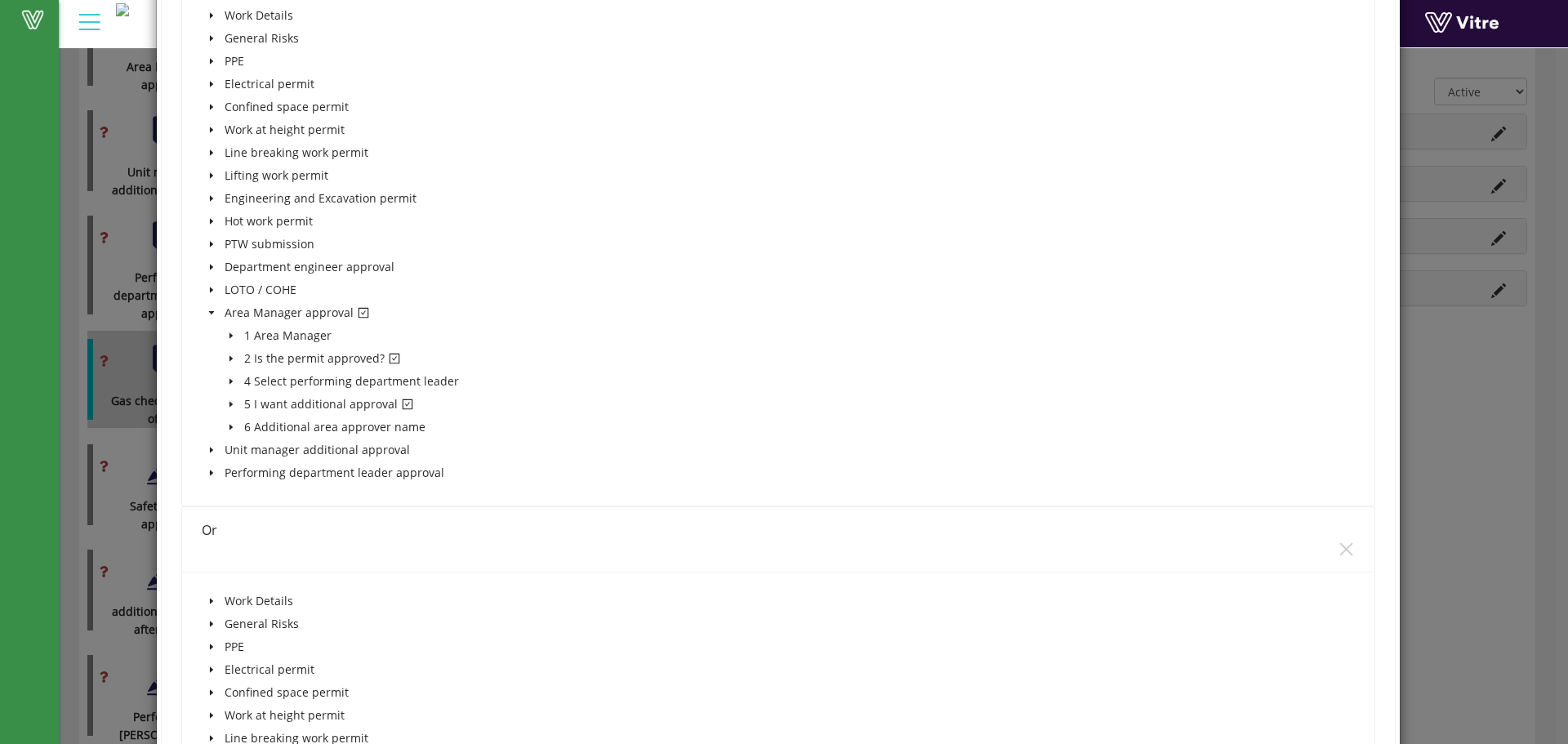
click at [233, 358] on icon "caret-down" at bounding box center [230, 358] width 8 height 8
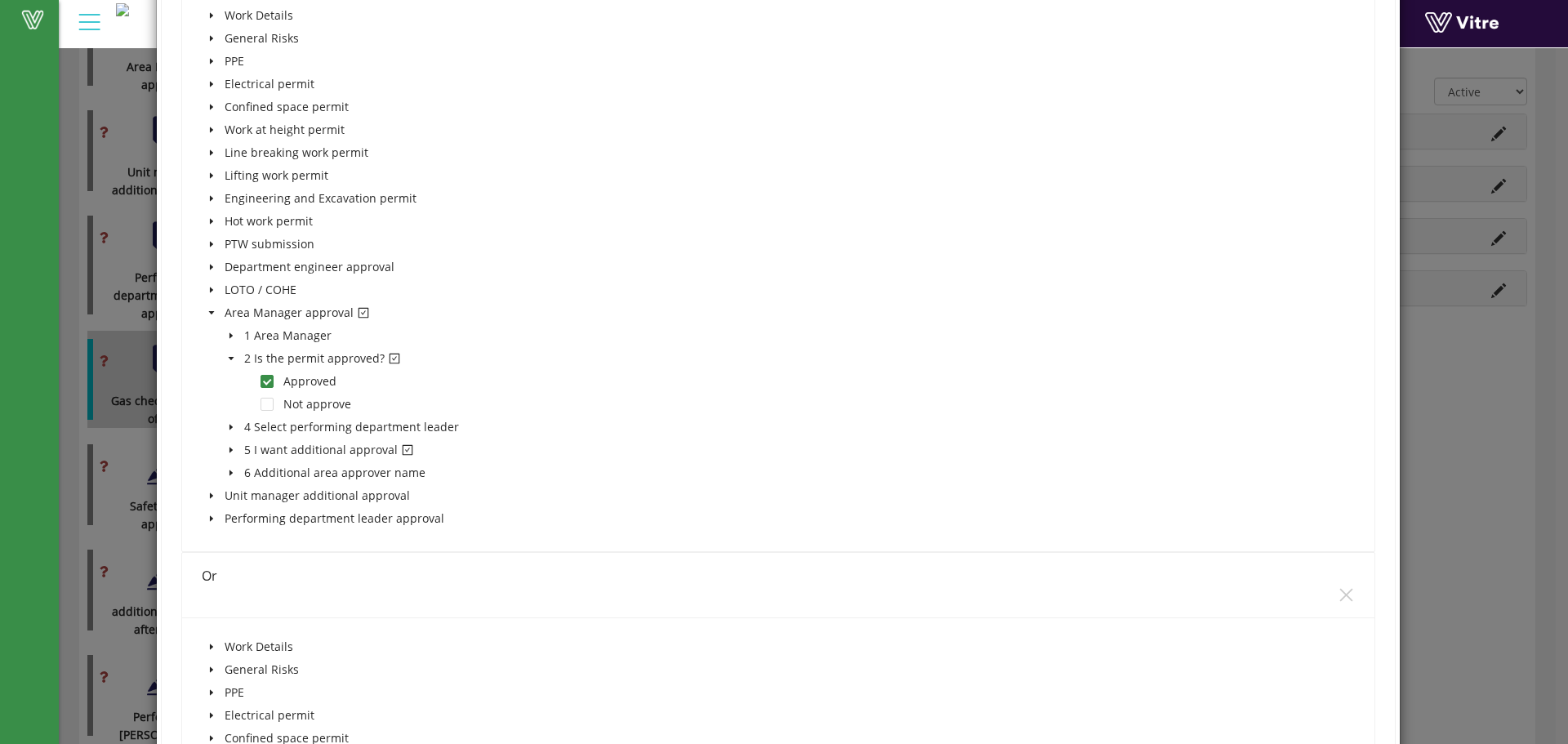
click at [231, 448] on icon "caret-down" at bounding box center [230, 449] width 8 height 8
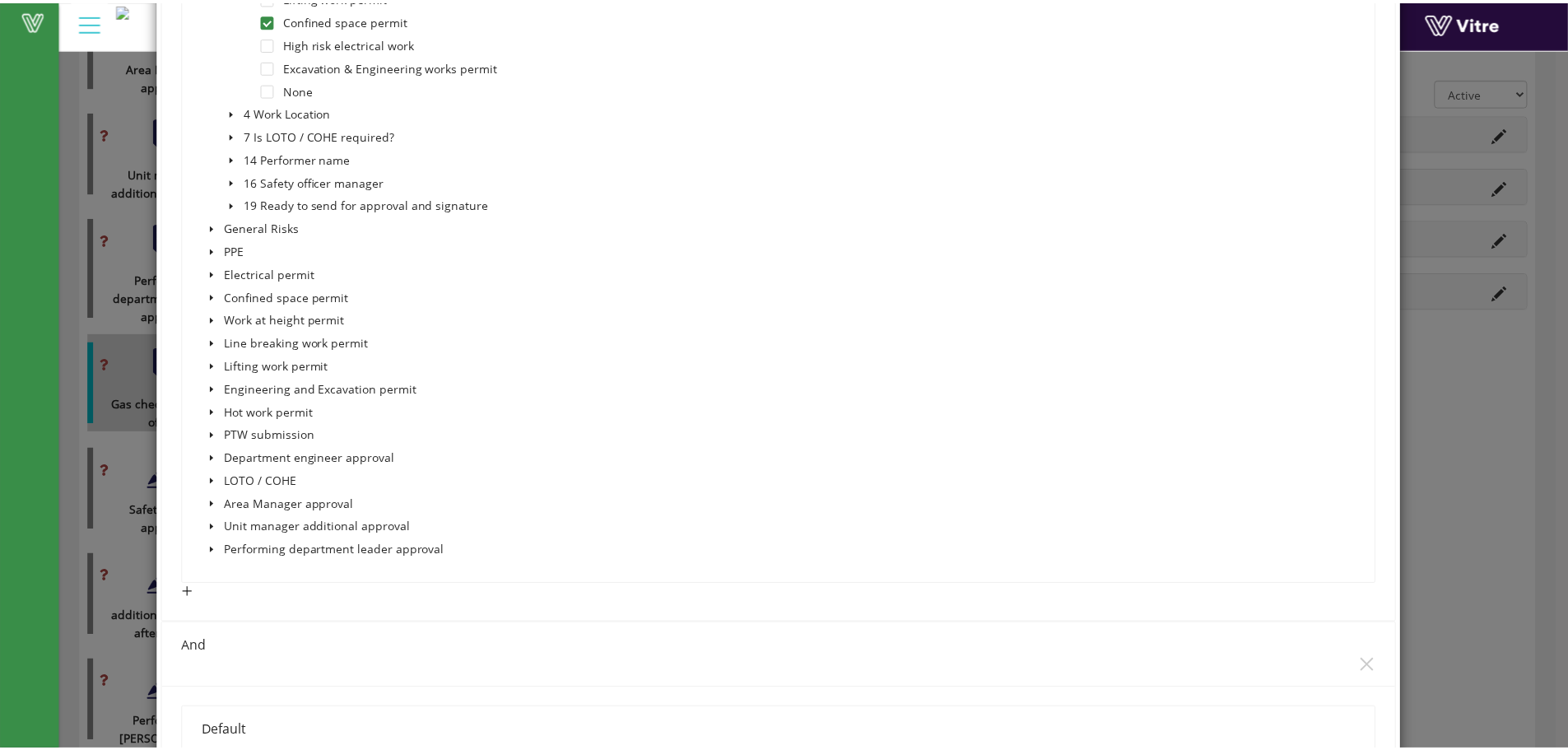
scroll to position [0, 0]
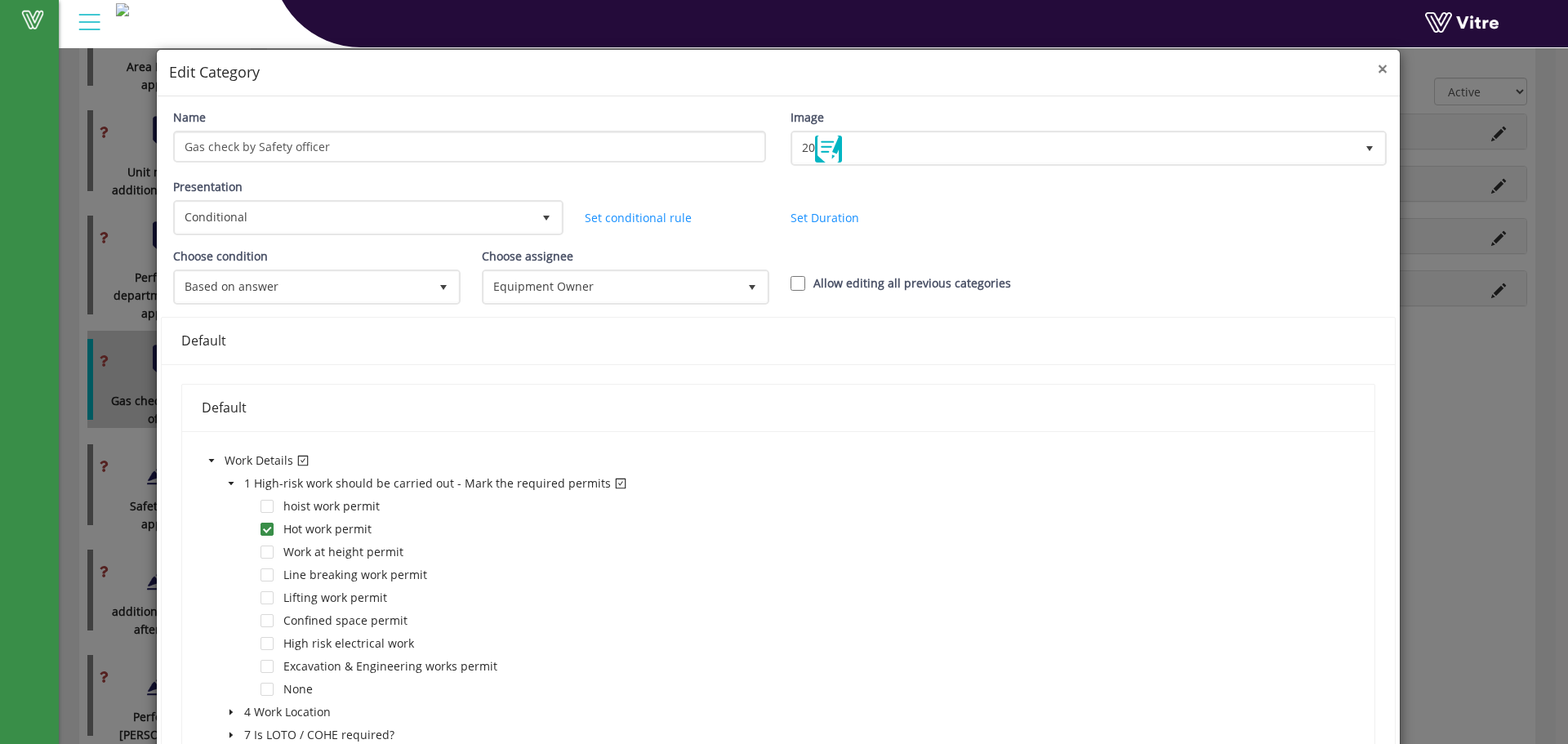
click at [1378, 73] on span "×" at bounding box center [1382, 68] width 10 height 23
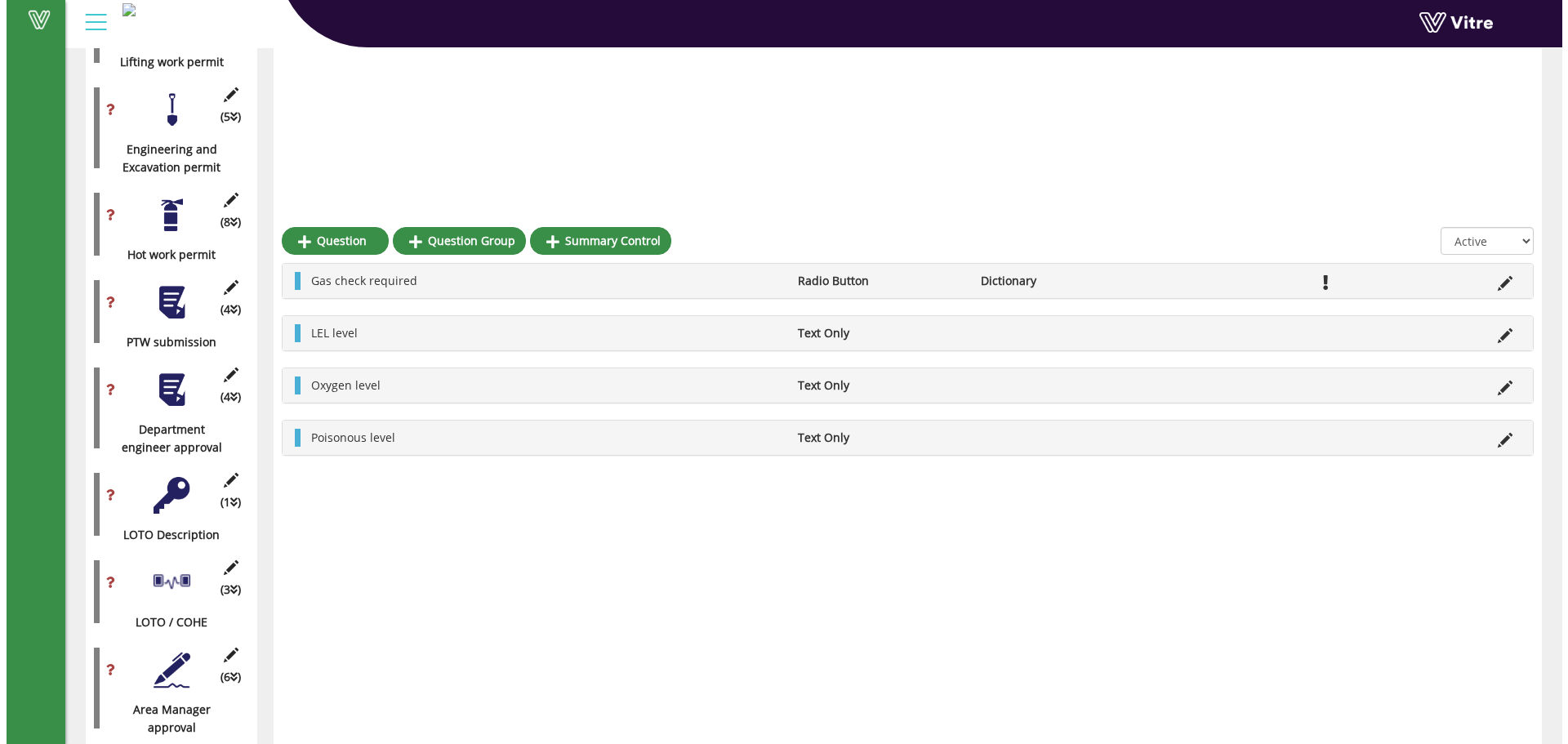
scroll to position [1060, 0]
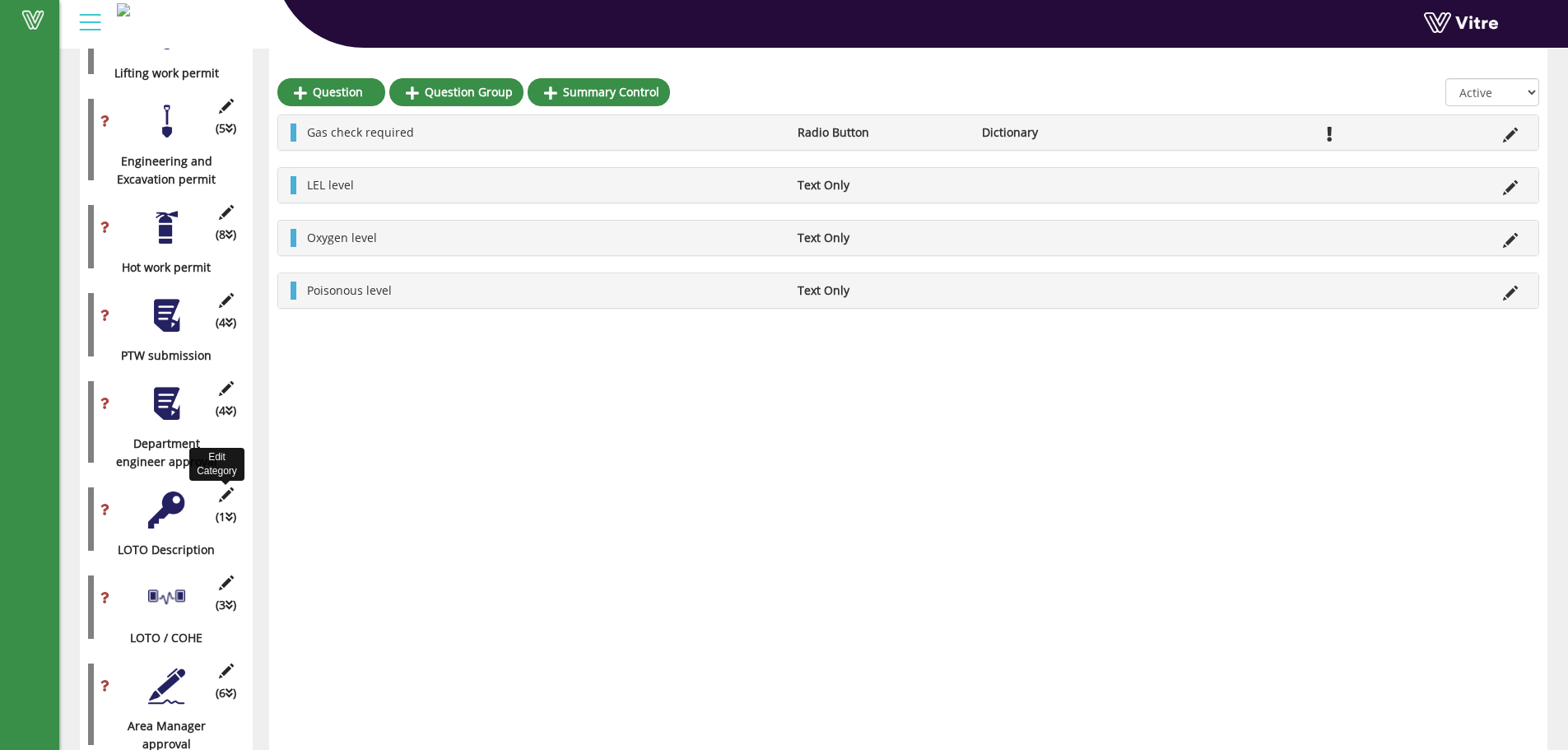
click at [230, 487] on icon at bounding box center [226, 494] width 21 height 15
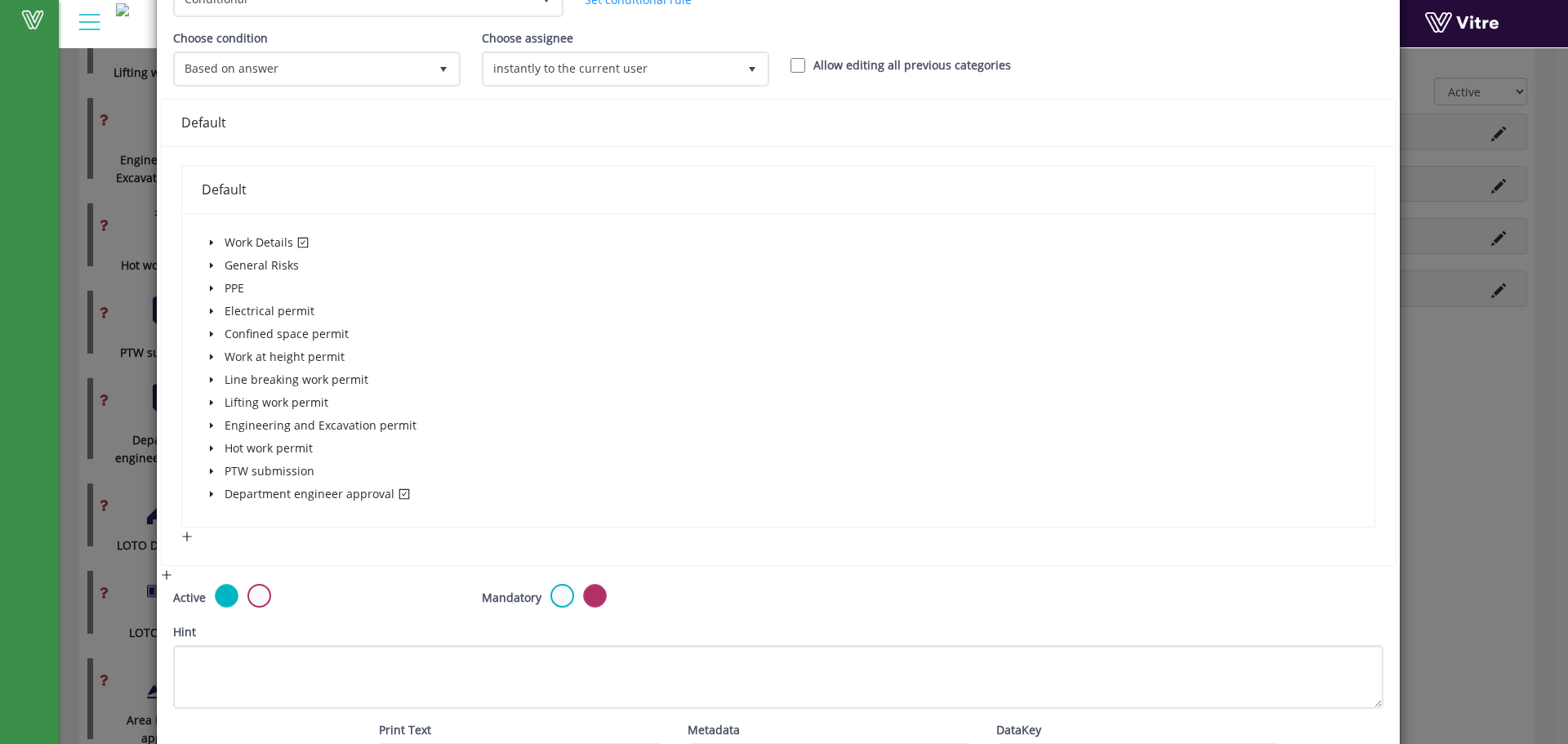
scroll to position [0, 0]
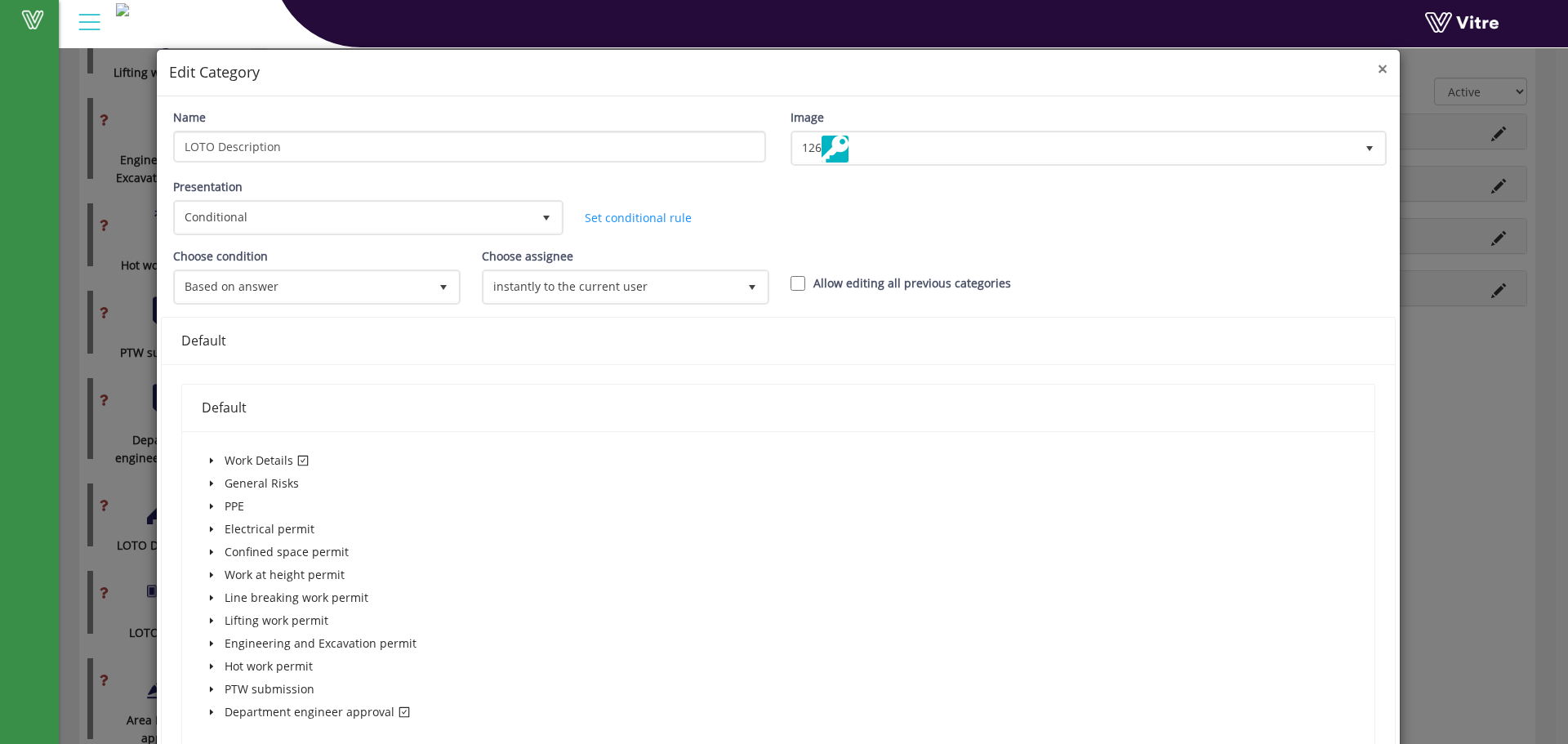
click at [1378, 68] on span "×" at bounding box center [1382, 68] width 10 height 23
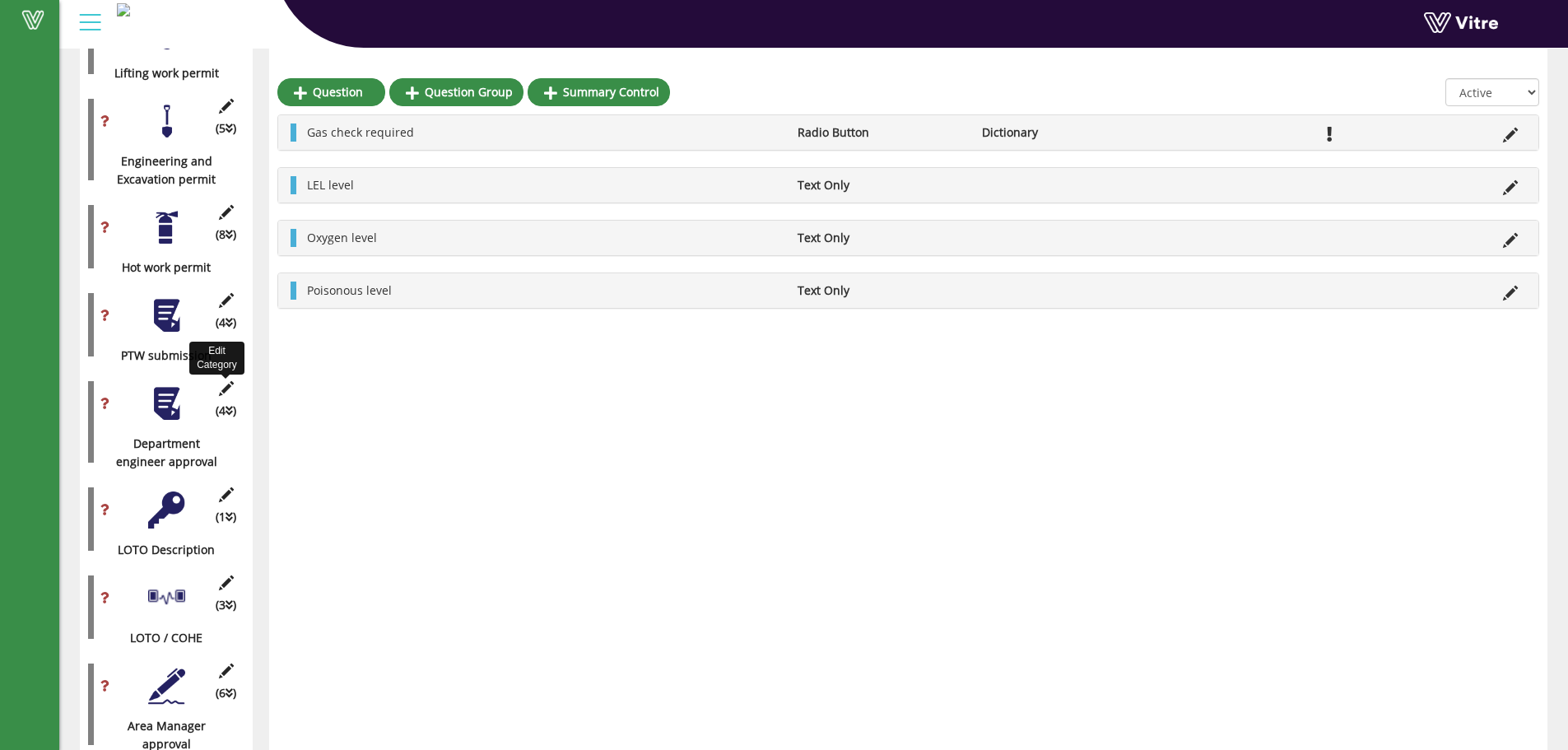
click at [222, 381] on icon at bounding box center [226, 388] width 21 height 15
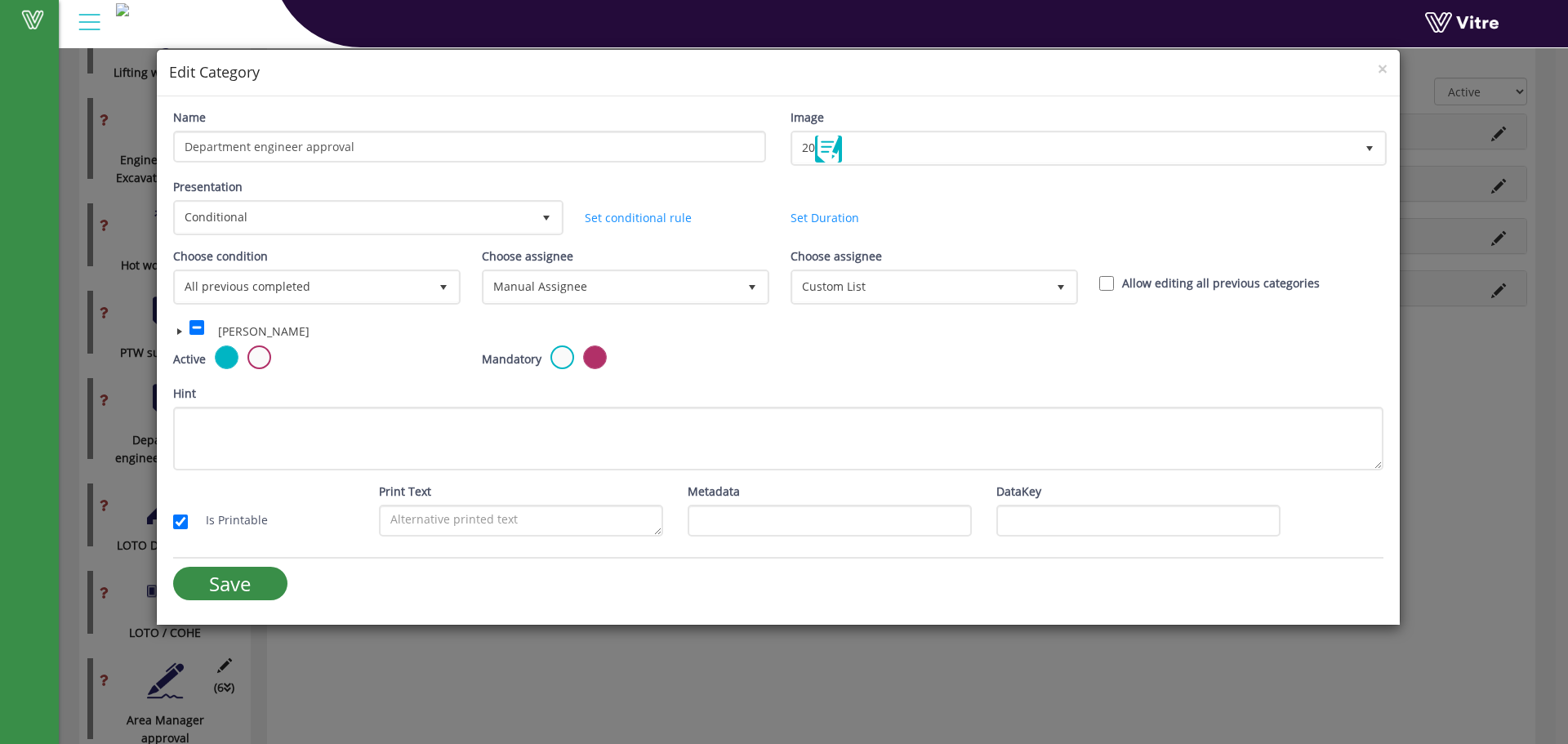
click at [175, 330] on span at bounding box center [180, 331] width 13 height 13
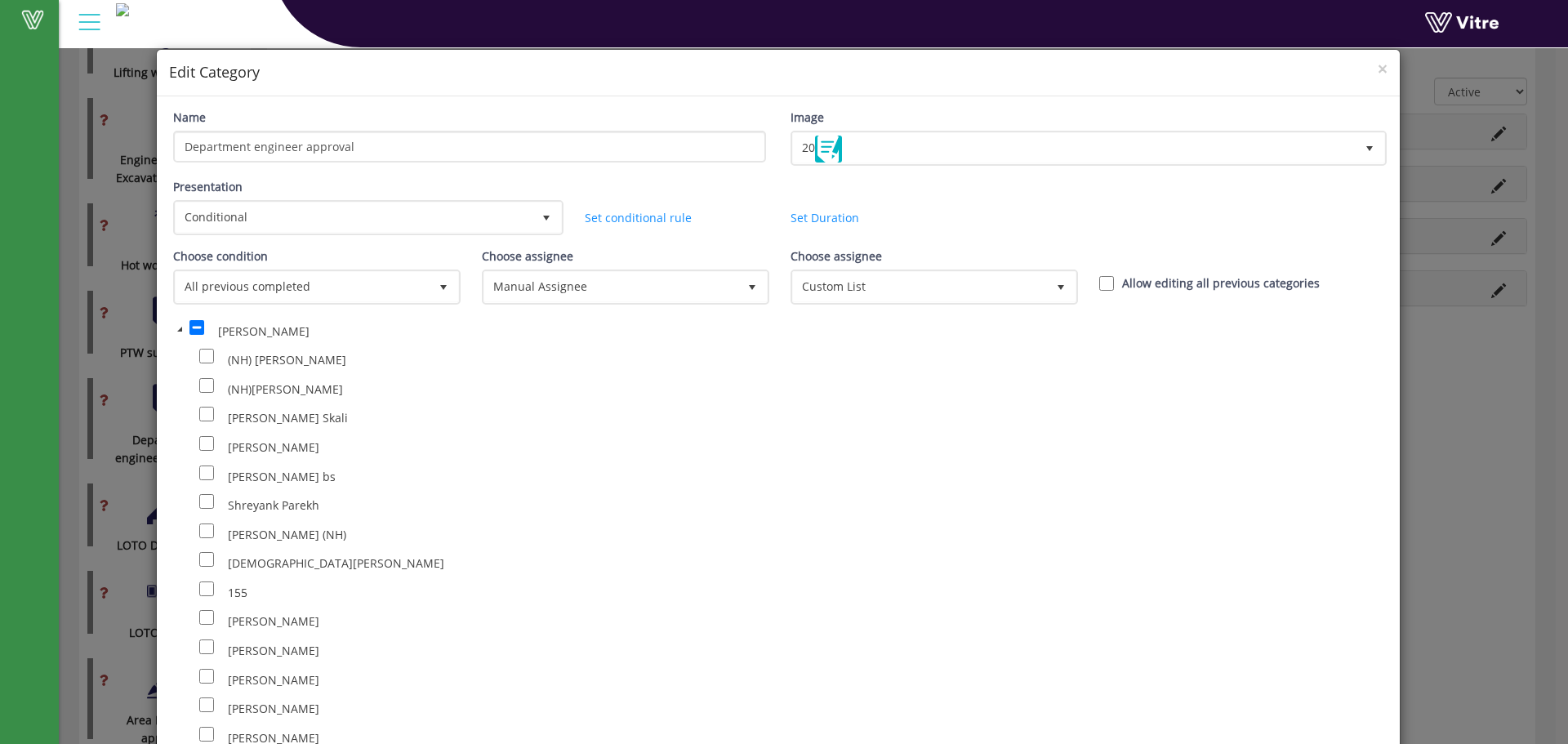
scroll to position [27579, 0]
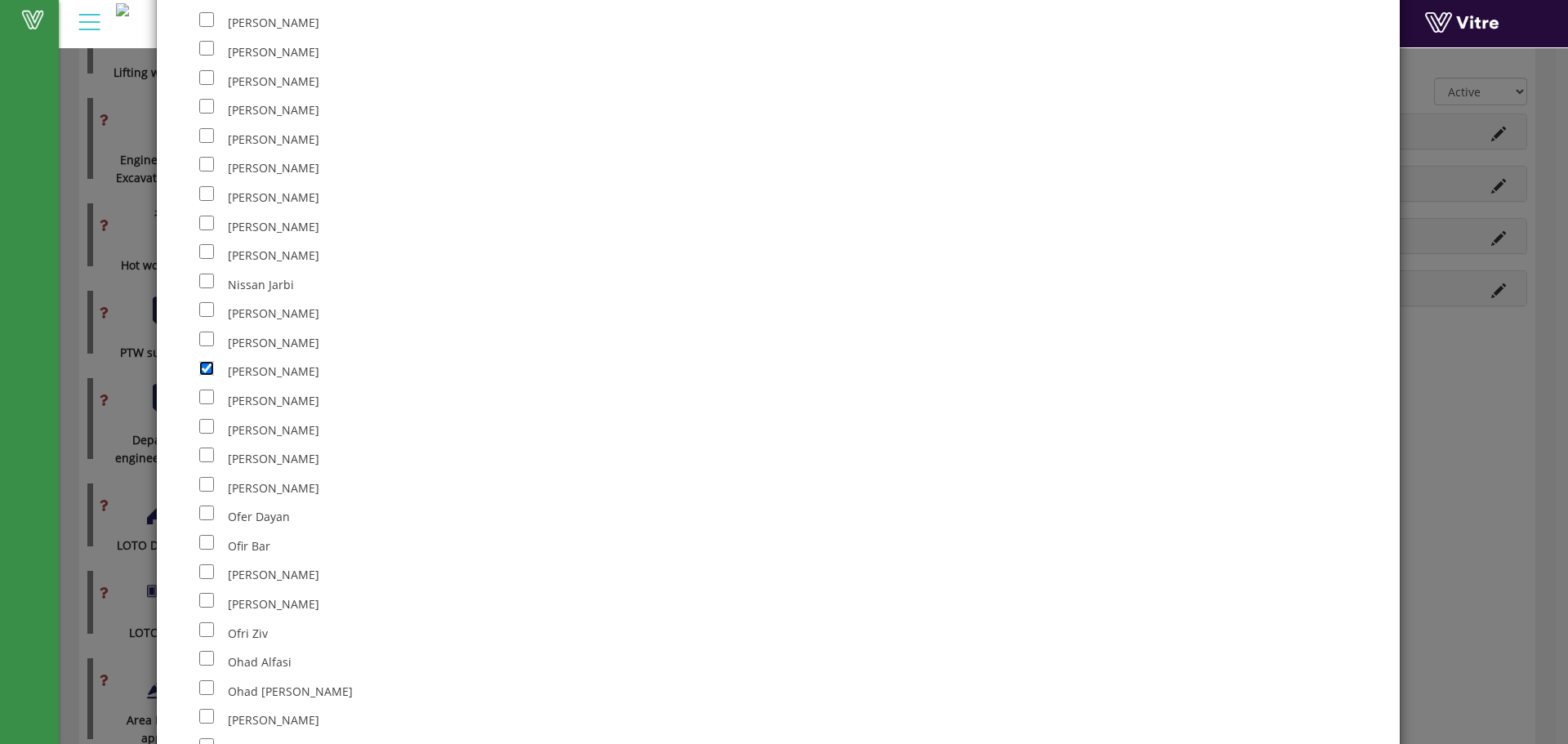
click at [200, 372] on input "checkbox" at bounding box center [207, 368] width 15 height 15
checkbox input "false"
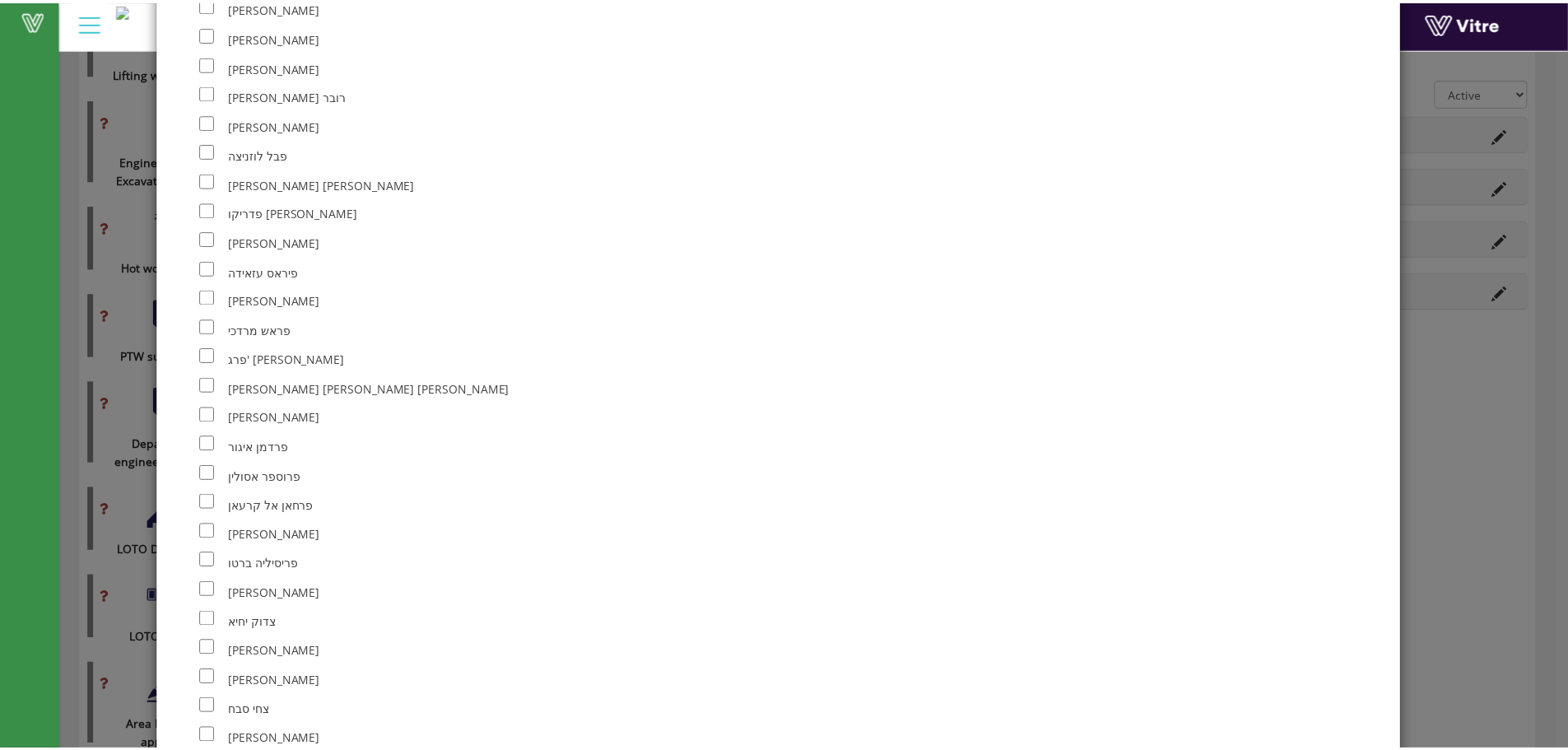
scroll to position [79077, 0]
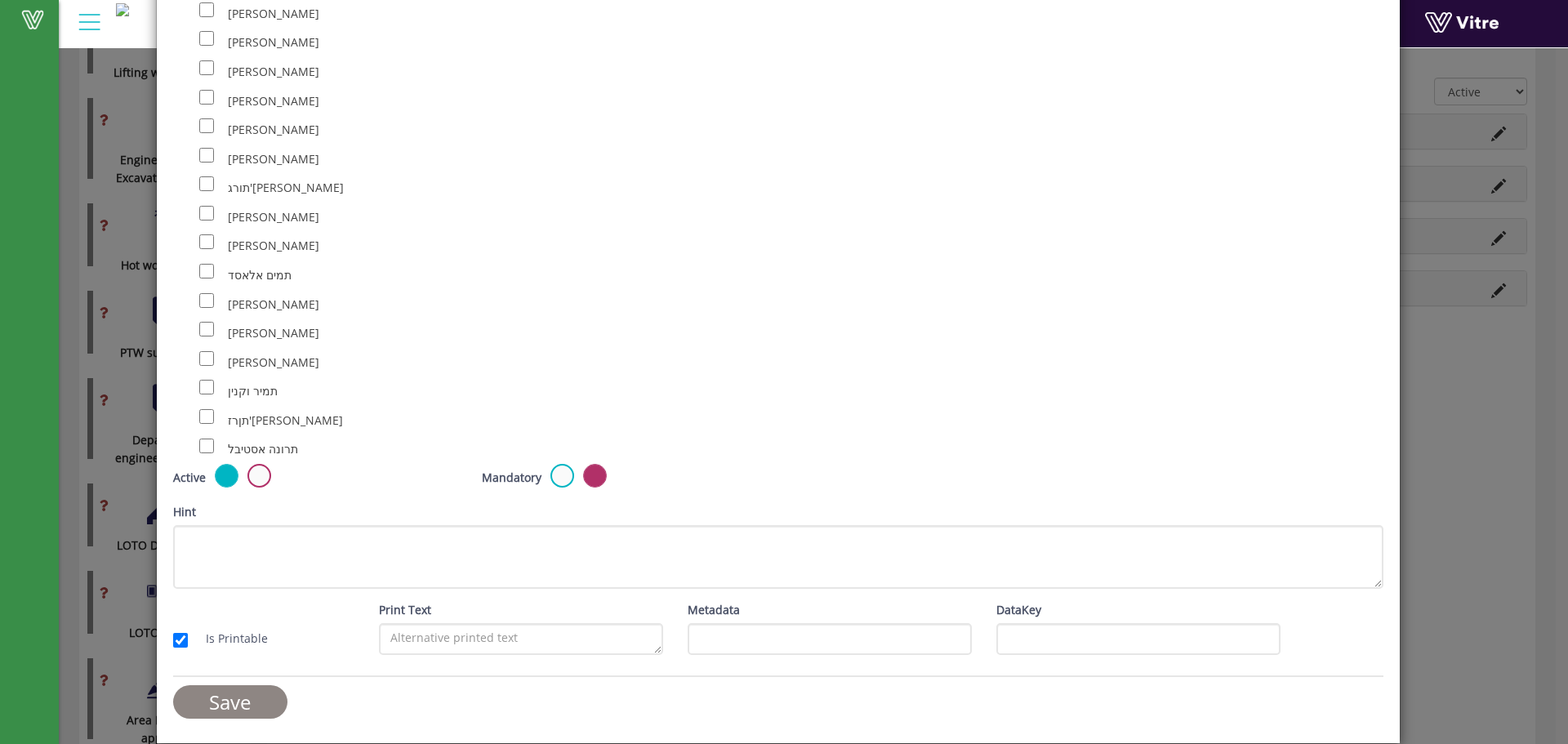
click at [195, 693] on input "Save" at bounding box center [230, 702] width 115 height 34
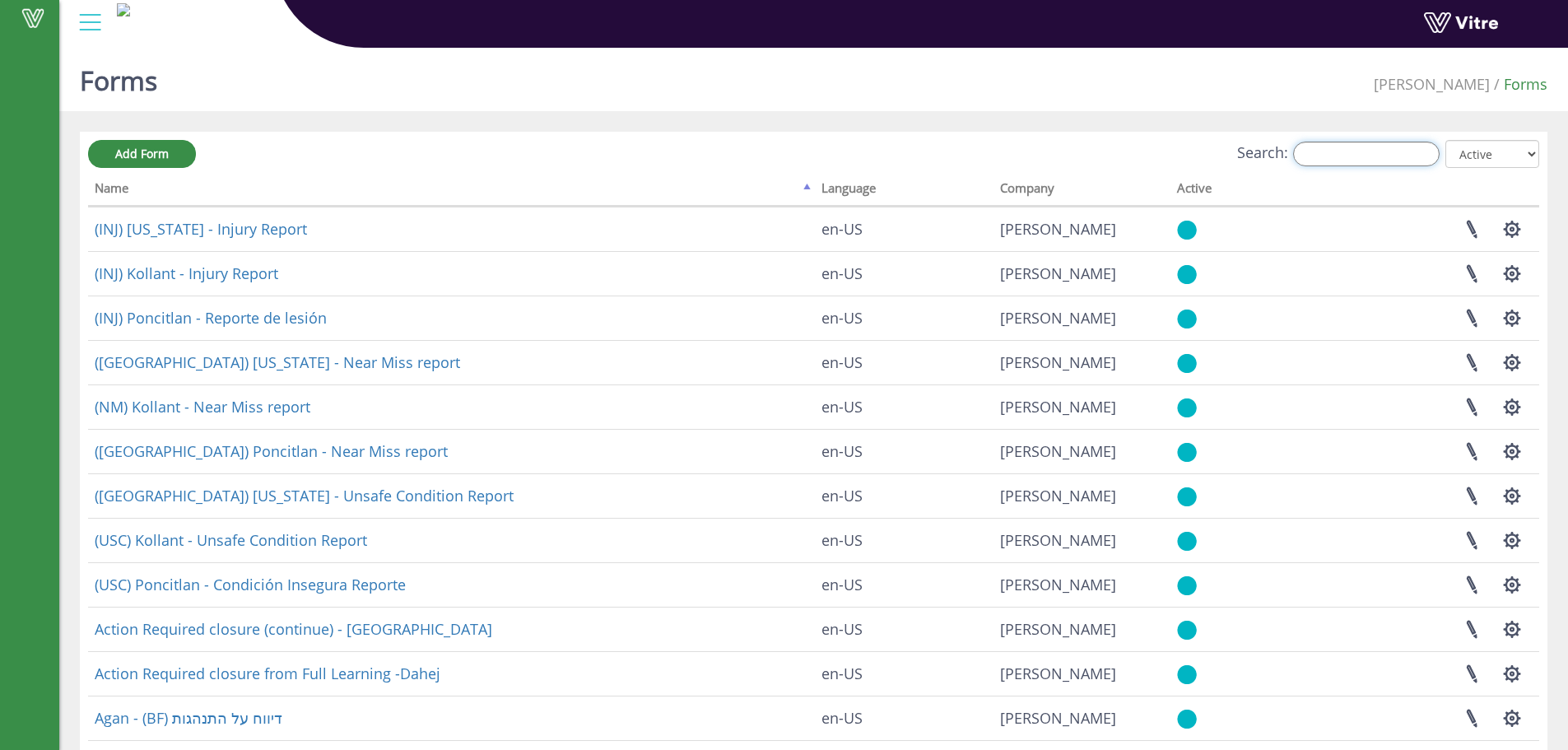
click at [1349, 145] on input "Search:" at bounding box center [1367, 154] width 147 height 24
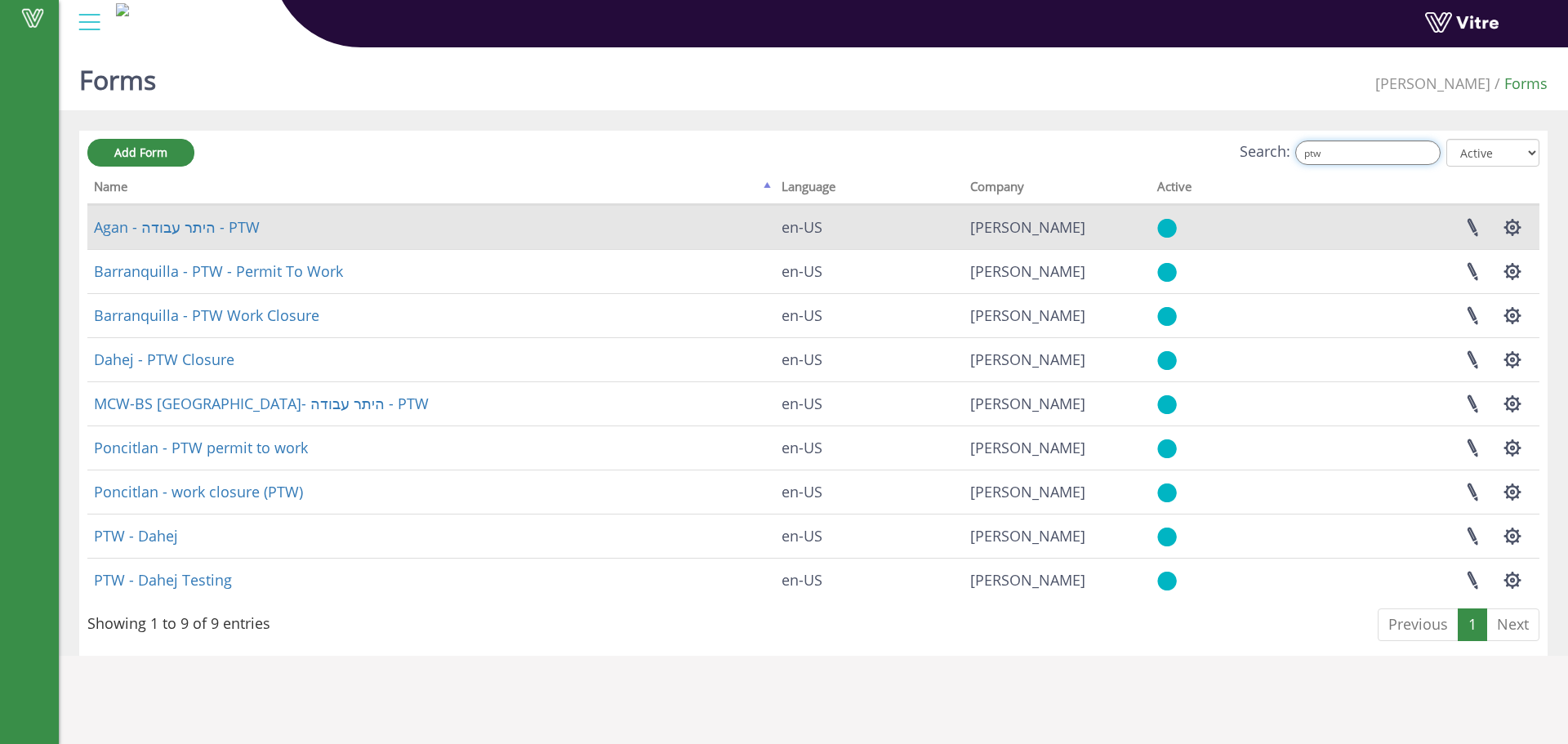
type input "ptw"
drag, startPoint x: 177, startPoint y: 214, endPoint x: 171, endPoint y: 224, distance: 11.7
click at [176, 214] on td "Agan - היתר עבודה - PTW" at bounding box center [431, 227] width 687 height 44
click at [171, 227] on link "Agan - היתר עבודה - PTW" at bounding box center [177, 227] width 166 height 20
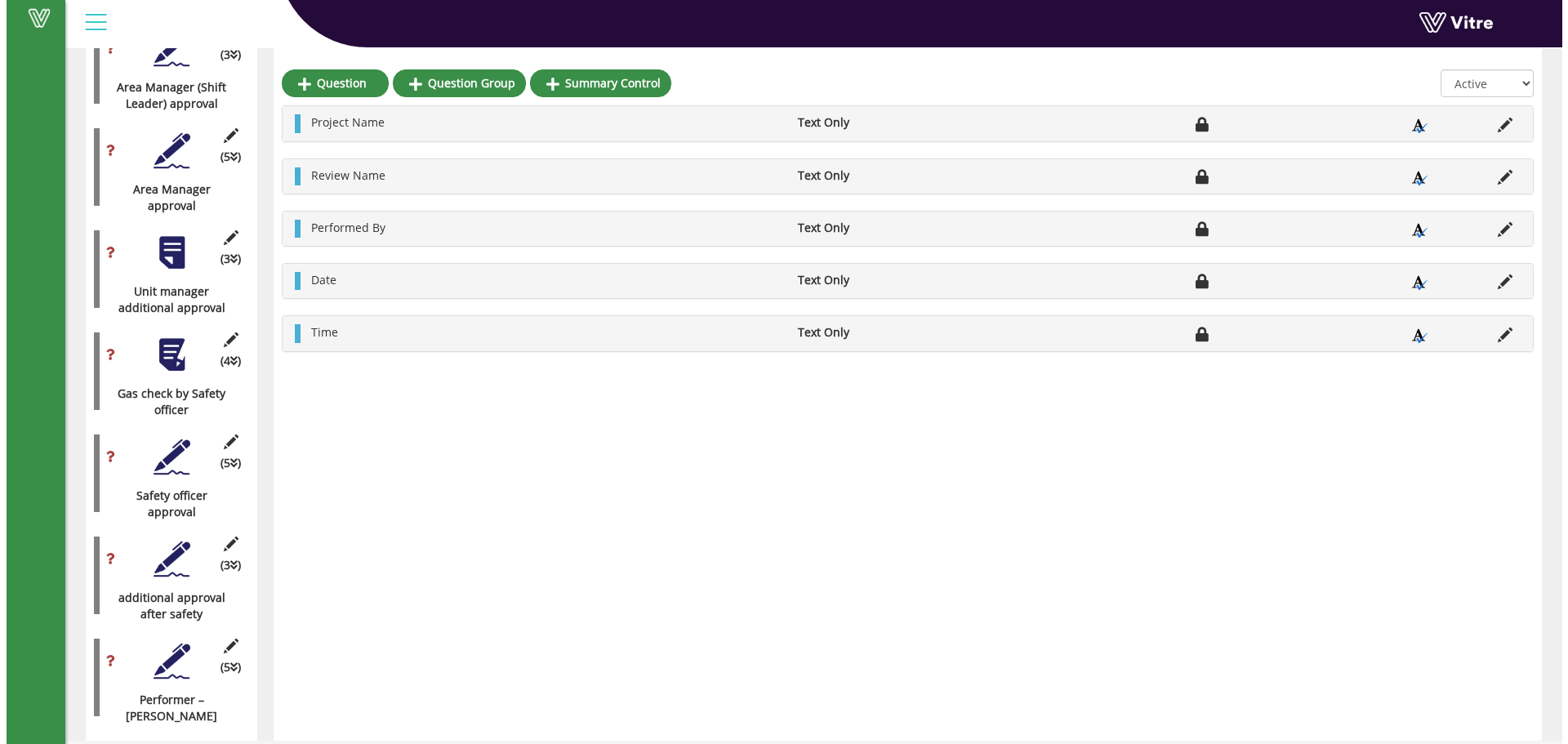
scroll to position [1985, 0]
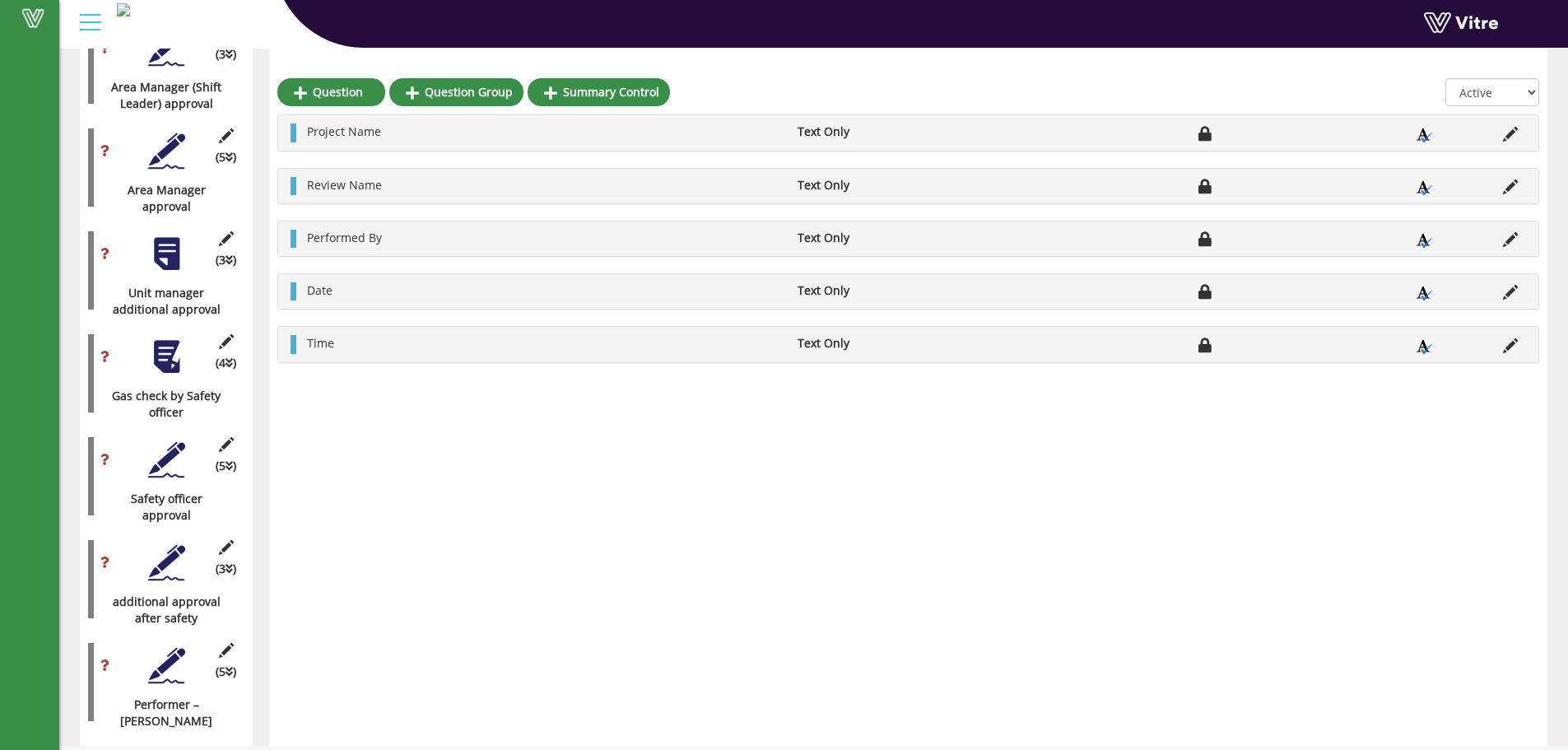
click at [165, 338] on div at bounding box center [166, 356] width 37 height 37
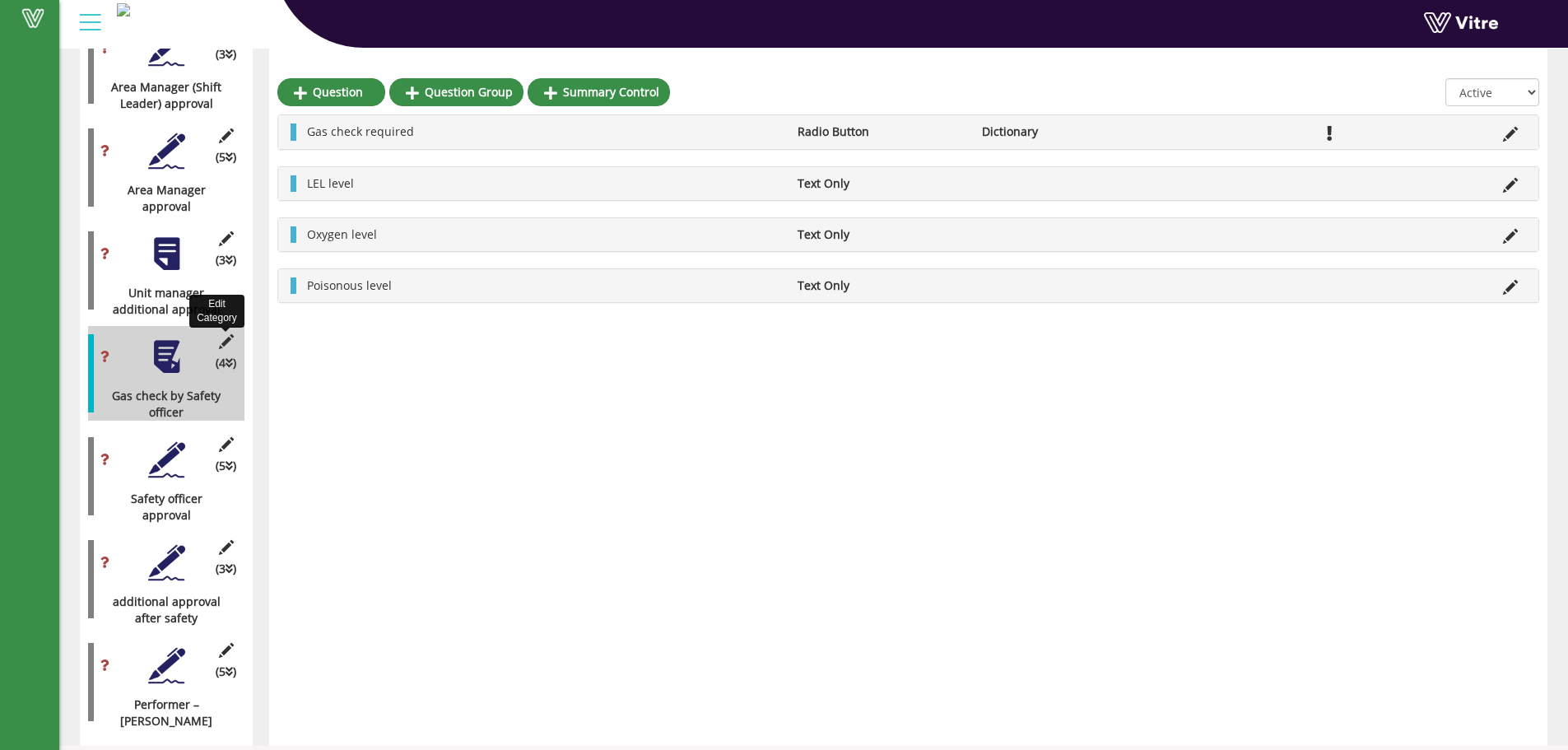
click at [229, 334] on icon at bounding box center [226, 341] width 21 height 15
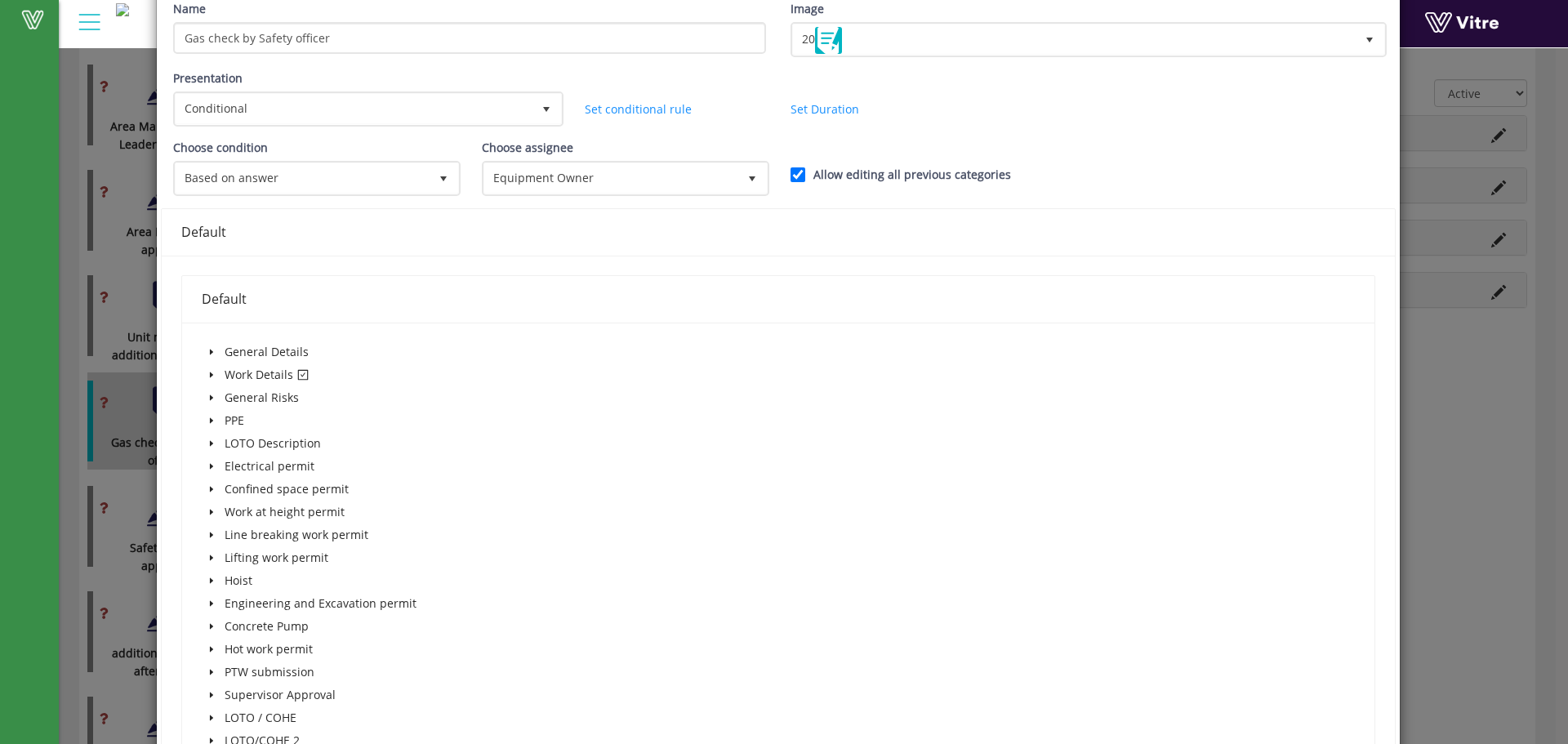
scroll to position [0, 0]
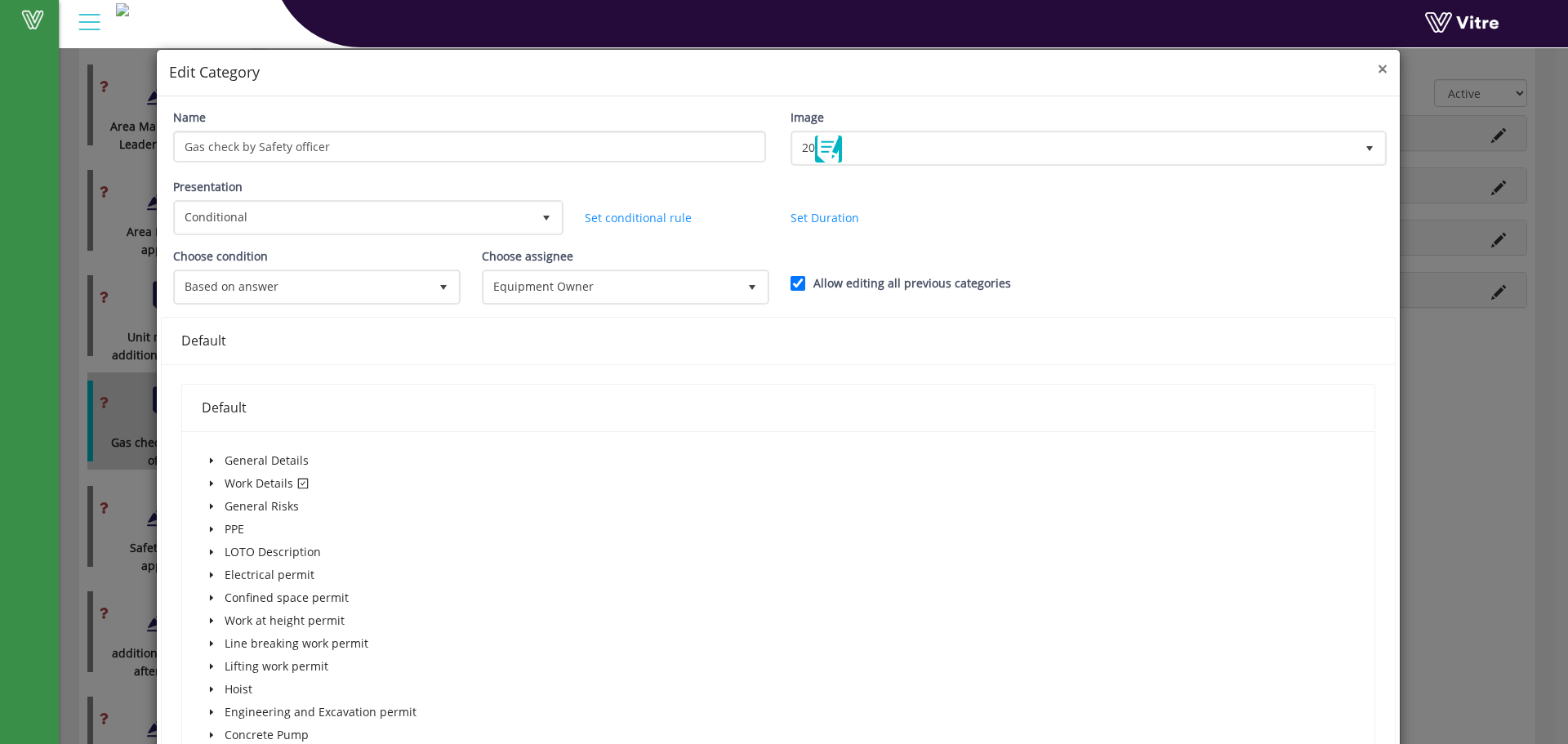
click at [1378, 75] on span "×" at bounding box center [1382, 68] width 10 height 23
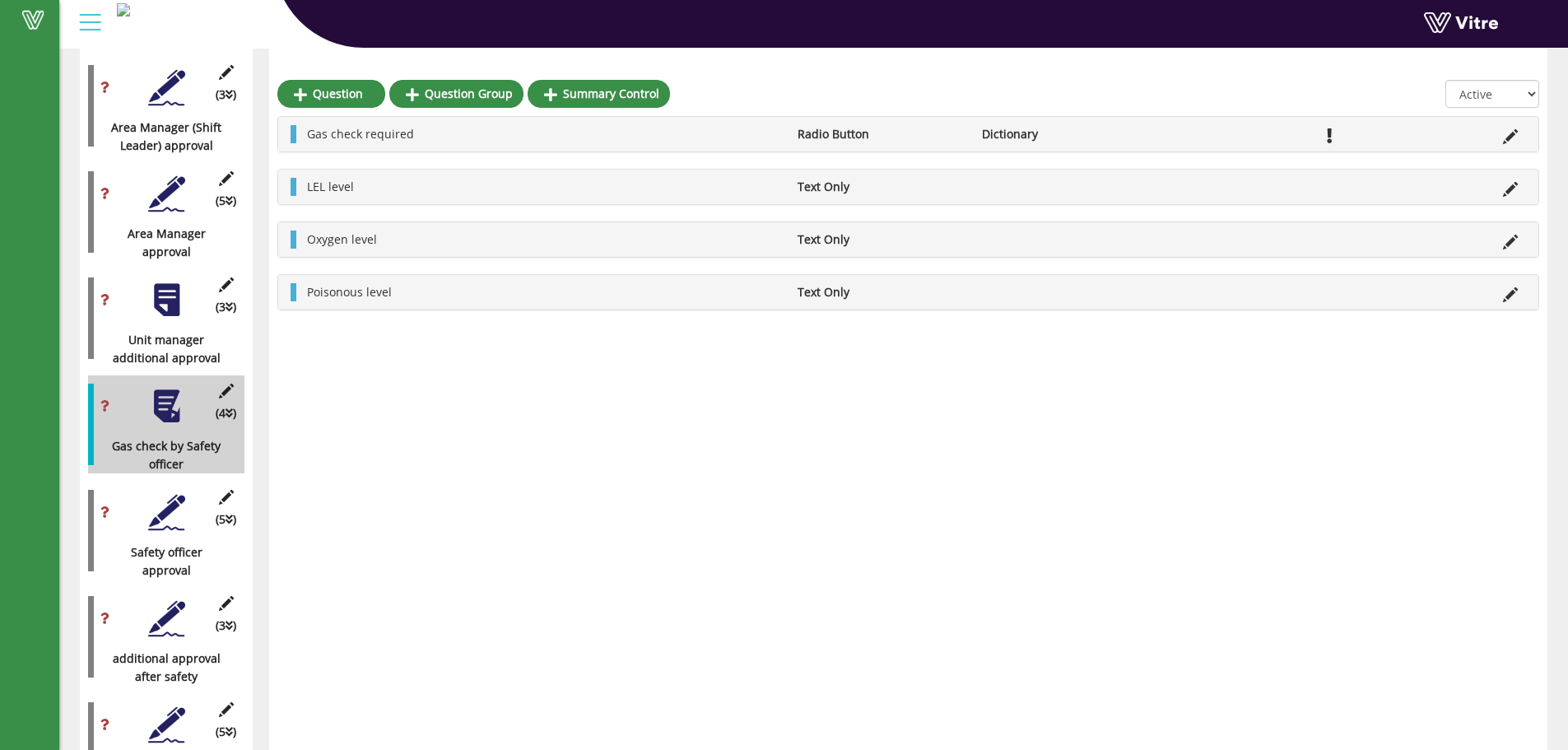
click at [165, 493] on div at bounding box center [166, 511] width 37 height 37
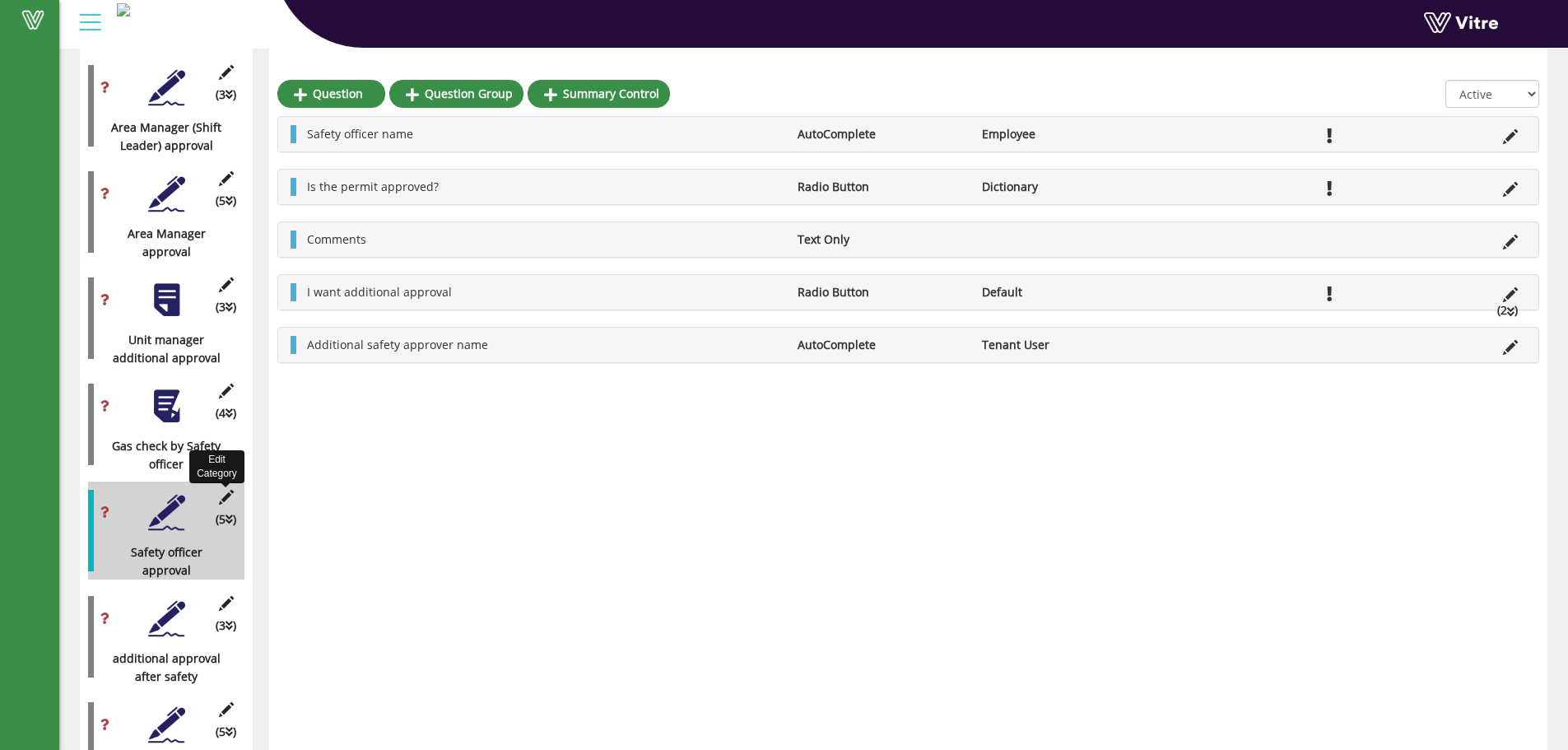
drag, startPoint x: 223, startPoint y: 475, endPoint x: 257, endPoint y: 473, distance: 34.1
click at [224, 490] on icon at bounding box center [226, 497] width 21 height 15
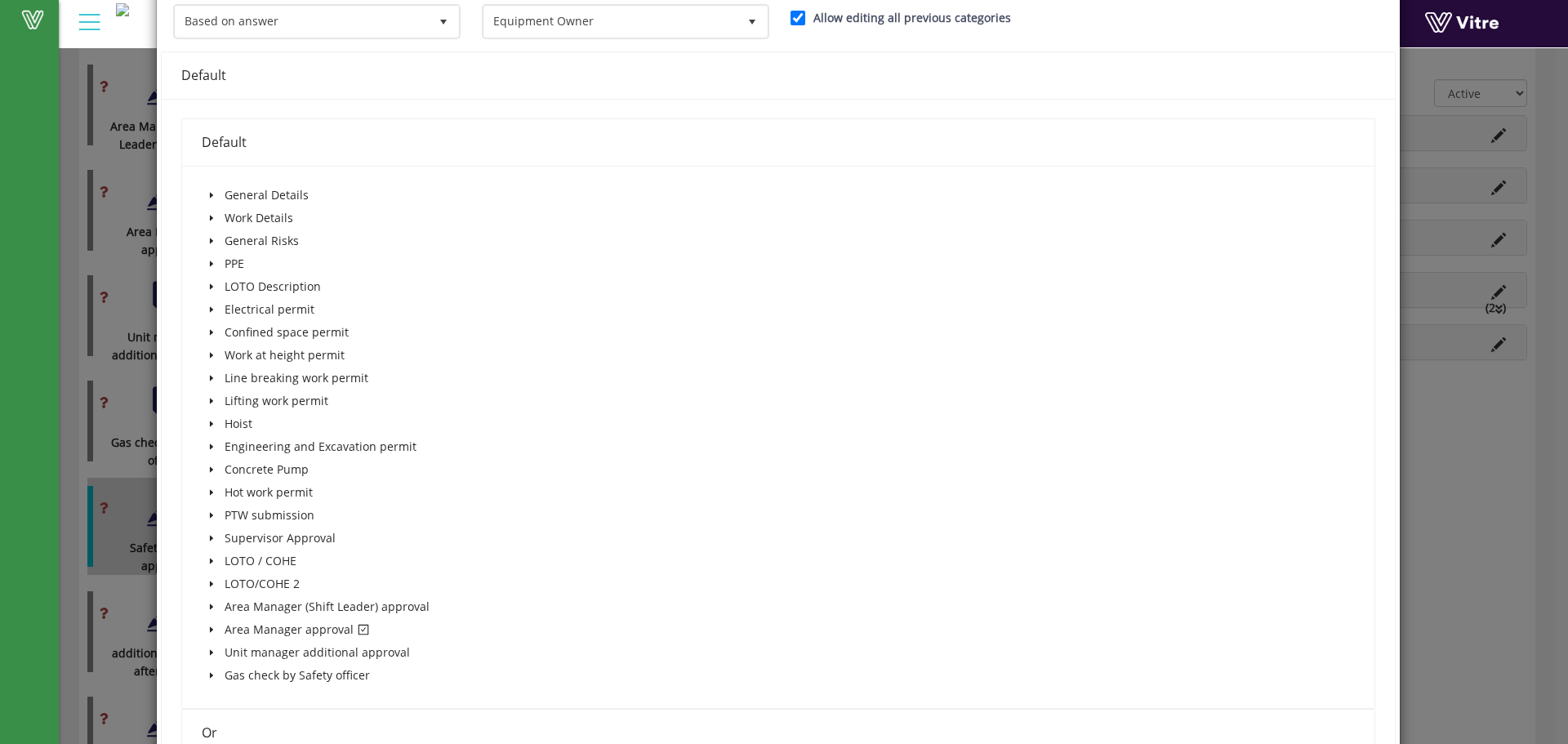
scroll to position [218, 0]
